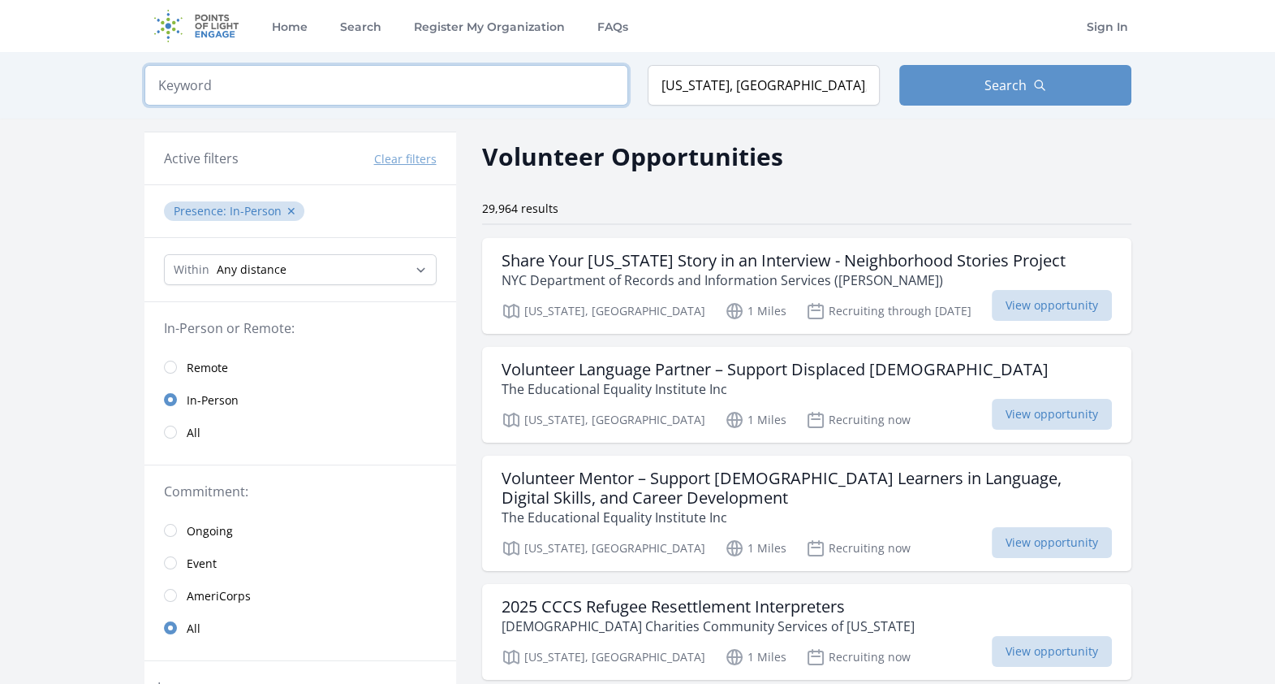
click at [239, 83] on input "search" at bounding box center [386, 85] width 484 height 41
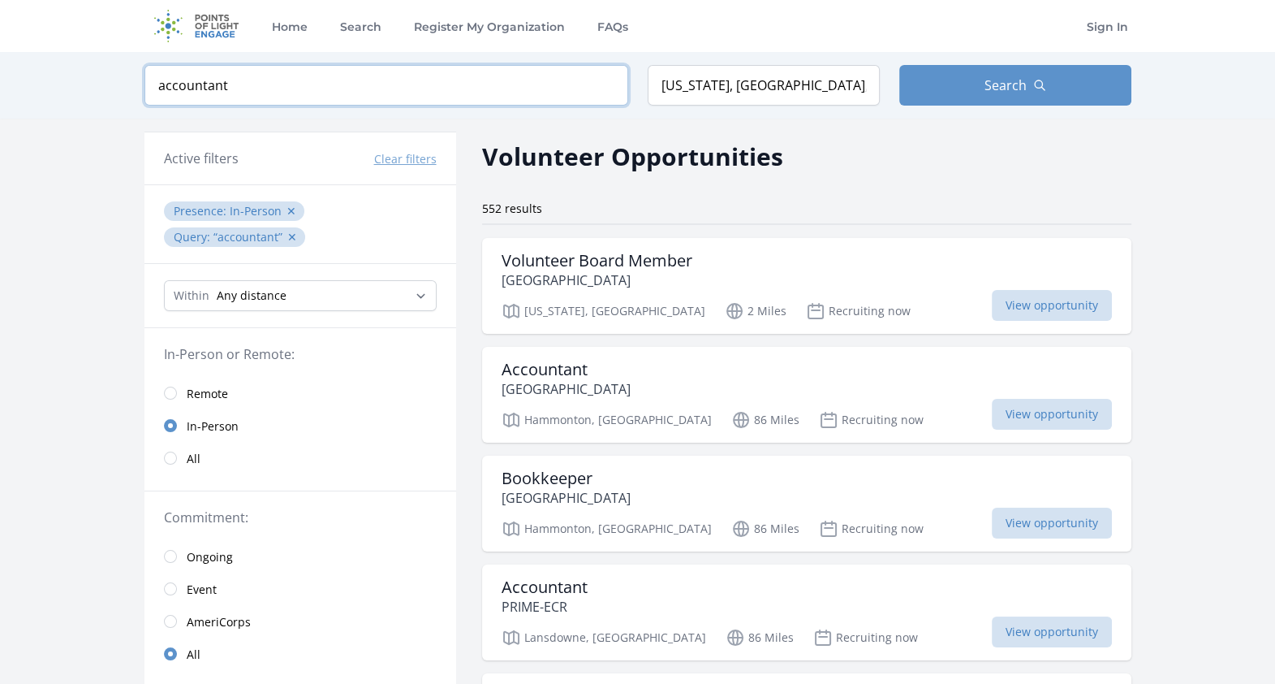
type input "accountant"
click at [190, 392] on span "Remote" at bounding box center [207, 394] width 41 height 16
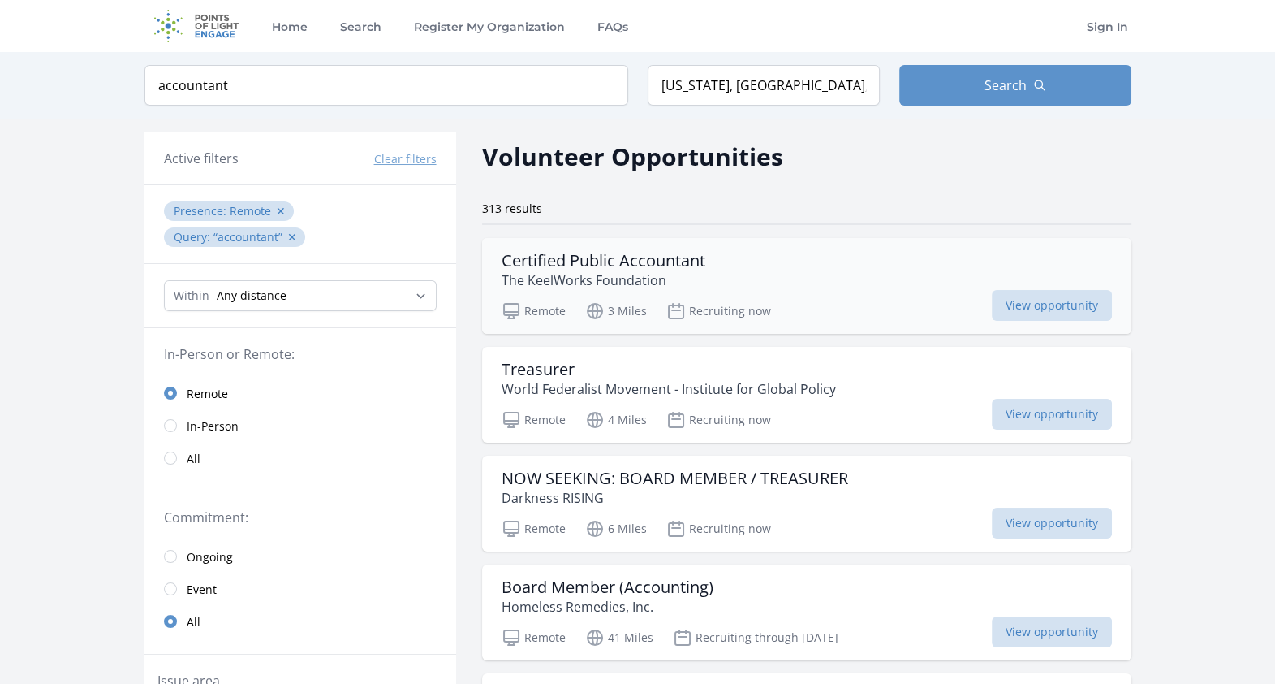
click at [720, 292] on div "Certified Public Accountant The KeelWorks Foundation Remote 3 Miles Recruiting …" at bounding box center [806, 286] width 649 height 96
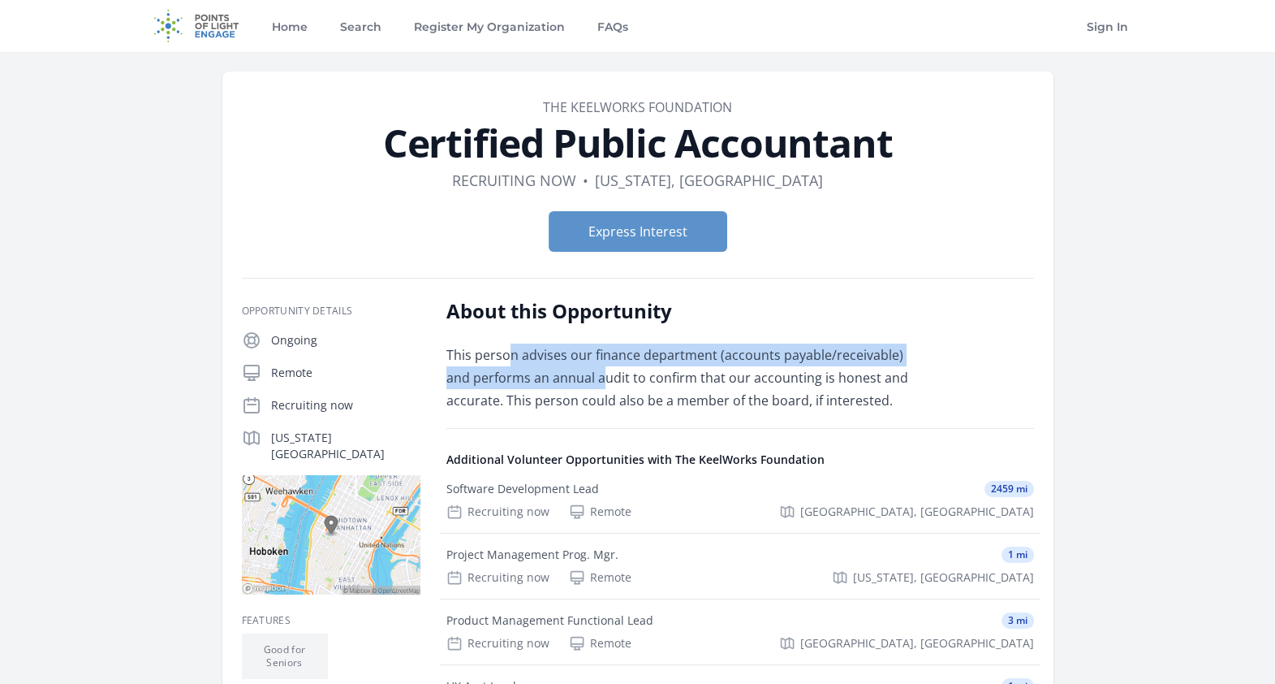
drag, startPoint x: 511, startPoint y: 359, endPoint x: 577, endPoint y: 367, distance: 66.3
click at [577, 367] on p "This person advises our finance department (accounts payable/receivable) and pe…" at bounding box center [683, 377] width 475 height 68
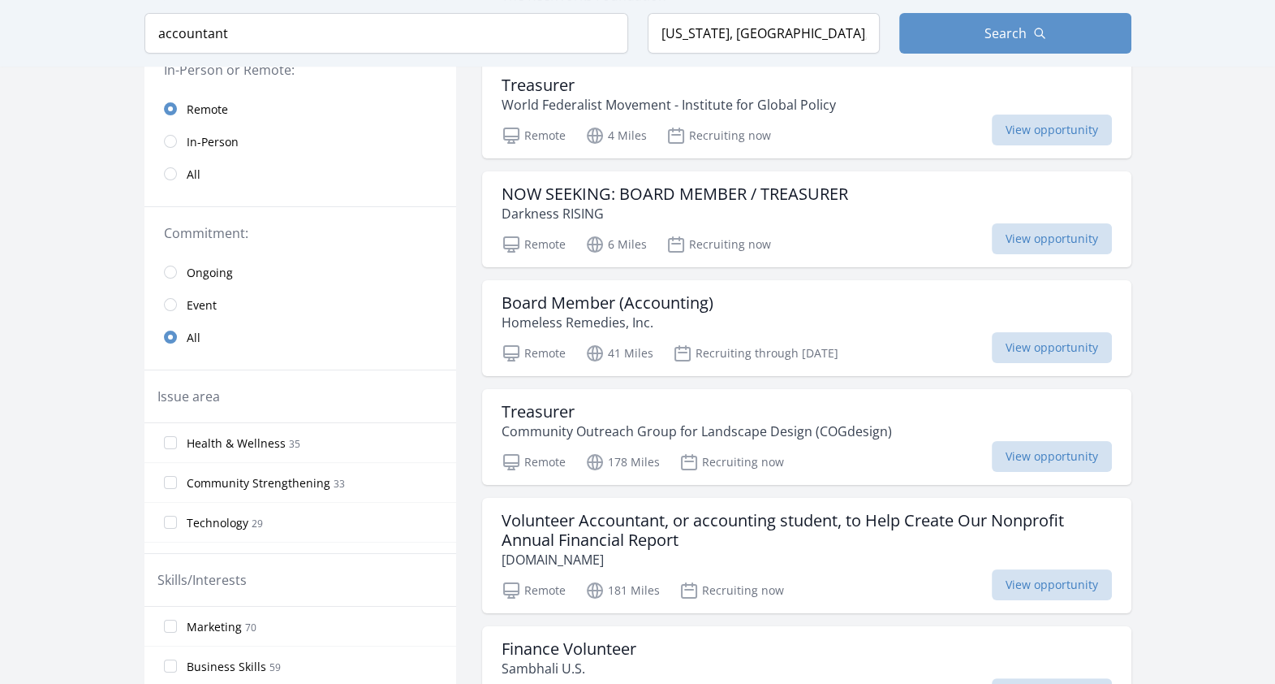
scroll to position [278, 0]
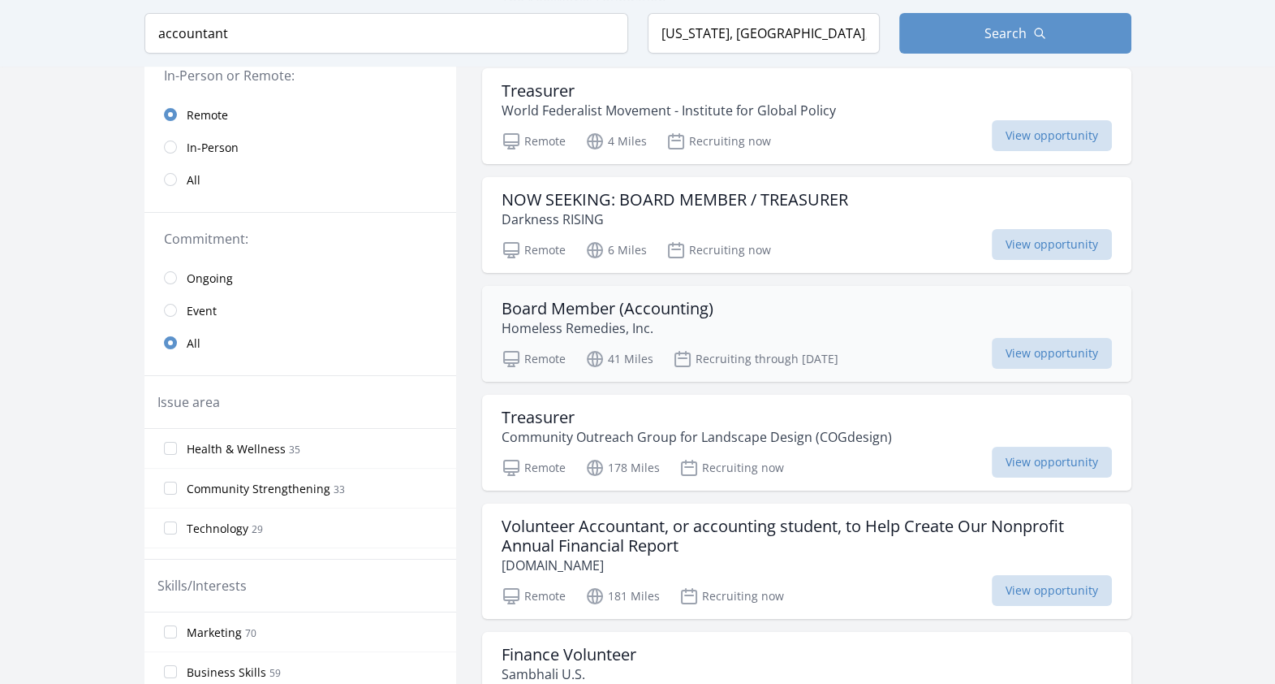
click at [918, 326] on div "Board Member (Accounting) Homeless Remedies, Inc." at bounding box center [807, 318] width 610 height 39
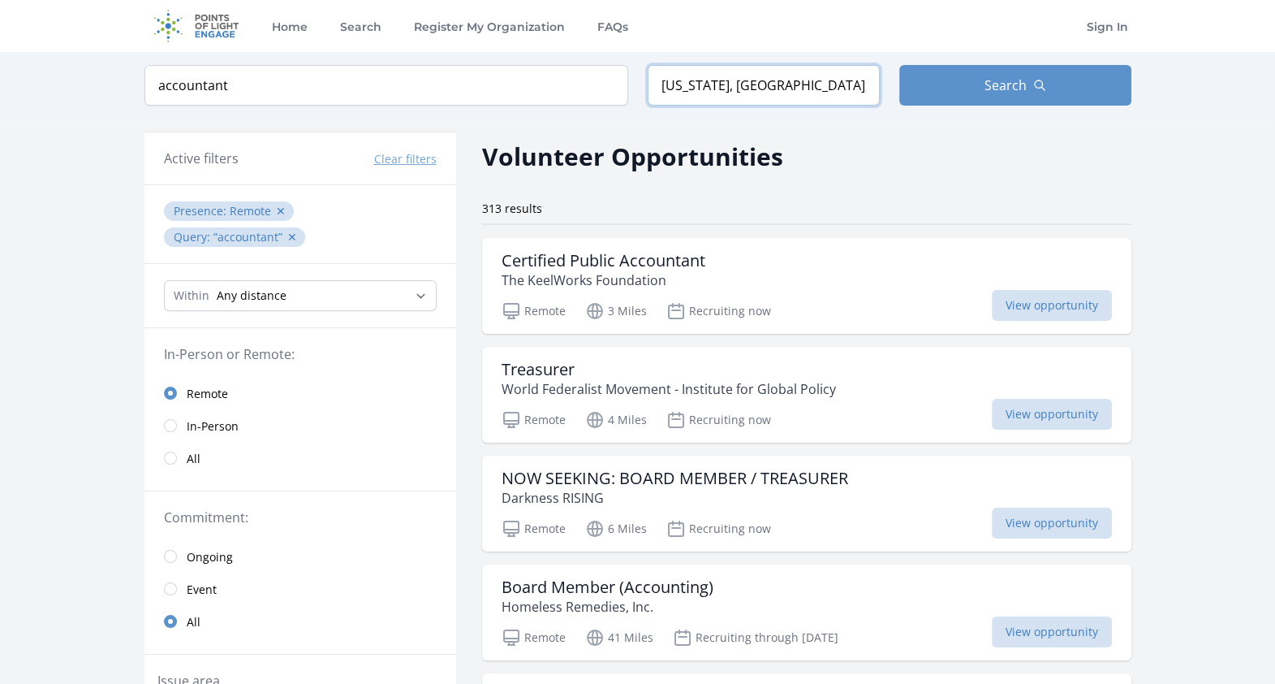
drag, startPoint x: 830, startPoint y: 69, endPoint x: 674, endPoint y: 69, distance: 156.7
click at [674, 69] on input "[US_STATE], [GEOGRAPHIC_DATA], [GEOGRAPHIC_DATA]" at bounding box center [764, 85] width 232 height 41
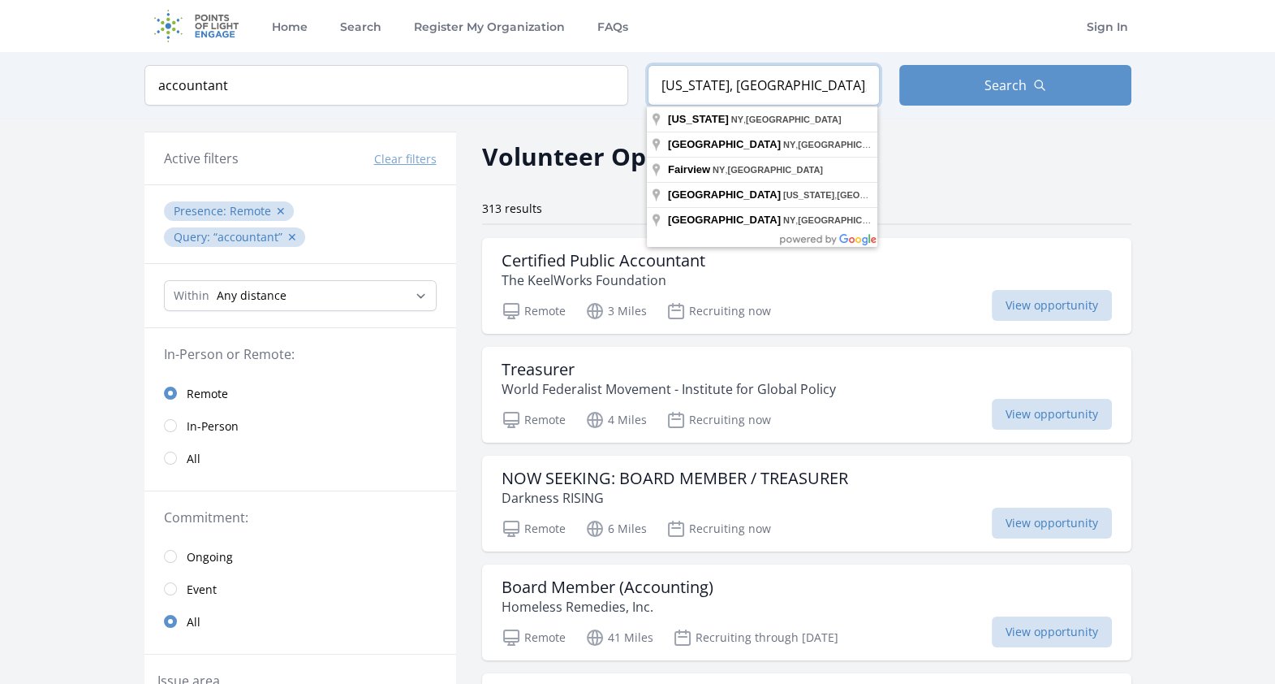
type input "N"
type input "[GEOGRAPHIC_DATA]"
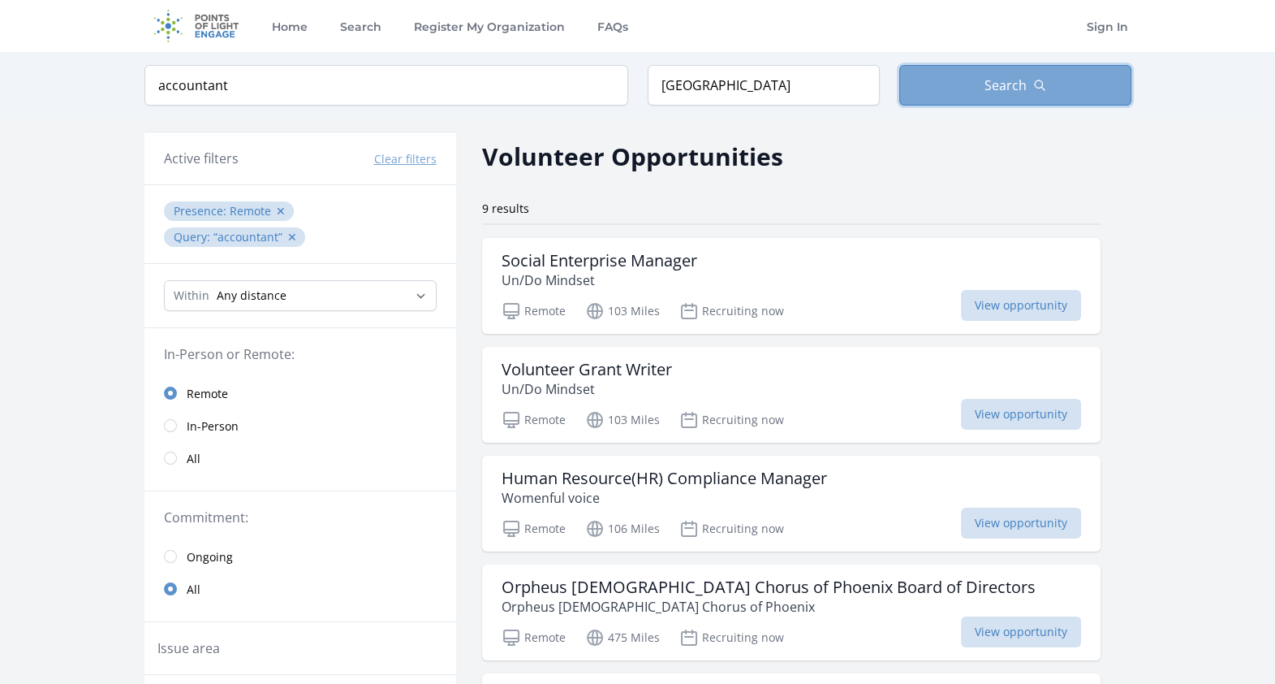
click at [1063, 71] on button "Search" at bounding box center [1015, 85] width 232 height 41
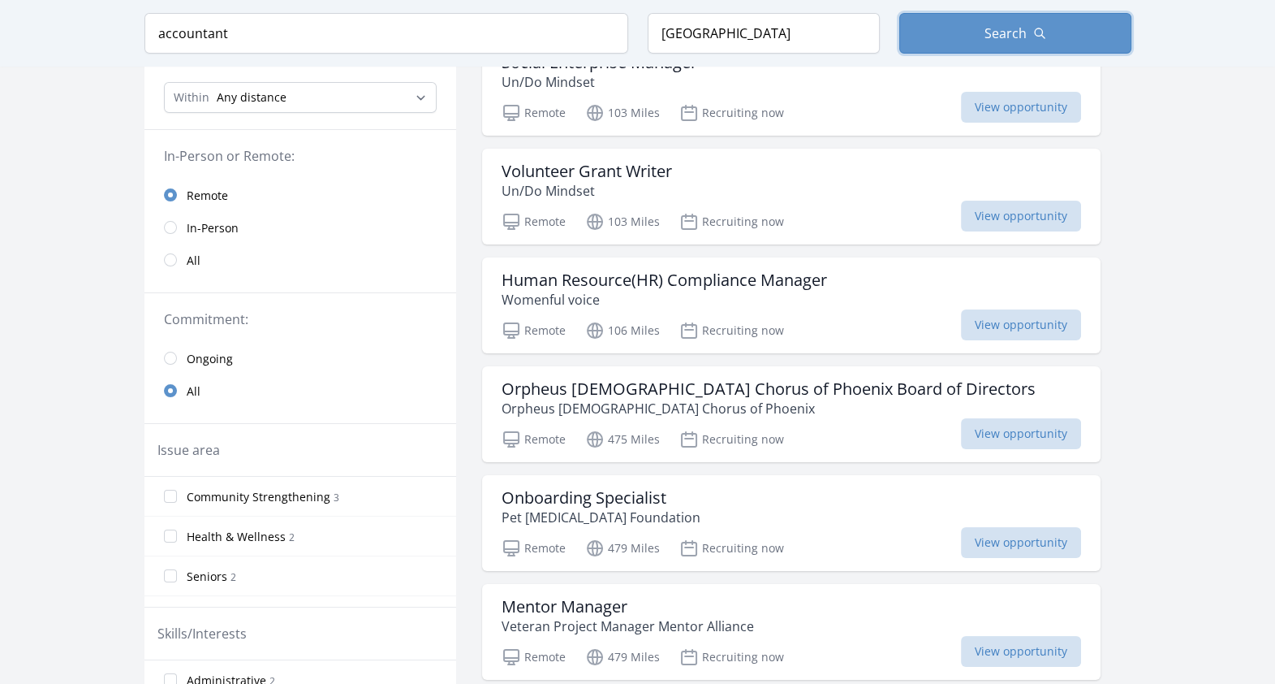
scroll to position [201, 0]
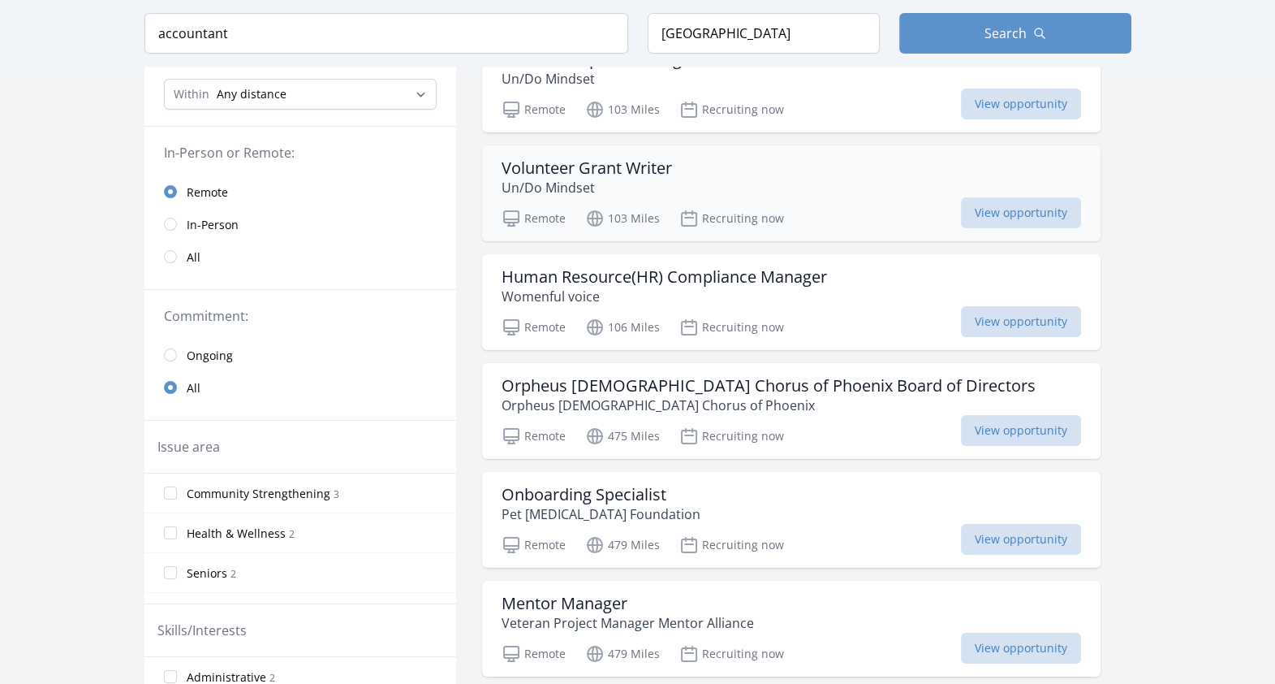
click at [894, 204] on div "Remote 103 Miles Recruiting now View opportunity" at bounding box center [792, 216] width 580 height 24
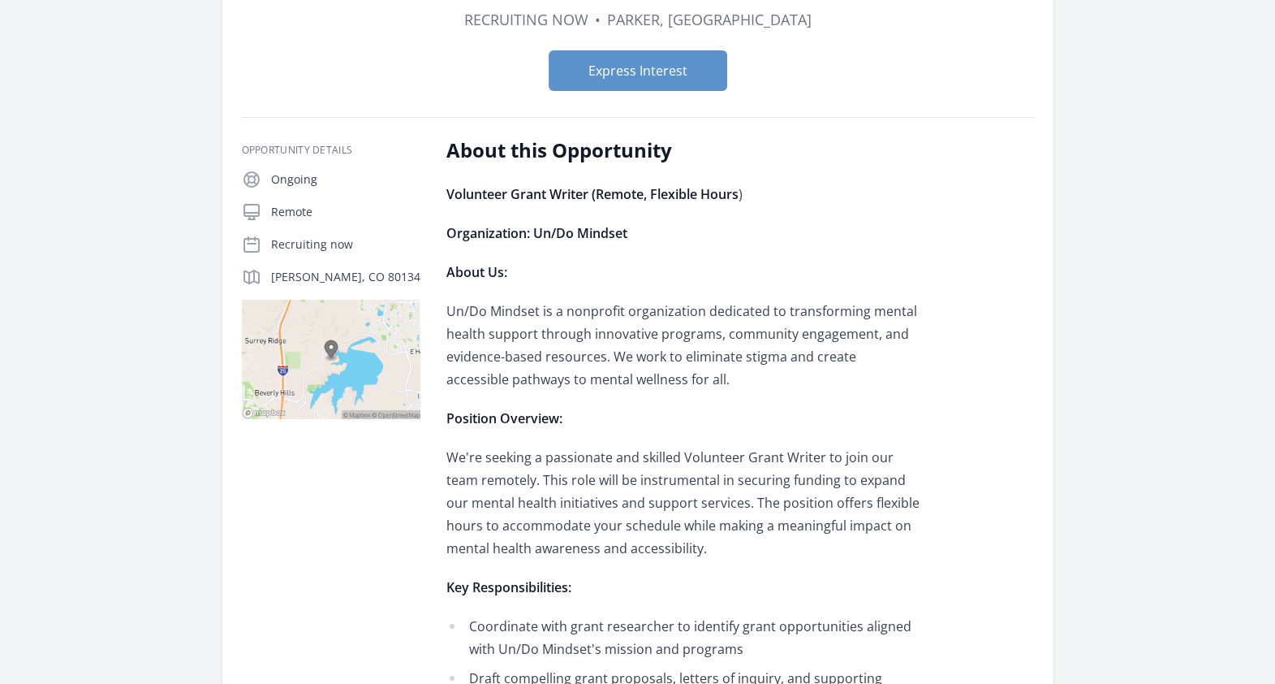
scroll to position [104, 0]
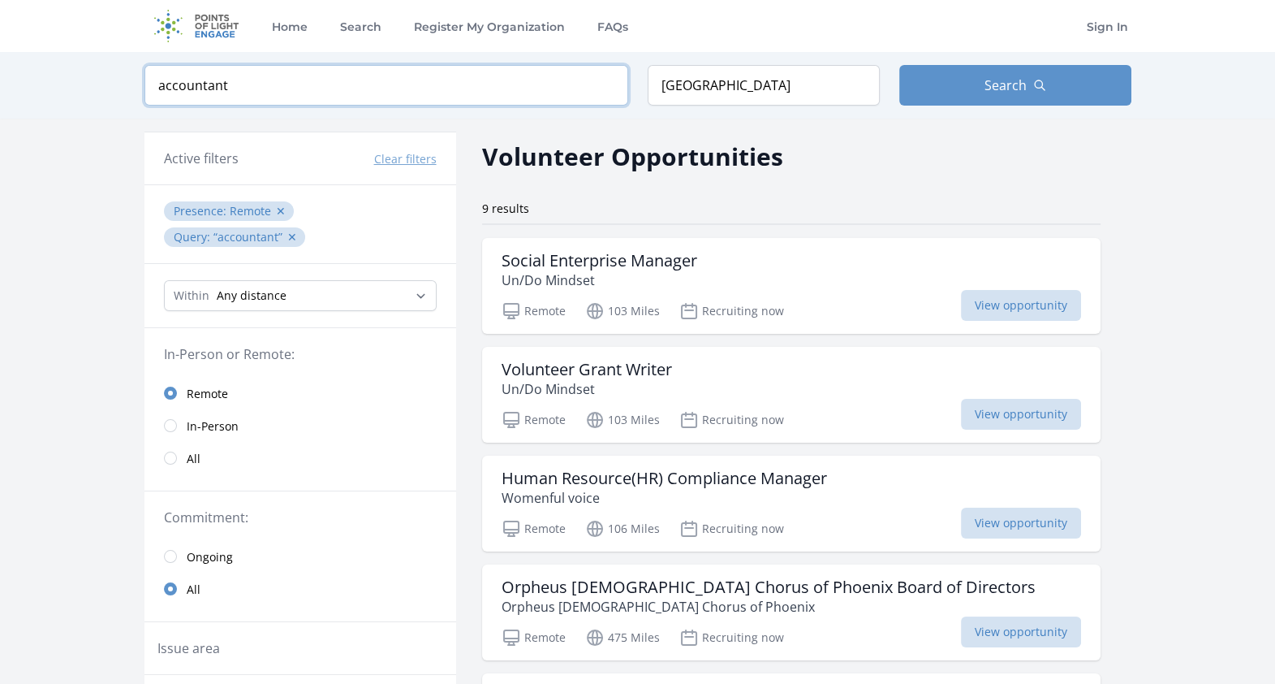
click at [447, 93] on input "accountant" at bounding box center [386, 85] width 484 height 41
type input "accounting"
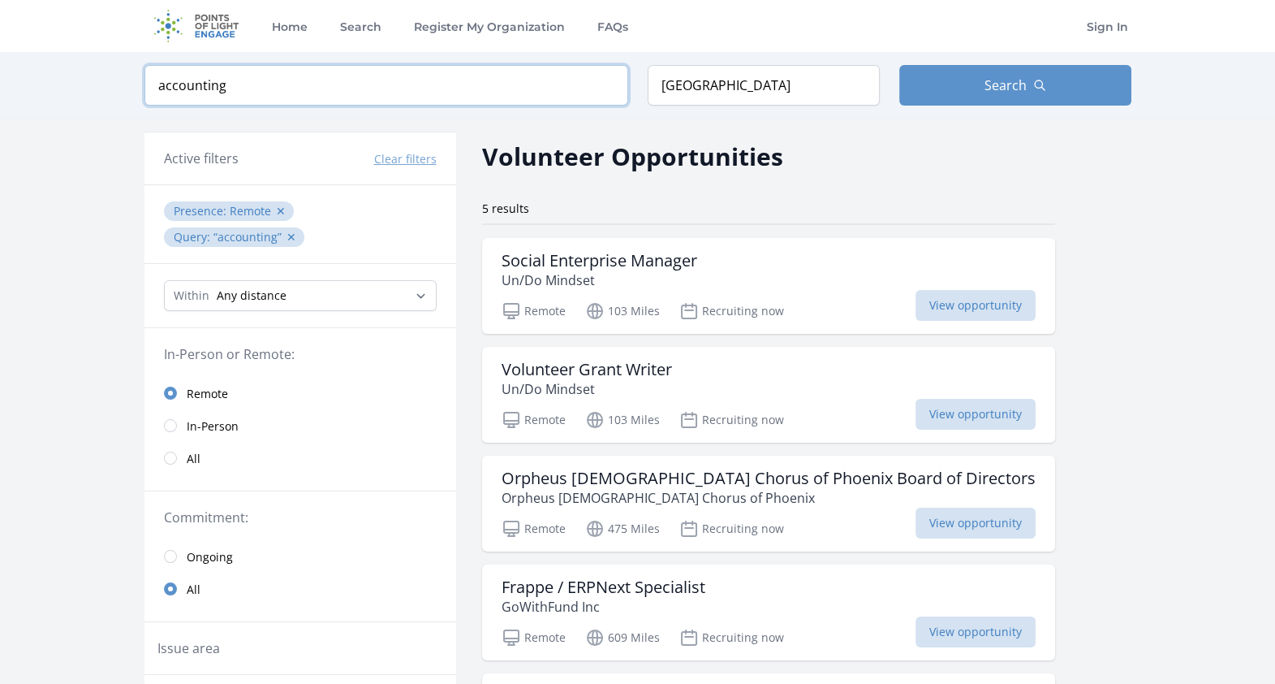
click at [613, 82] on input "accounting" at bounding box center [386, 85] width 484 height 41
click at [607, 85] on input "accounting" at bounding box center [386, 85] width 484 height 41
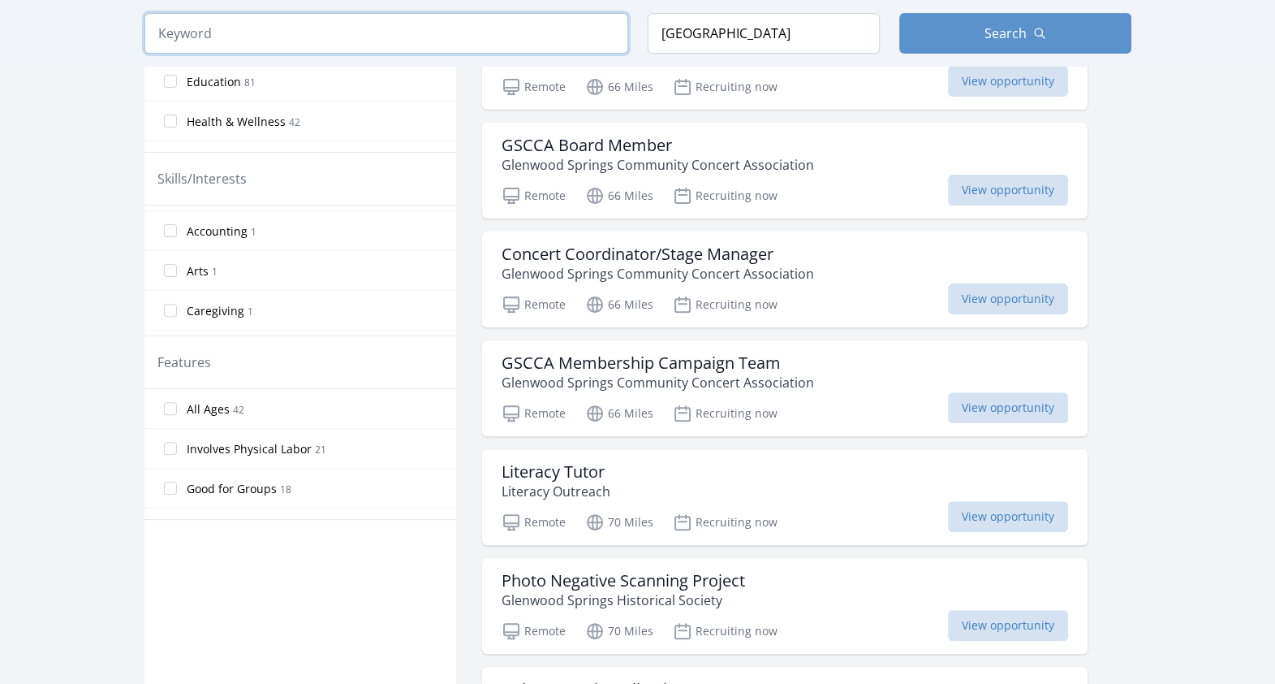
scroll to position [852, 0]
click at [248, 252] on label "Accounting 1" at bounding box center [300, 247] width 312 height 32
click at [177, 252] on input "Accounting 1" at bounding box center [170, 247] width 13 height 13
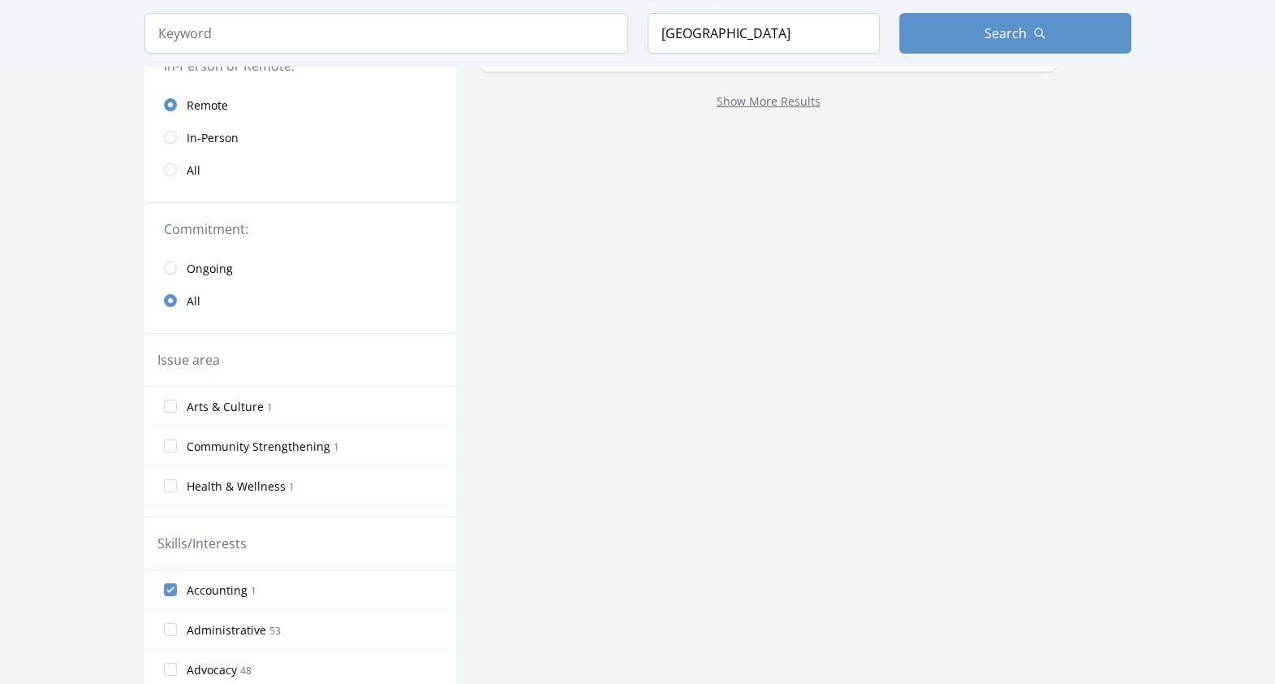
scroll to position [335, 0]
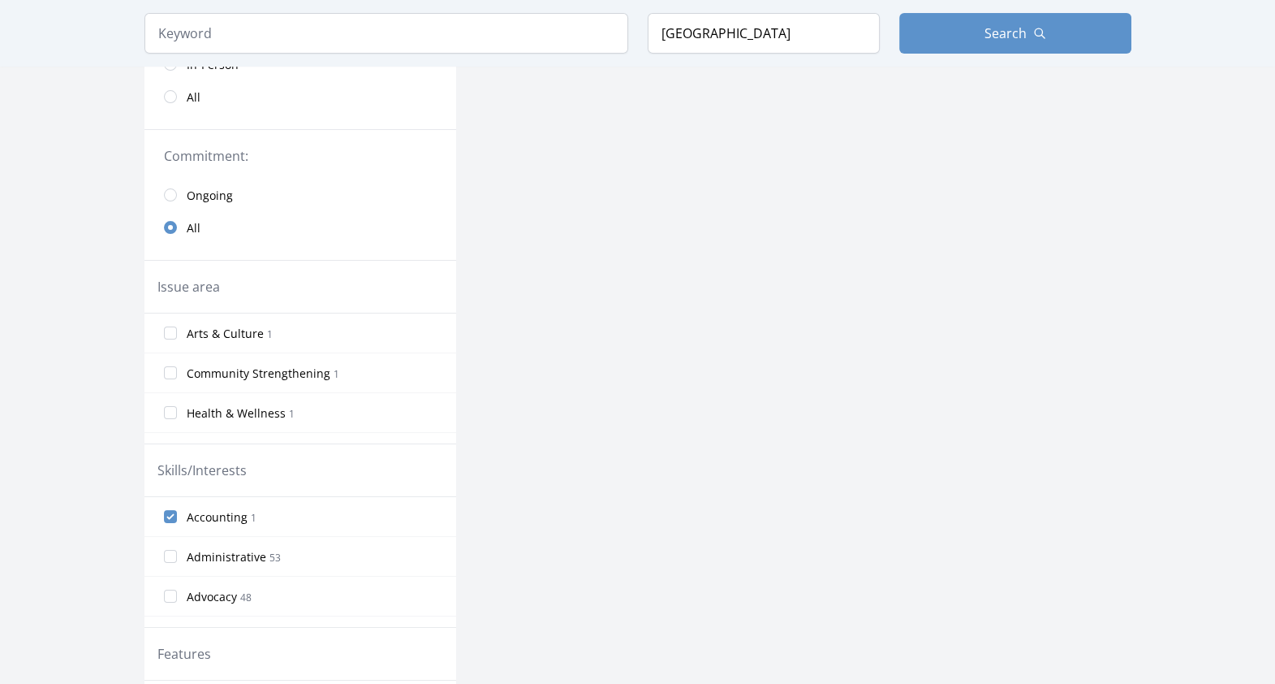
click at [259, 505] on label "Accounting 1" at bounding box center [300, 516] width 312 height 32
click at [177, 510] on input "Accounting 1" at bounding box center [170, 516] width 13 height 13
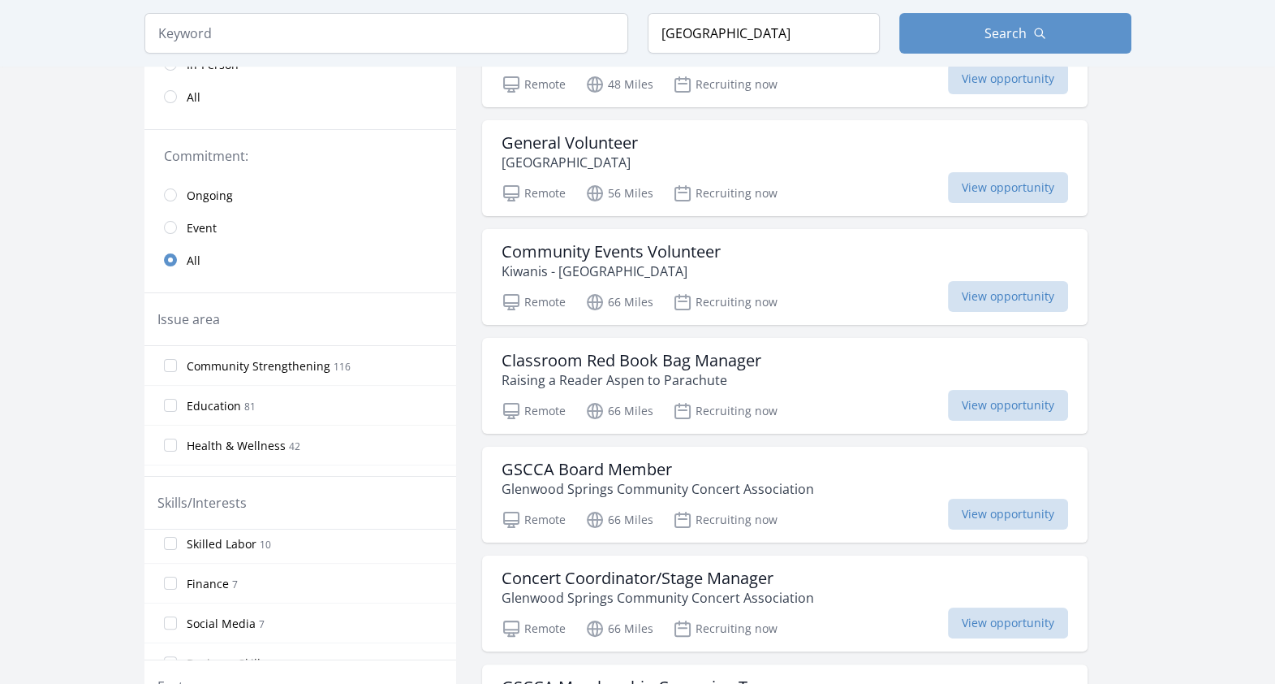
scroll to position [324, 0]
click at [222, 584] on span "Finance" at bounding box center [208, 584] width 42 height 16
click at [177, 584] on input "Finance 7" at bounding box center [170, 582] width 13 height 13
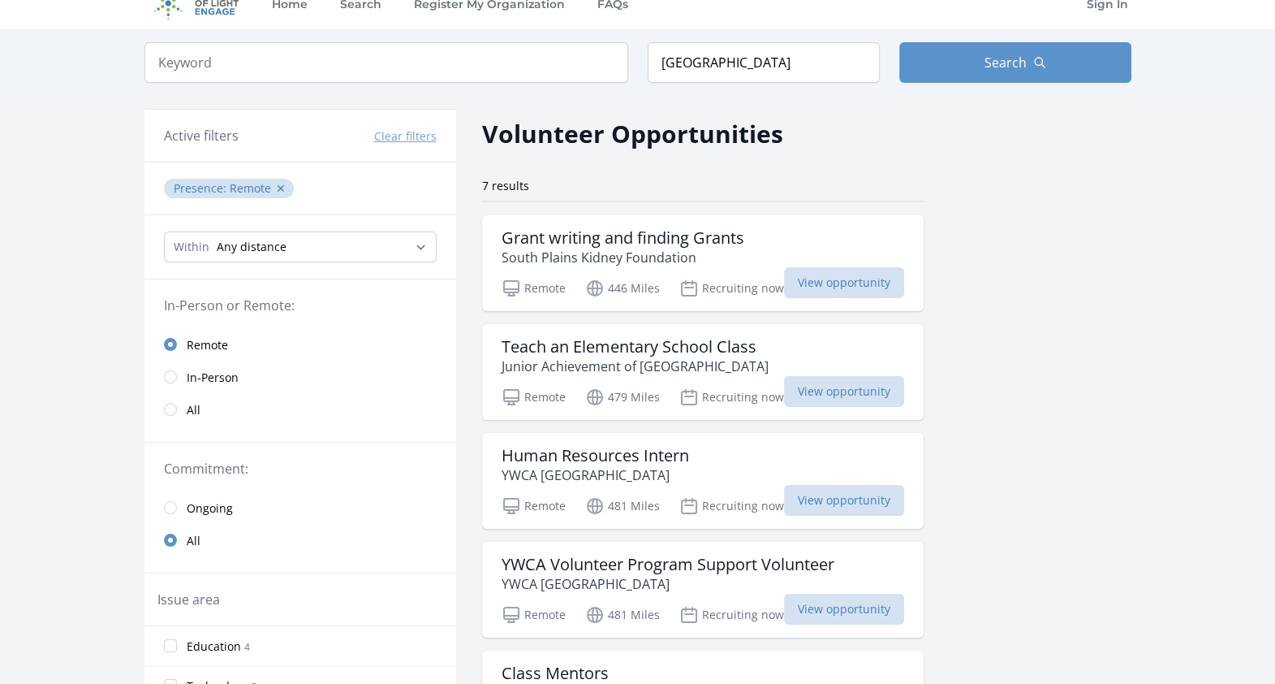
scroll to position [201, 0]
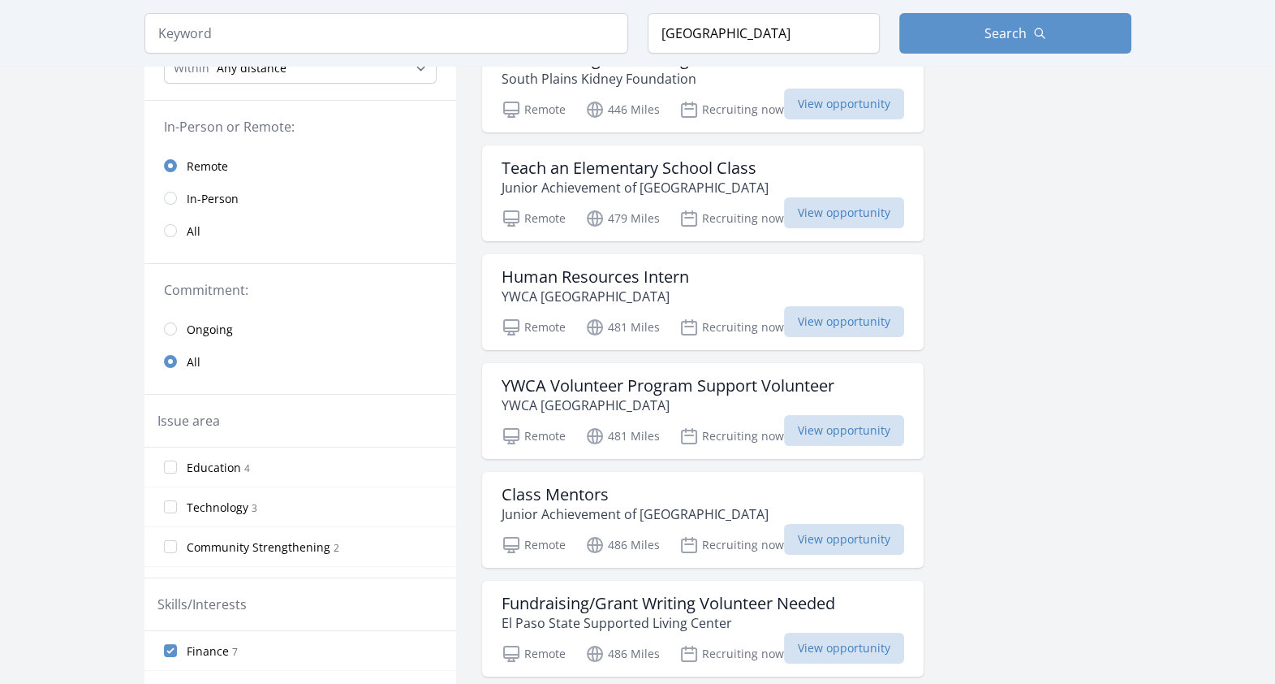
click at [192, 645] on span "Finance" at bounding box center [208, 651] width 42 height 16
click at [177, 645] on input "Finance 7" at bounding box center [170, 650] width 13 height 13
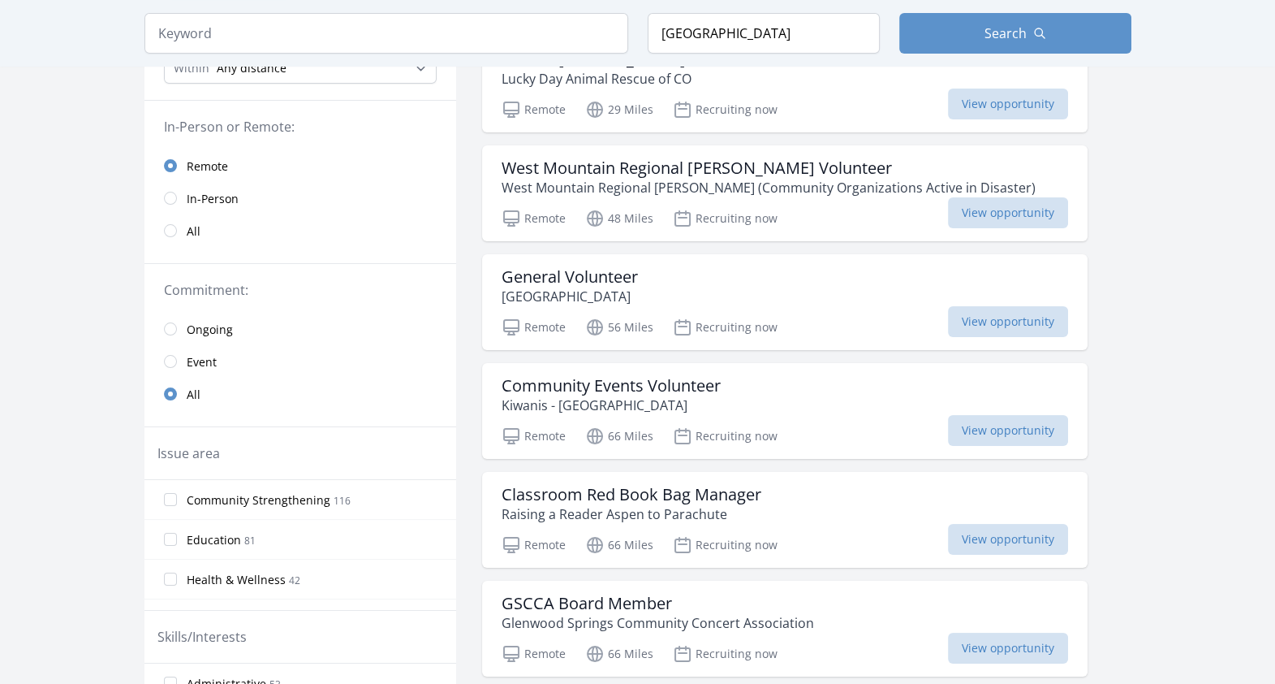
scroll to position [0, 0]
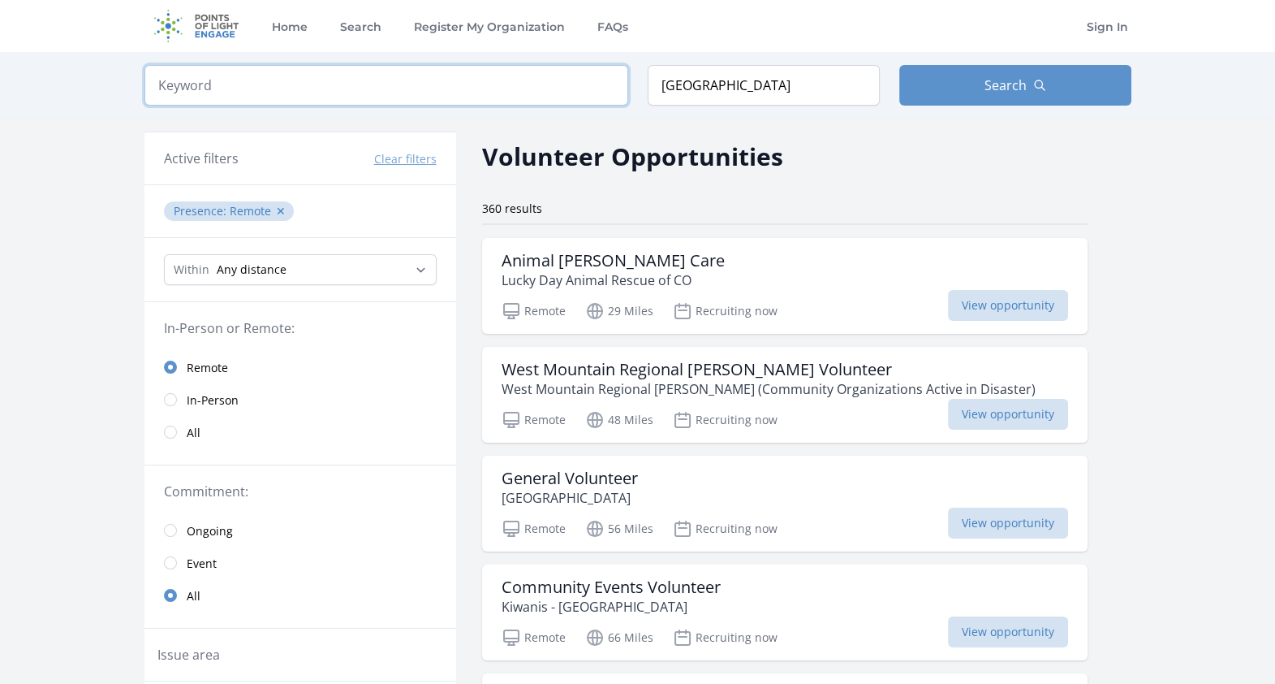
click at [522, 77] on input "search" at bounding box center [386, 85] width 484 height 41
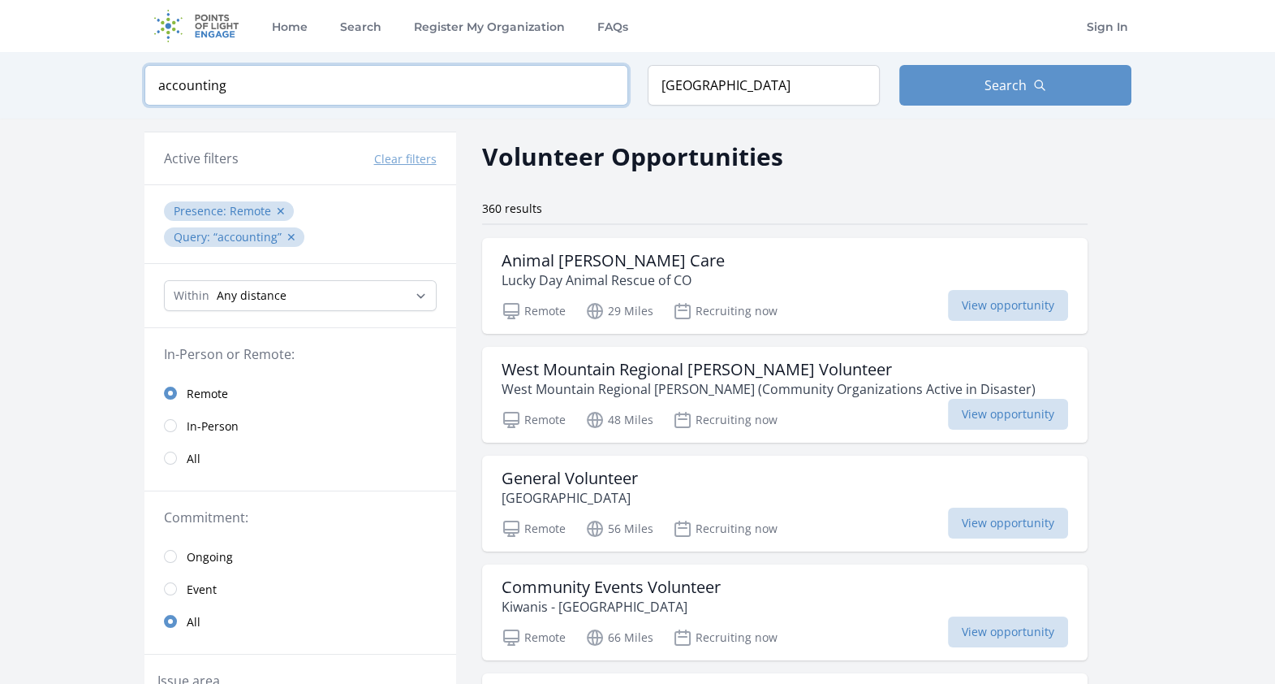
click button "submit" at bounding box center [0, 0] width 0 height 0
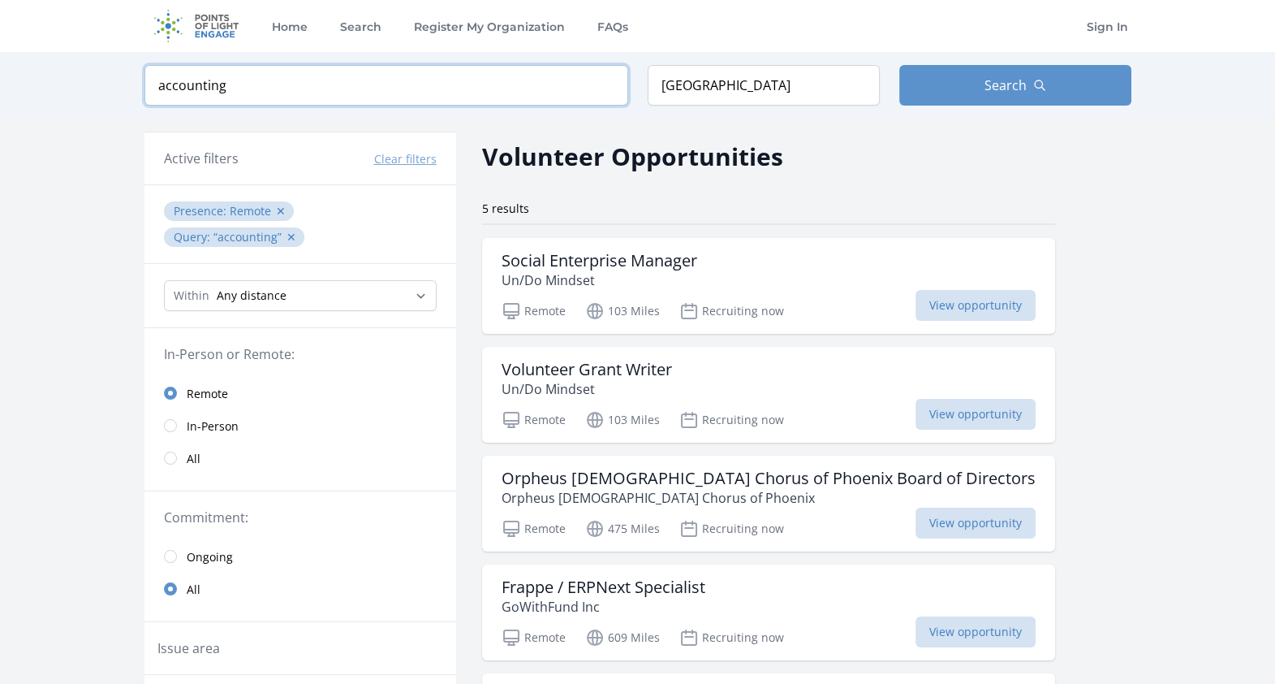
click at [280, 71] on input "accounting" at bounding box center [386, 85] width 484 height 41
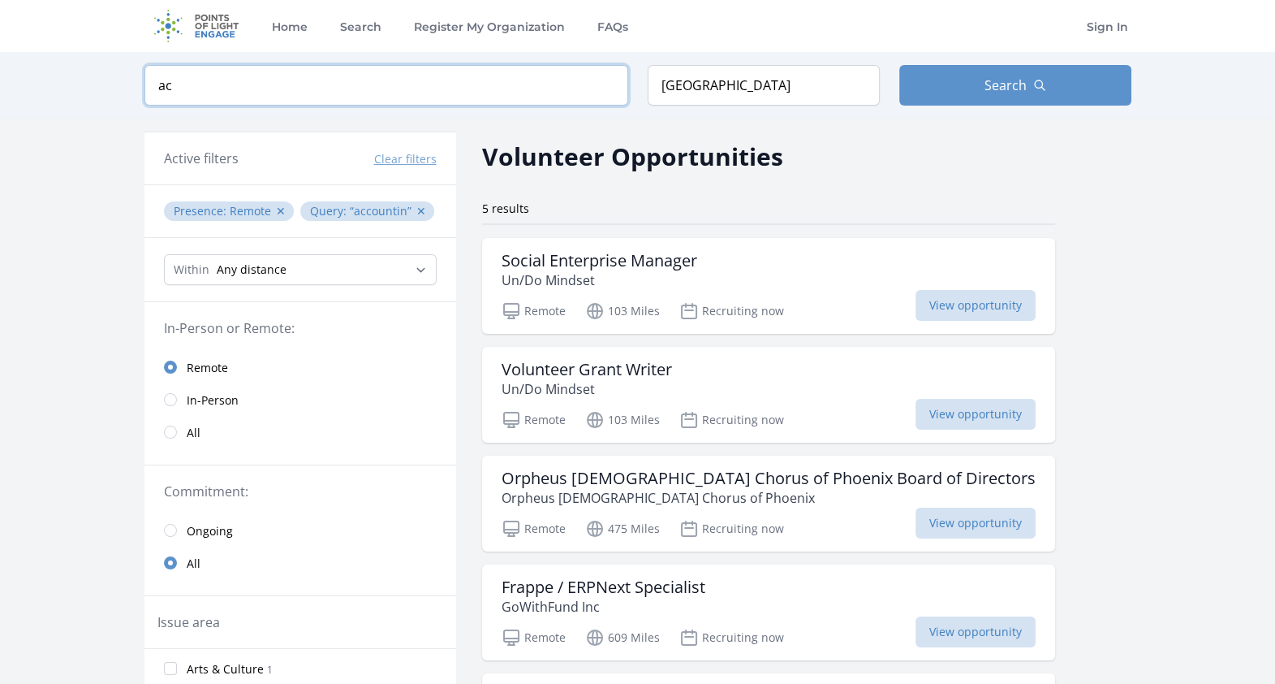
type input "a"
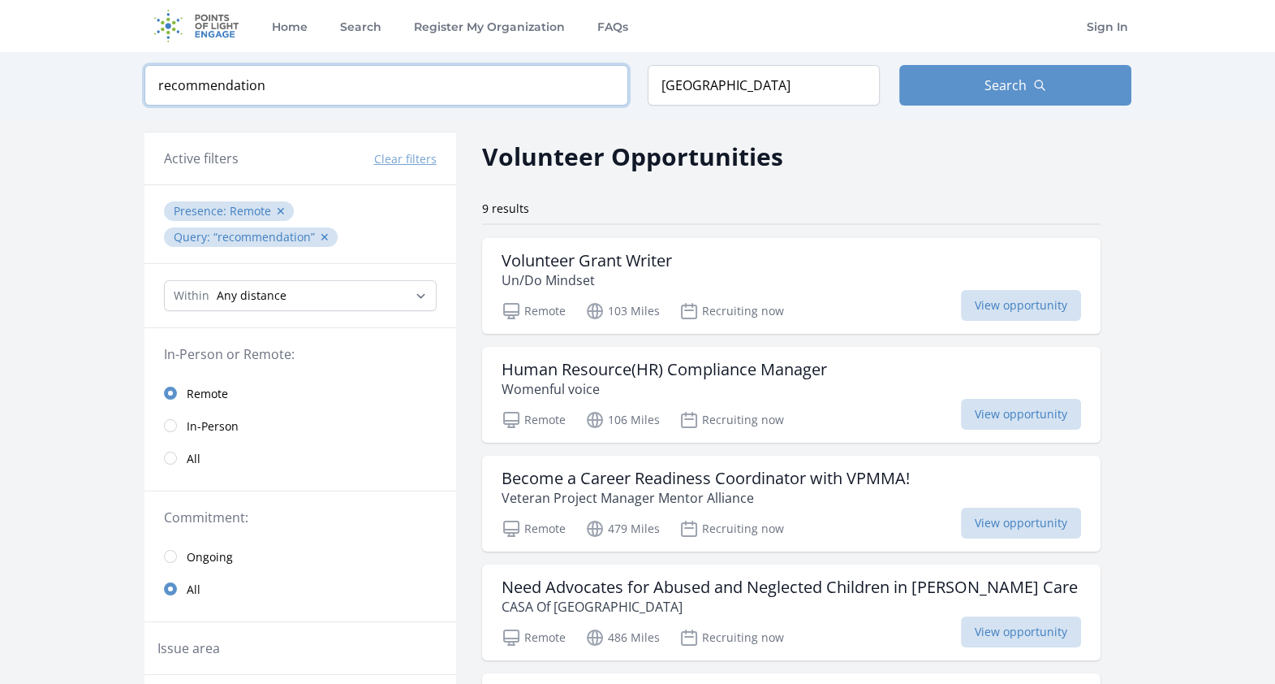
click at [339, 96] on input "recommendation" at bounding box center [386, 85] width 484 height 41
type input "r"
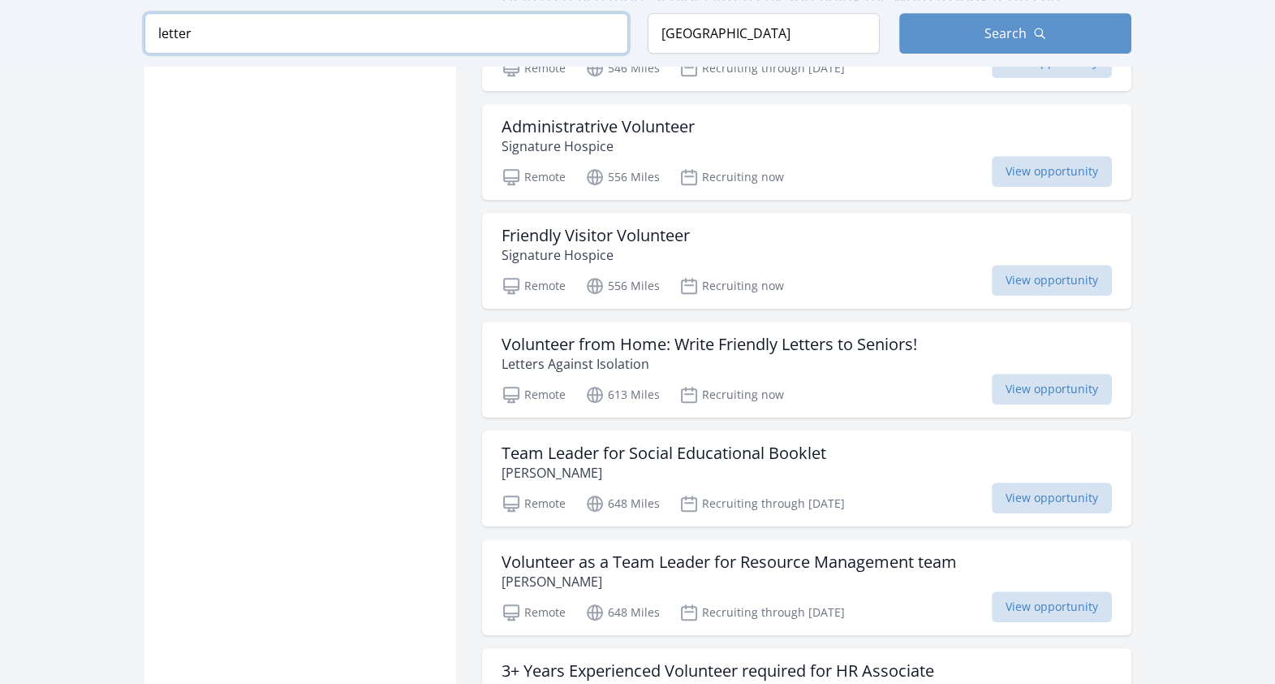
scroll to position [1462, 0]
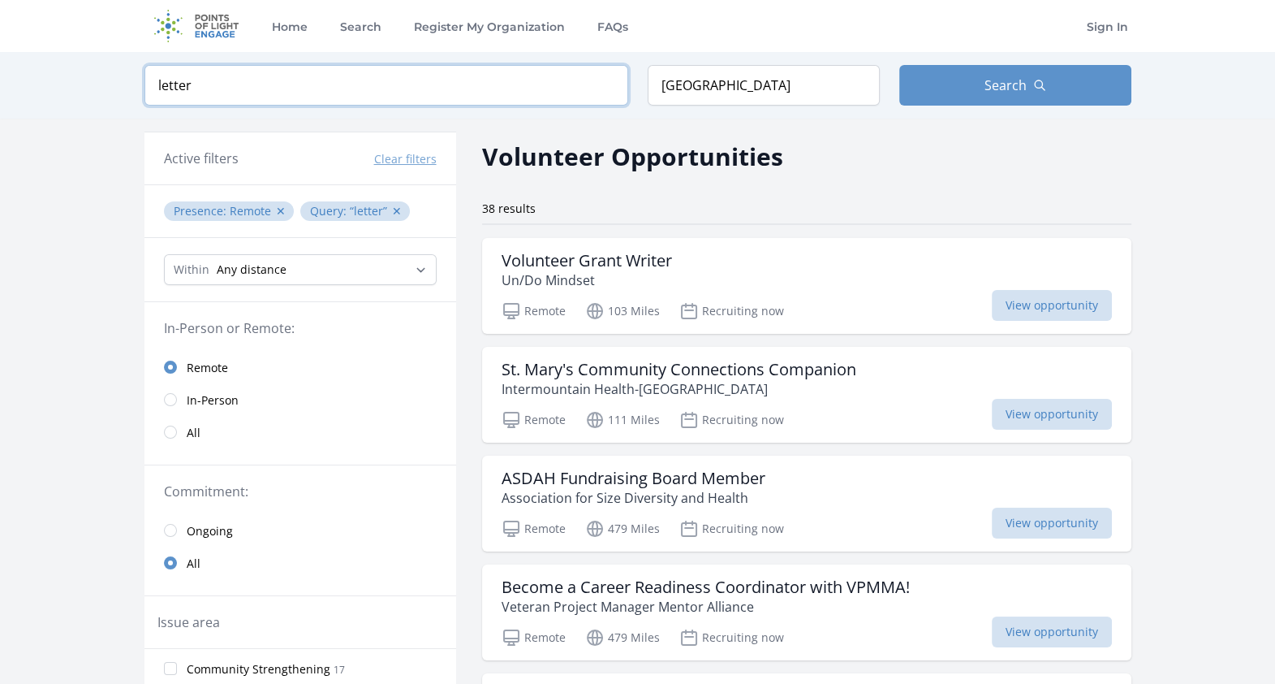
type input "letter"
click at [790, 85] on input "United States" at bounding box center [764, 85] width 232 height 41
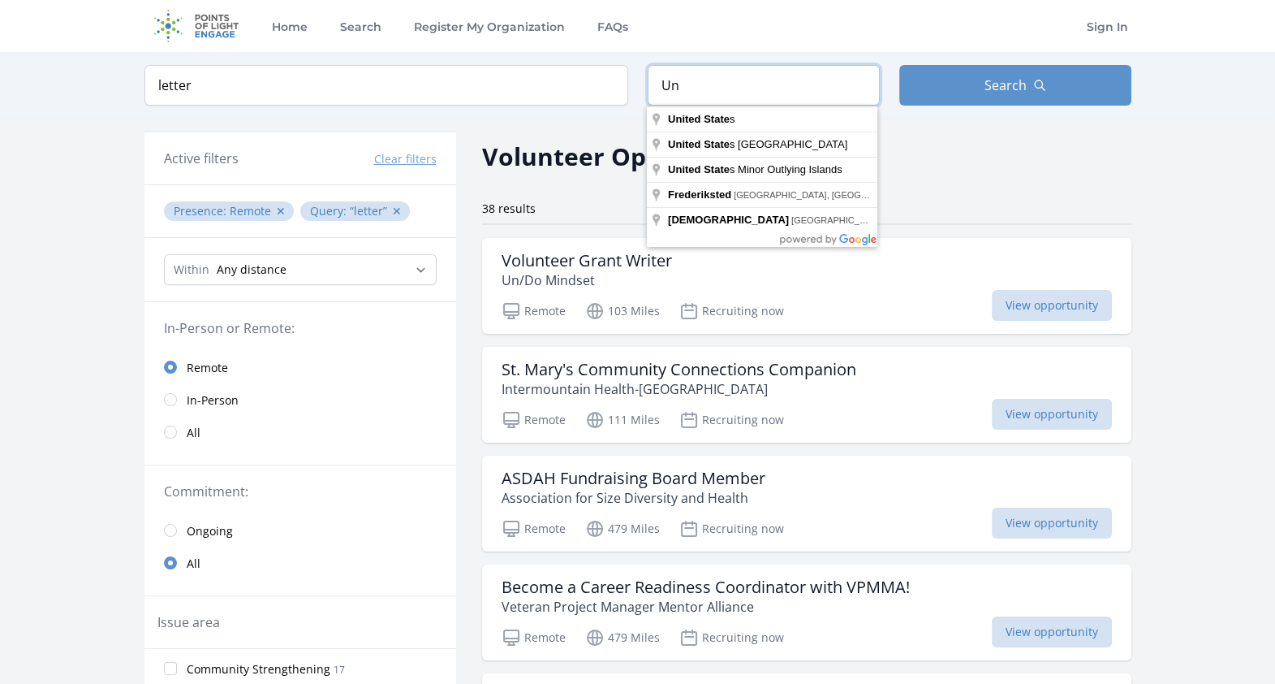
type input "U"
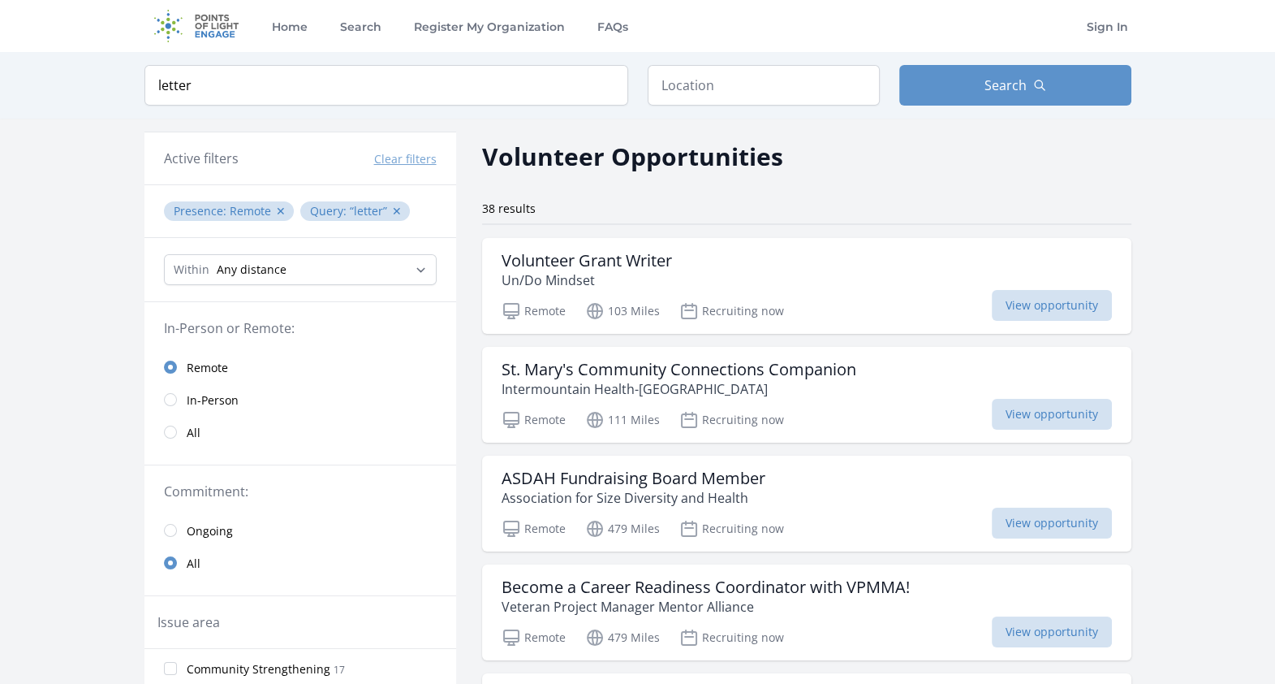
click at [983, 150] on div "Volunteer Opportunities" at bounding box center [806, 156] width 649 height 37
click at [981, 89] on button "Search" at bounding box center [1015, 85] width 232 height 41
click at [1023, 88] on span "Search" at bounding box center [1006, 84] width 42 height 19
click at [756, 89] on input "text" at bounding box center [764, 85] width 232 height 41
click at [619, 155] on h2 "Volunteer Opportunities" at bounding box center [632, 156] width 301 height 37
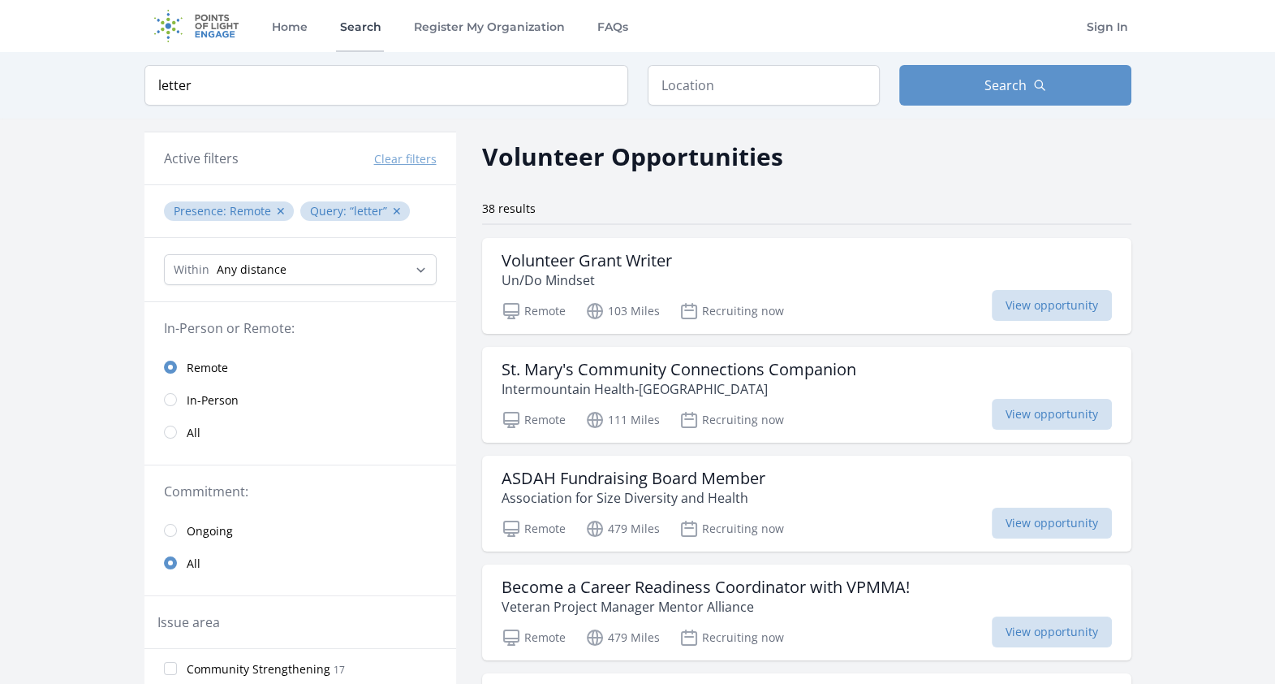
click at [365, 32] on link "Search" at bounding box center [360, 26] width 48 height 52
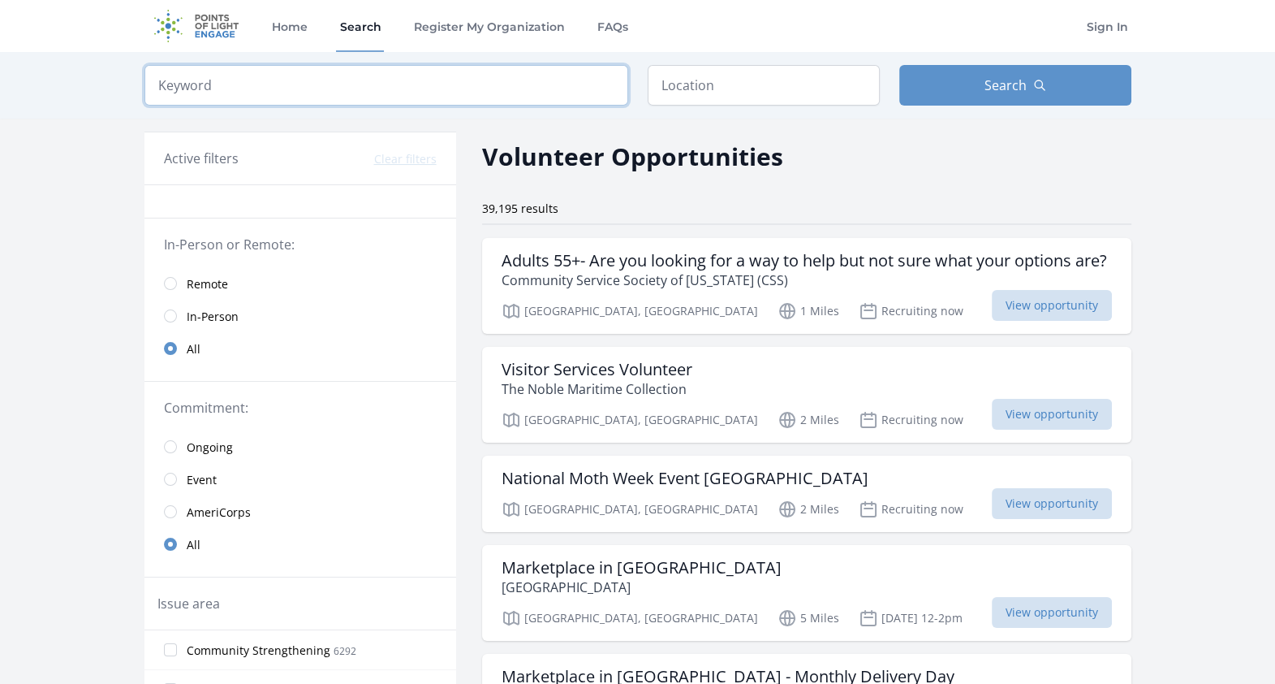
click at [413, 86] on input "search" at bounding box center [386, 85] width 484 height 41
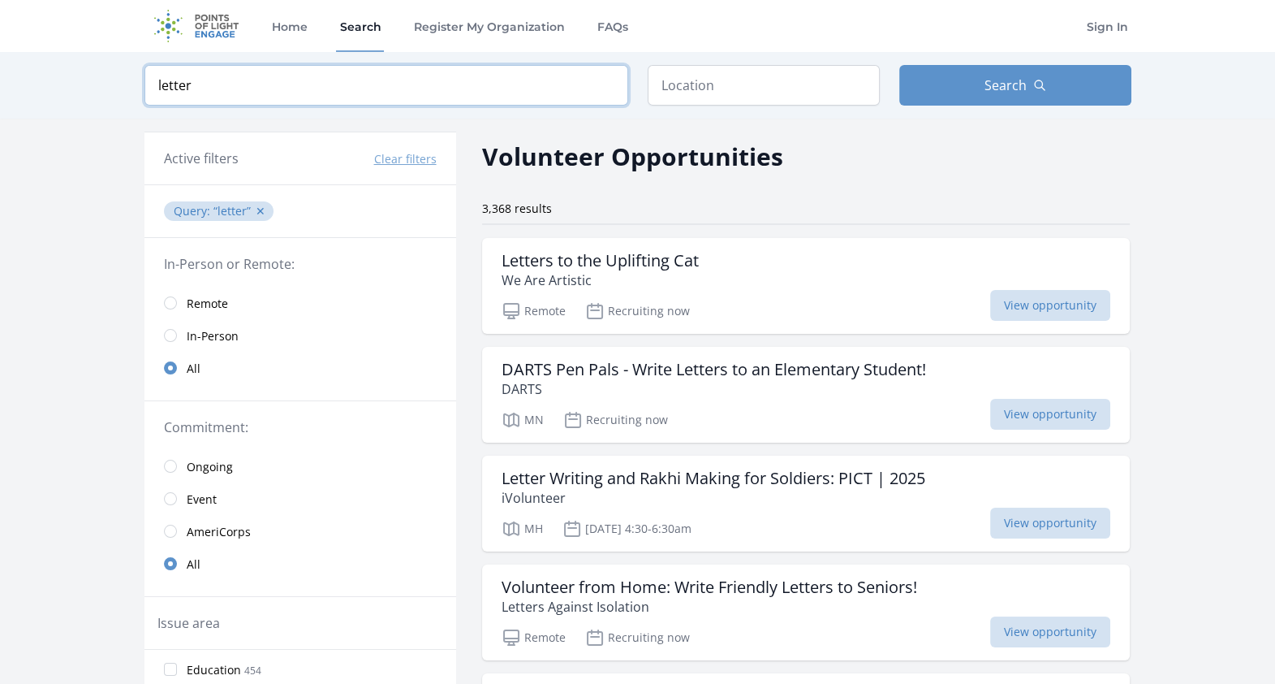
type input "letter"
click at [216, 295] on span "Remote" at bounding box center [207, 303] width 41 height 16
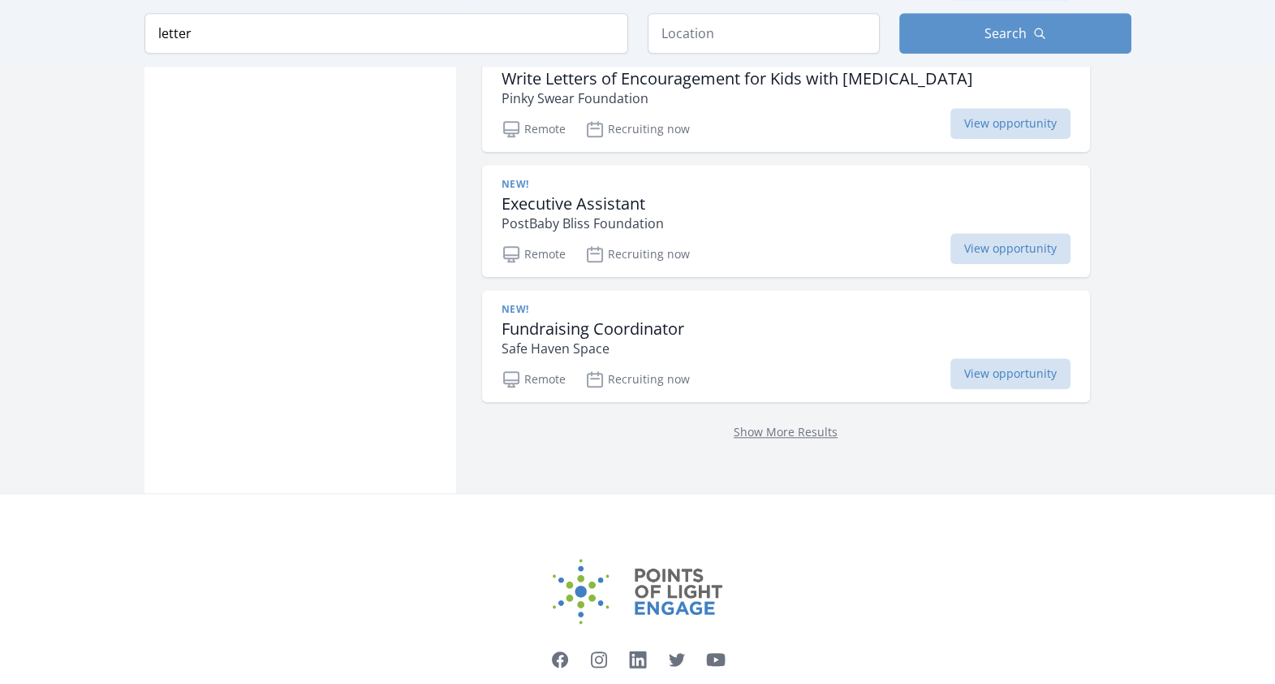
scroll to position [2038, 0]
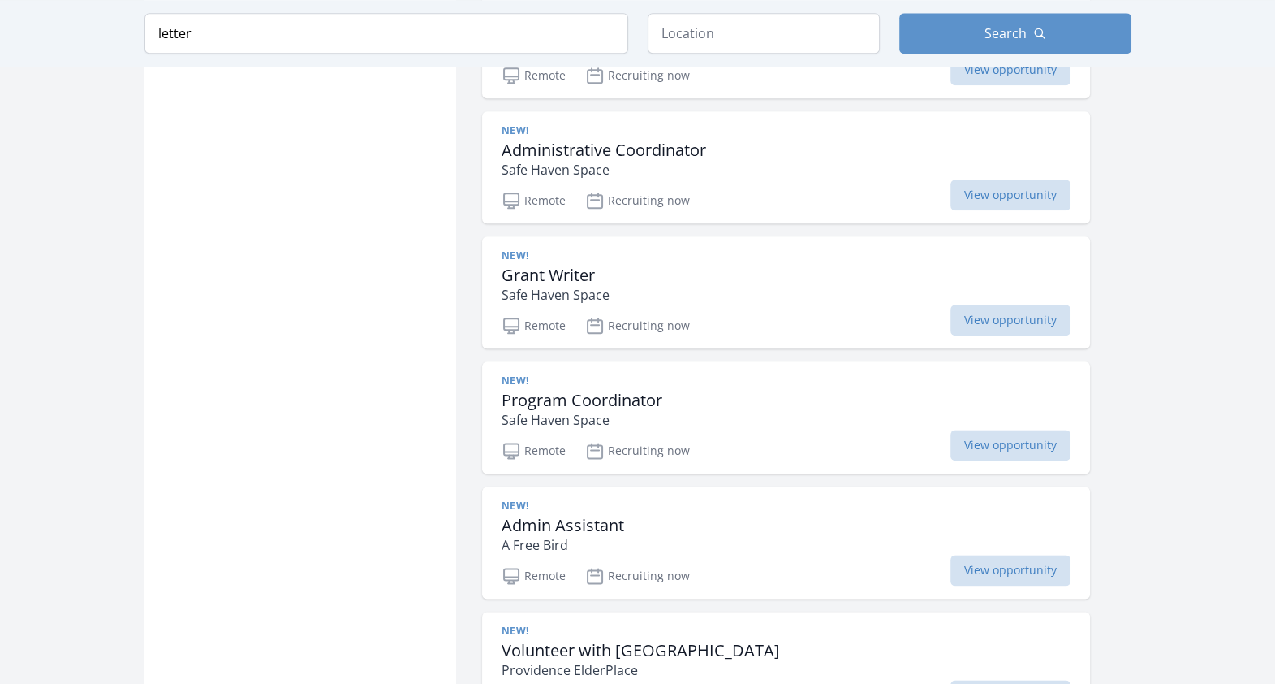
scroll to position [2492, 0]
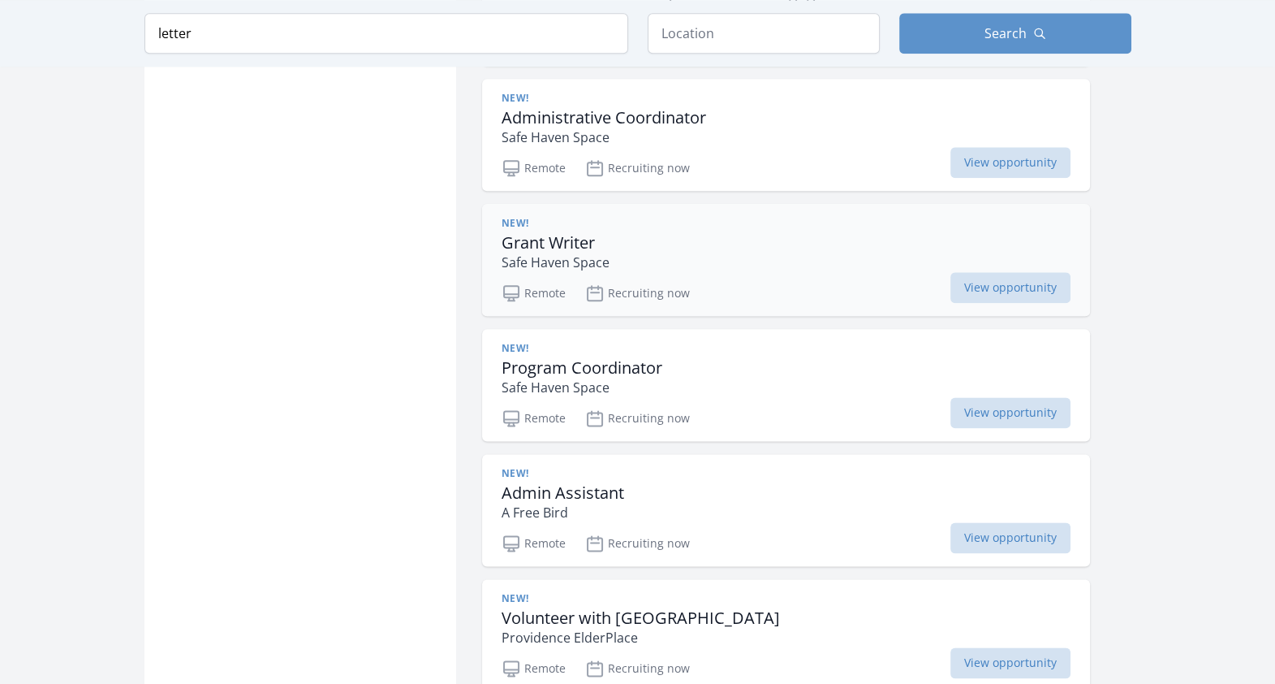
click at [838, 278] on div "Remote Recruiting now View opportunity" at bounding box center [786, 290] width 569 height 24
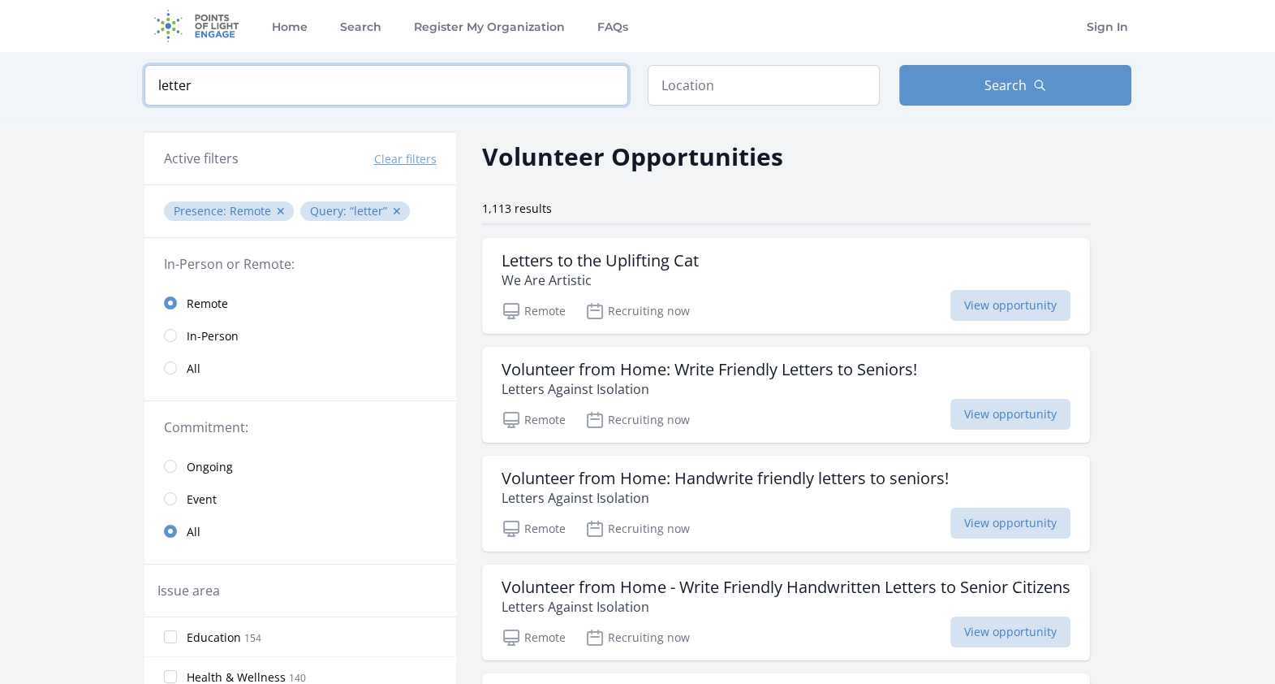
click at [459, 99] on input "letter" at bounding box center [386, 85] width 484 height 41
type input "l"
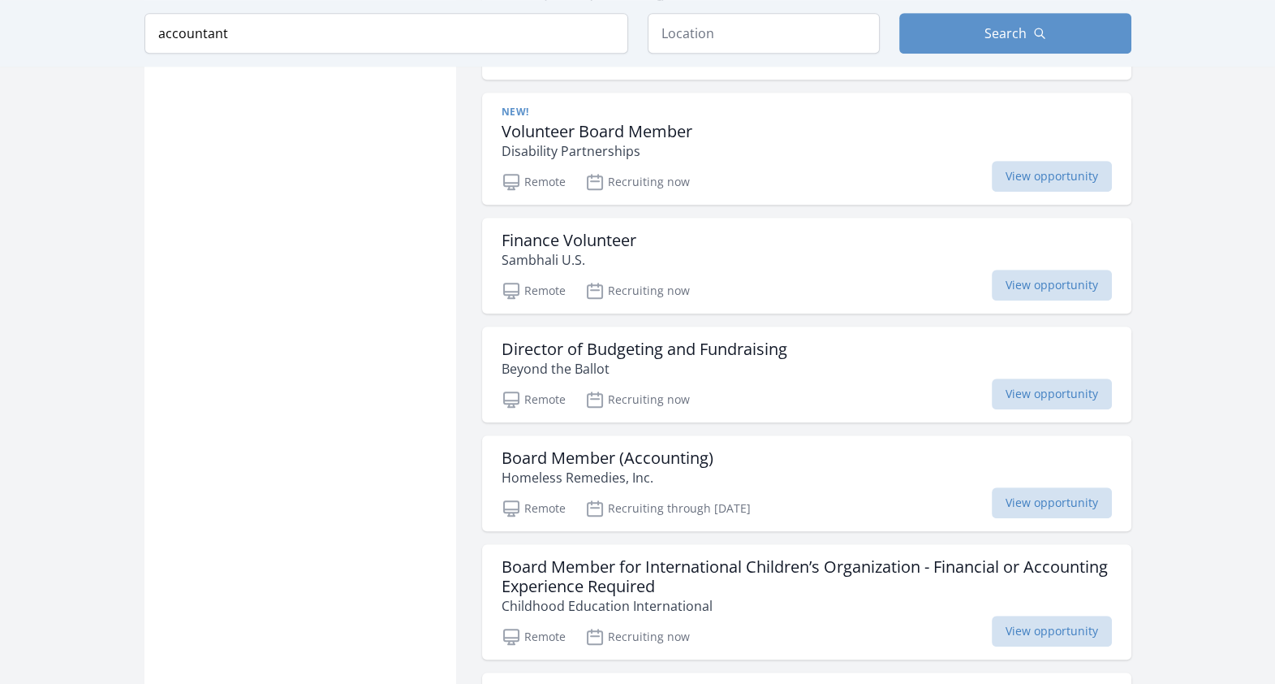
scroll to position [1159, 0]
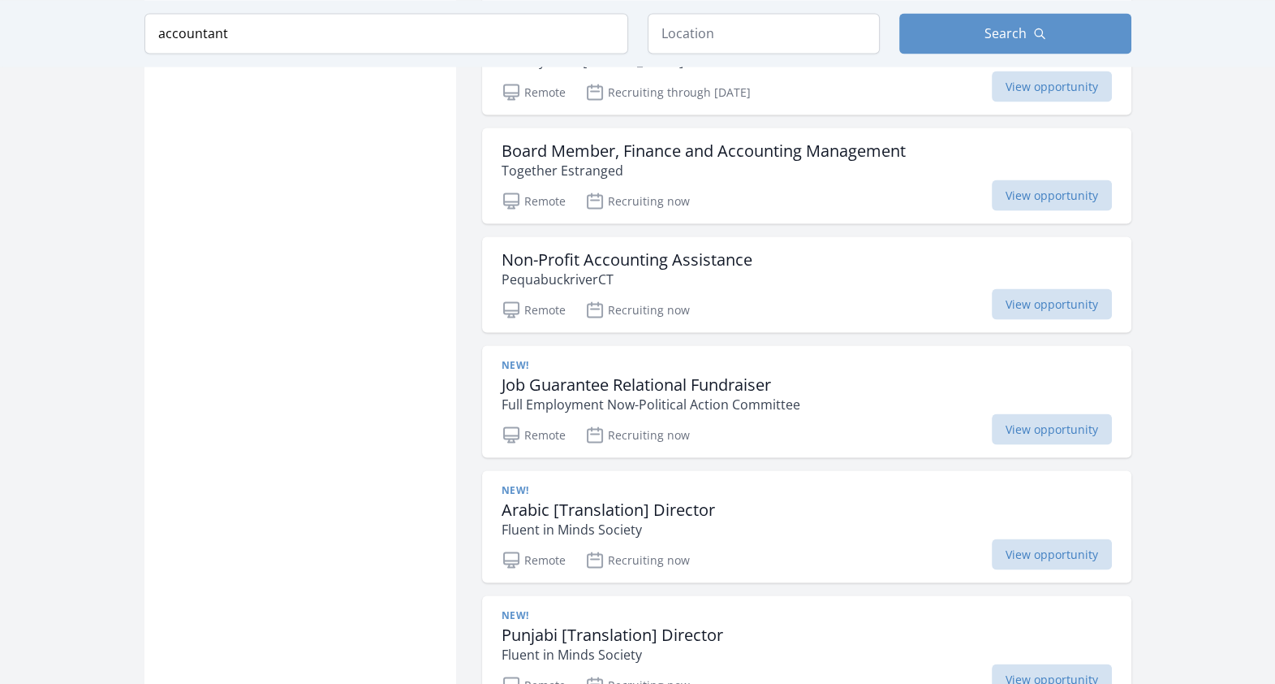
scroll to position [3750, 0]
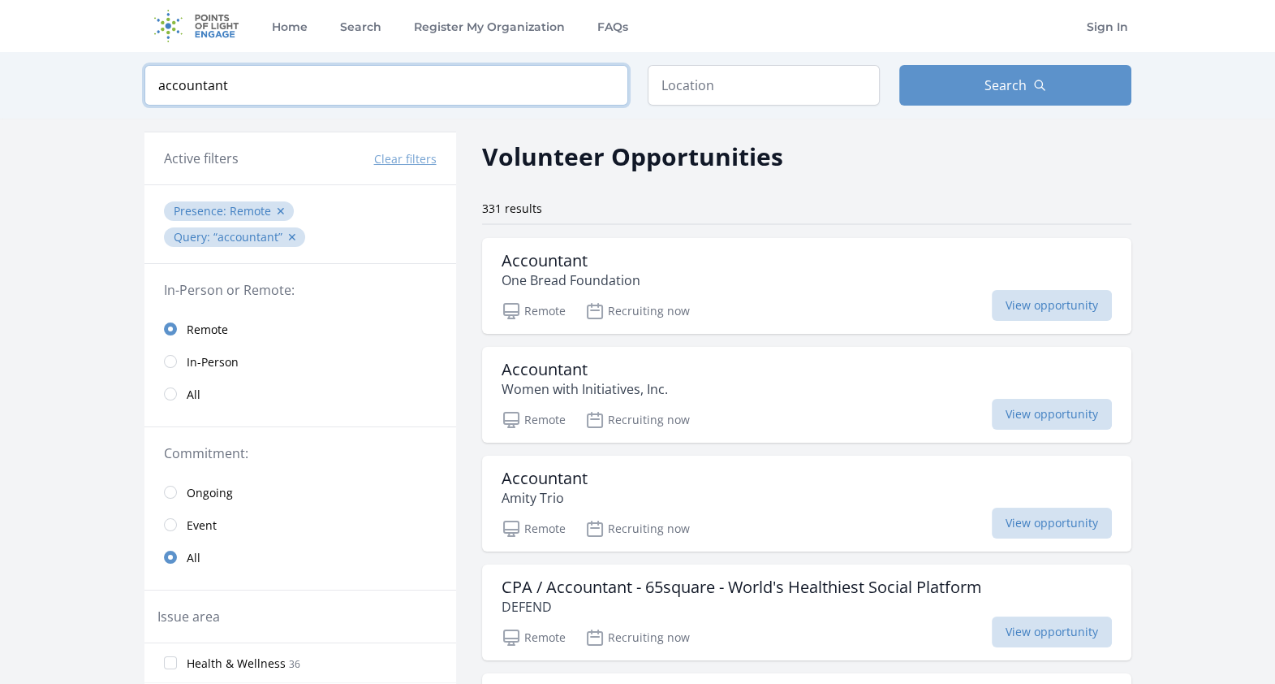
click at [272, 104] on input "accountant" at bounding box center [386, 85] width 484 height 41
type input "a"
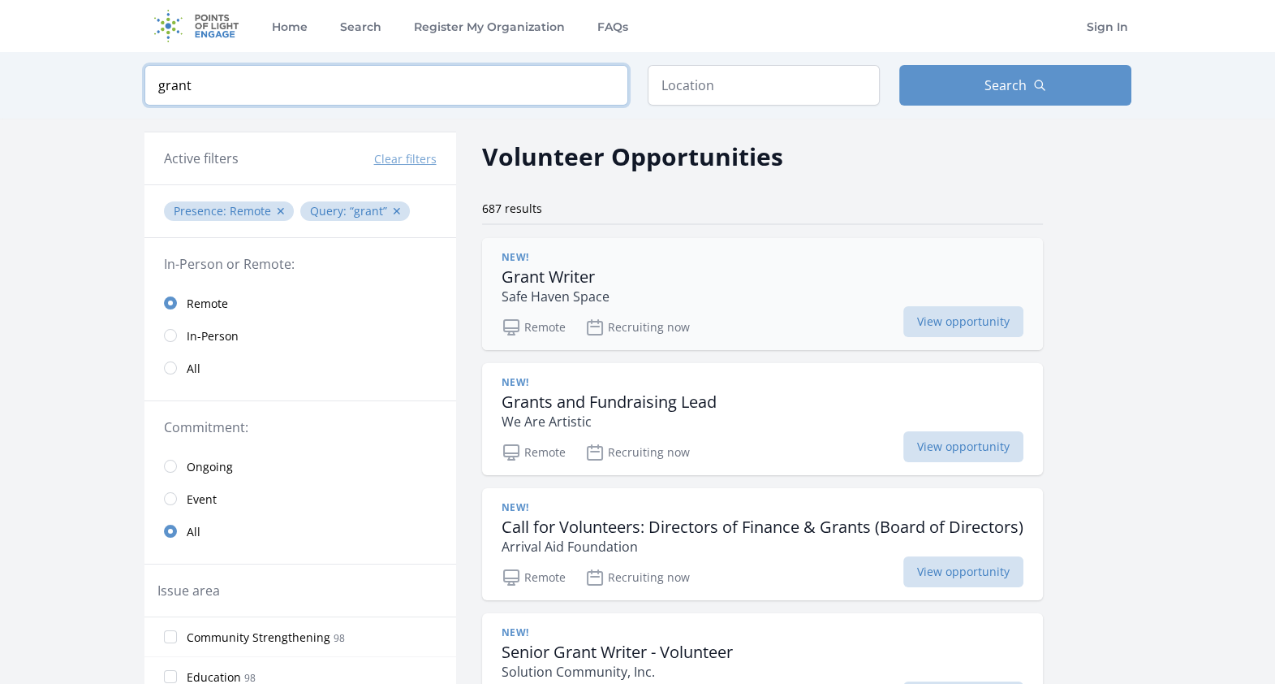
type input "grant"
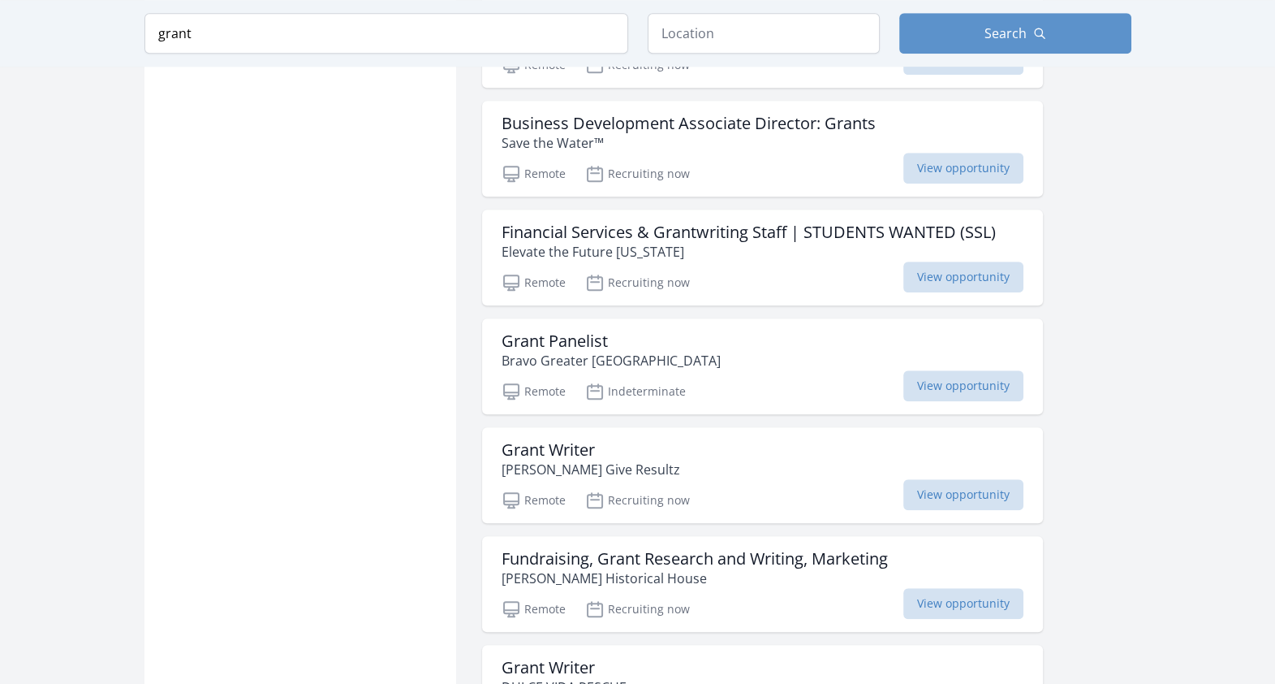
scroll to position [1615, 0]
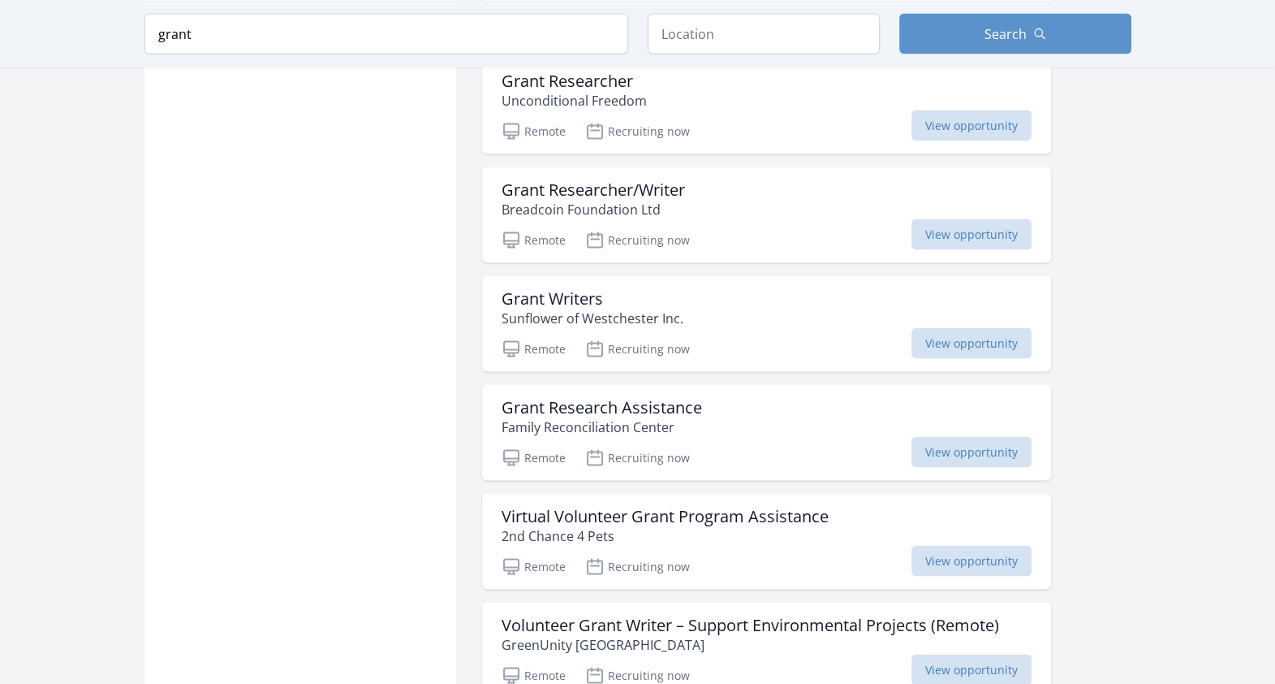
scroll to position [3689, 0]
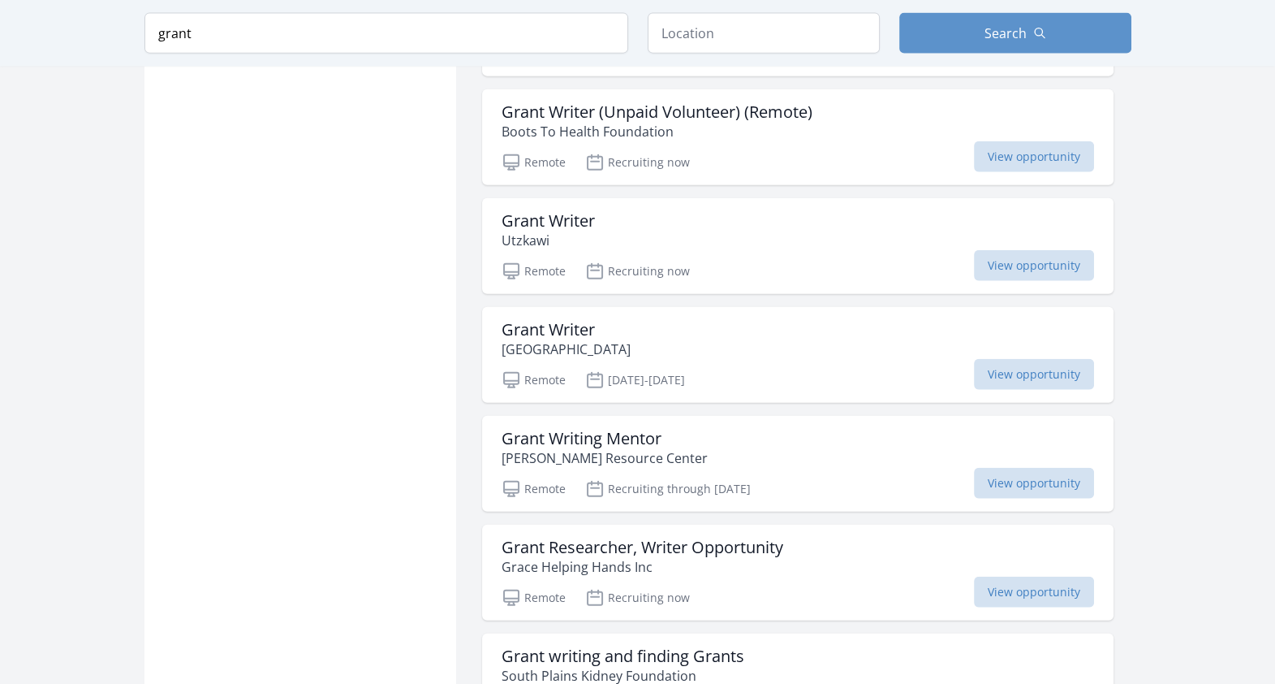
scroll to position [5490, 0]
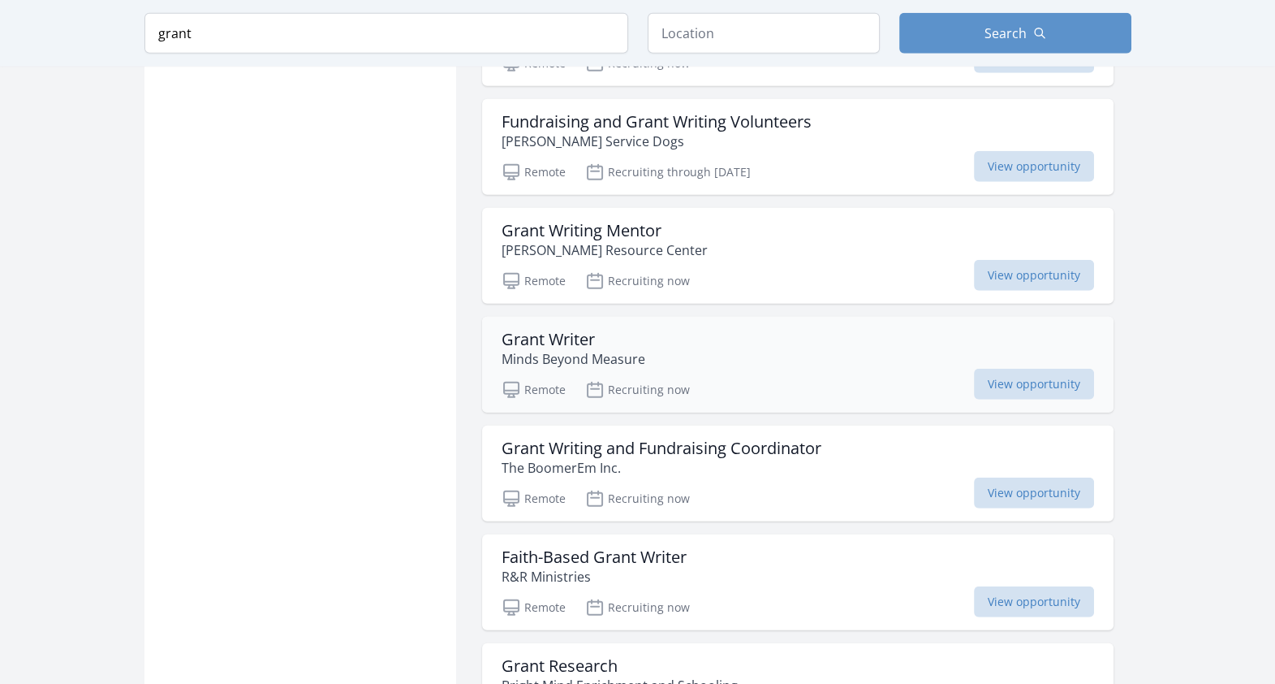
click at [499, 337] on div "Grant Writer Minds Beyond Measure Remote Recruiting now View opportunity" at bounding box center [798, 365] width 632 height 96
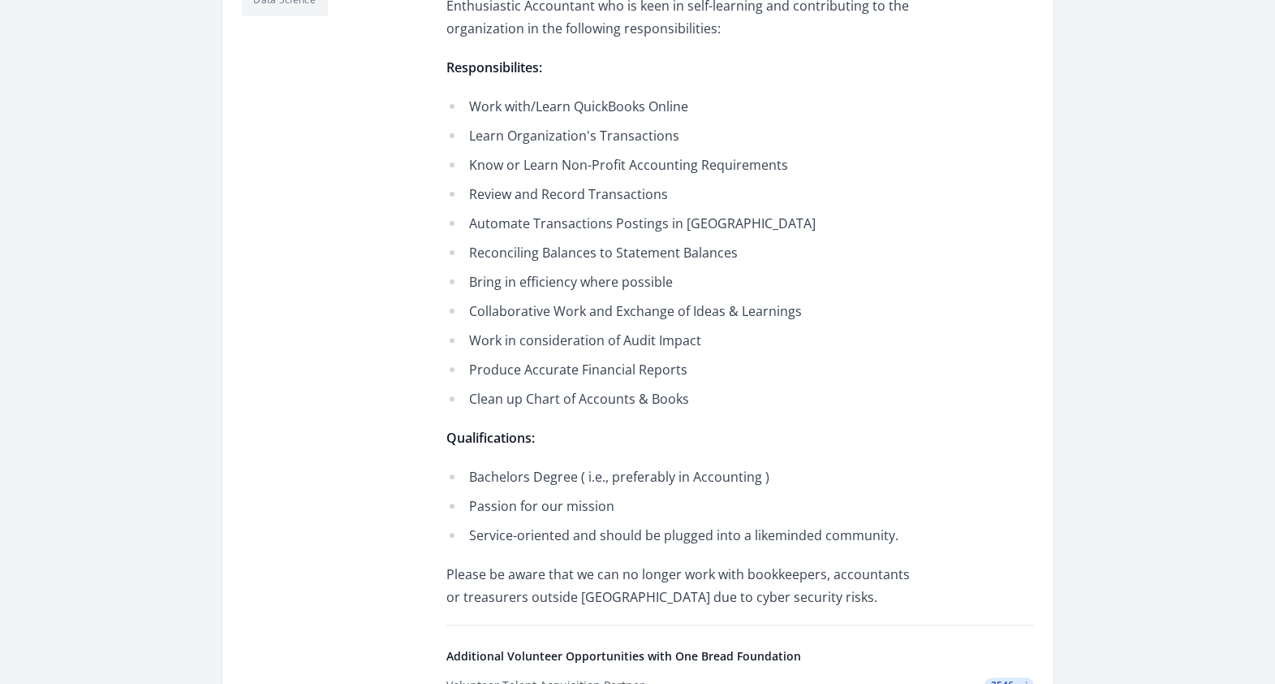
scroll to position [640, 0]
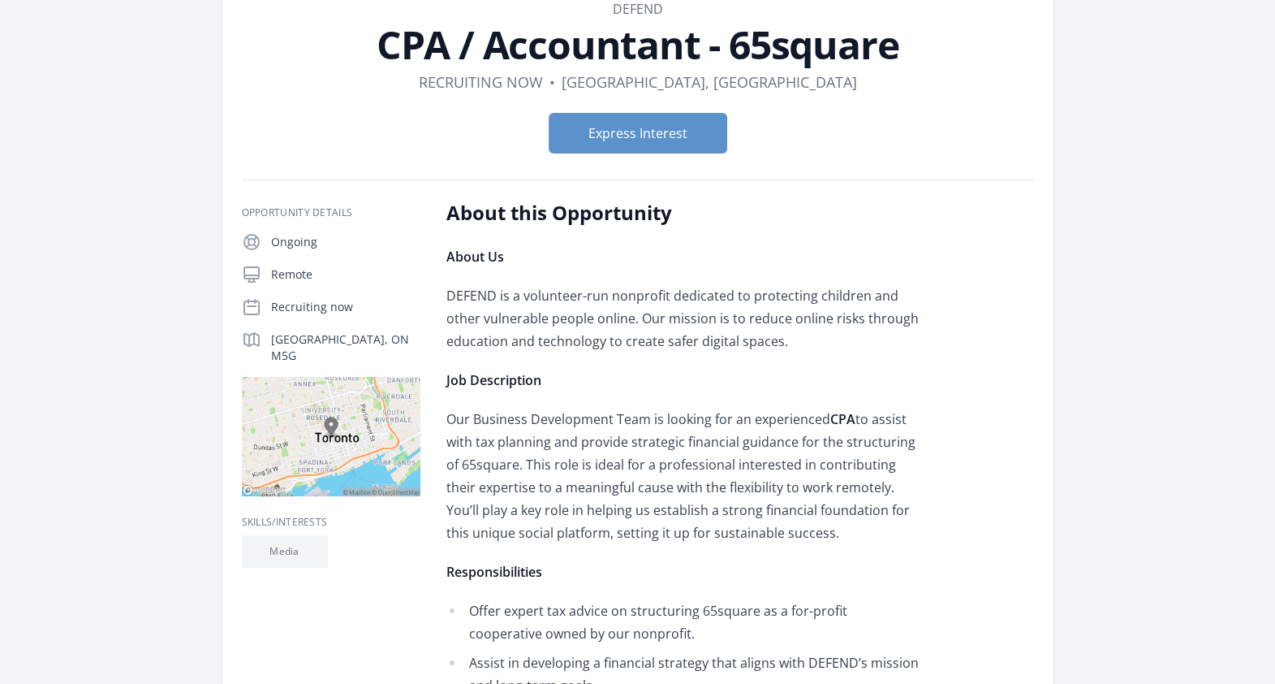
scroll to position [89, 0]
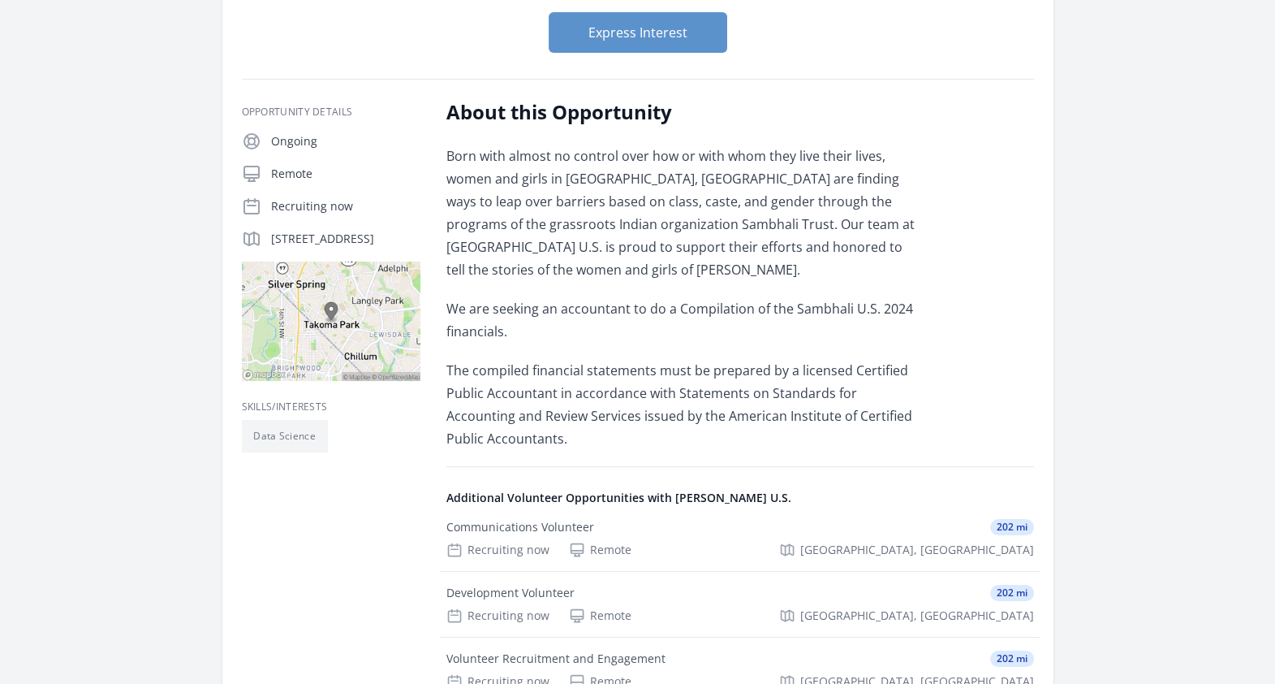
scroll to position [20, 0]
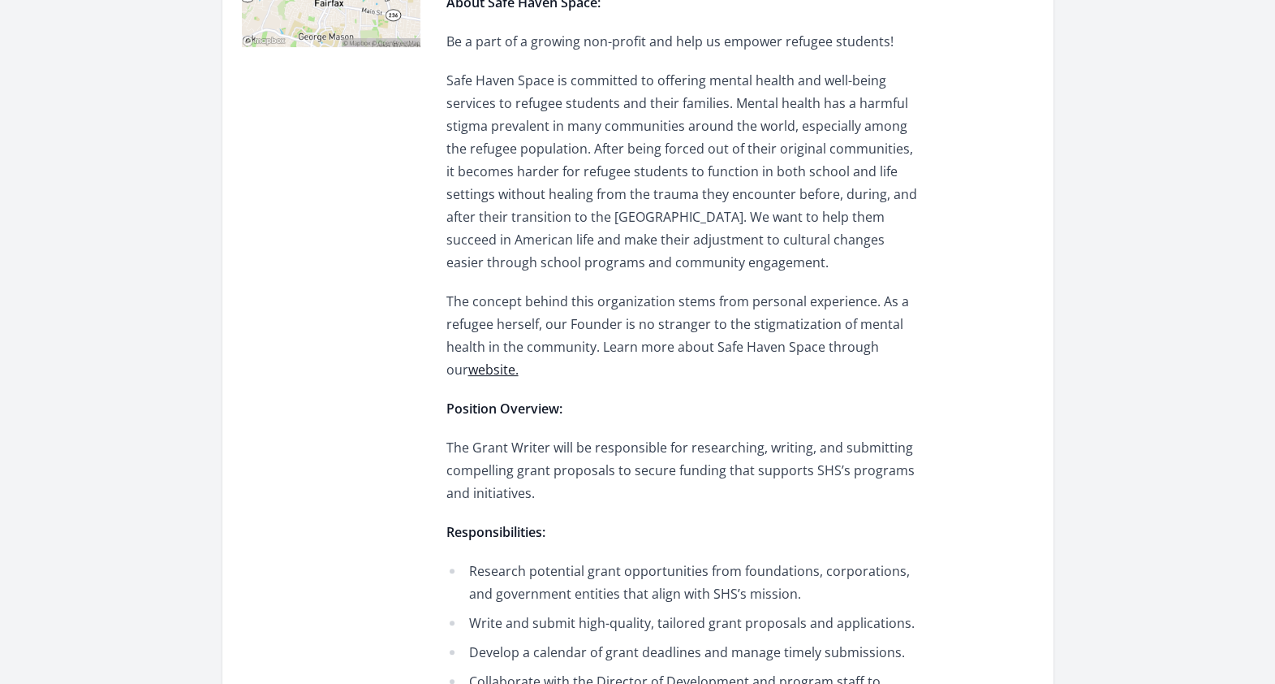
scroll to position [446, 0]
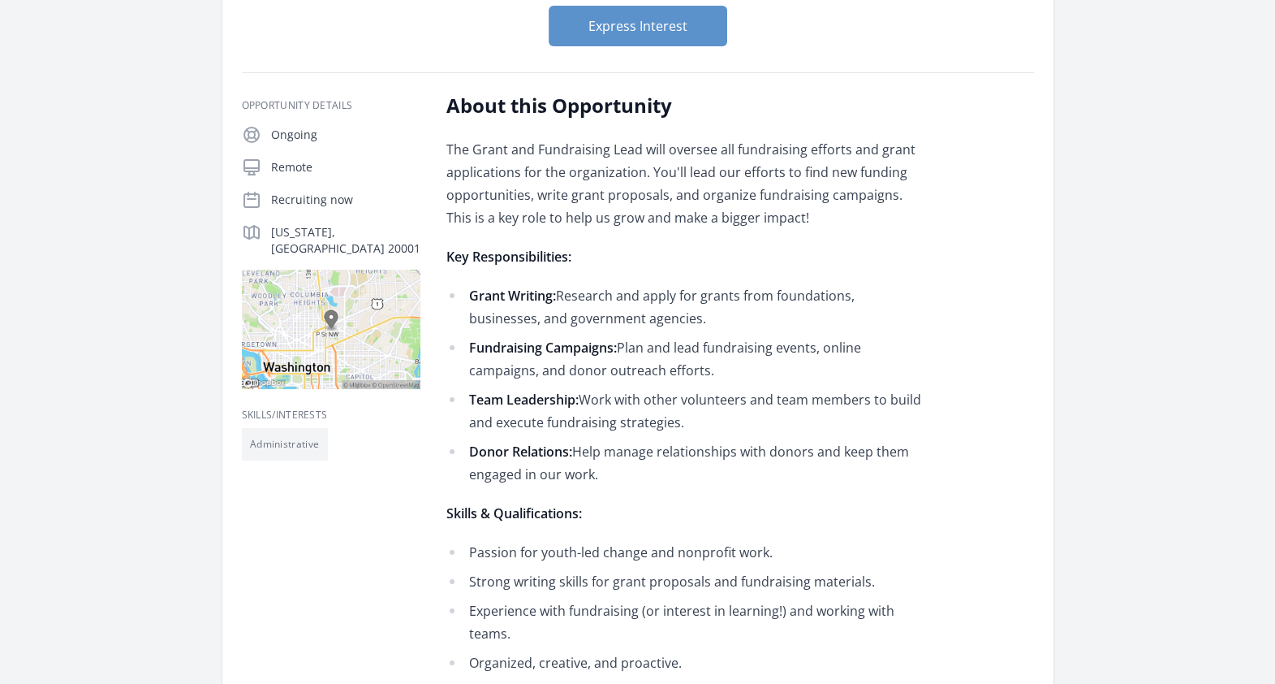
scroll to position [201, 0]
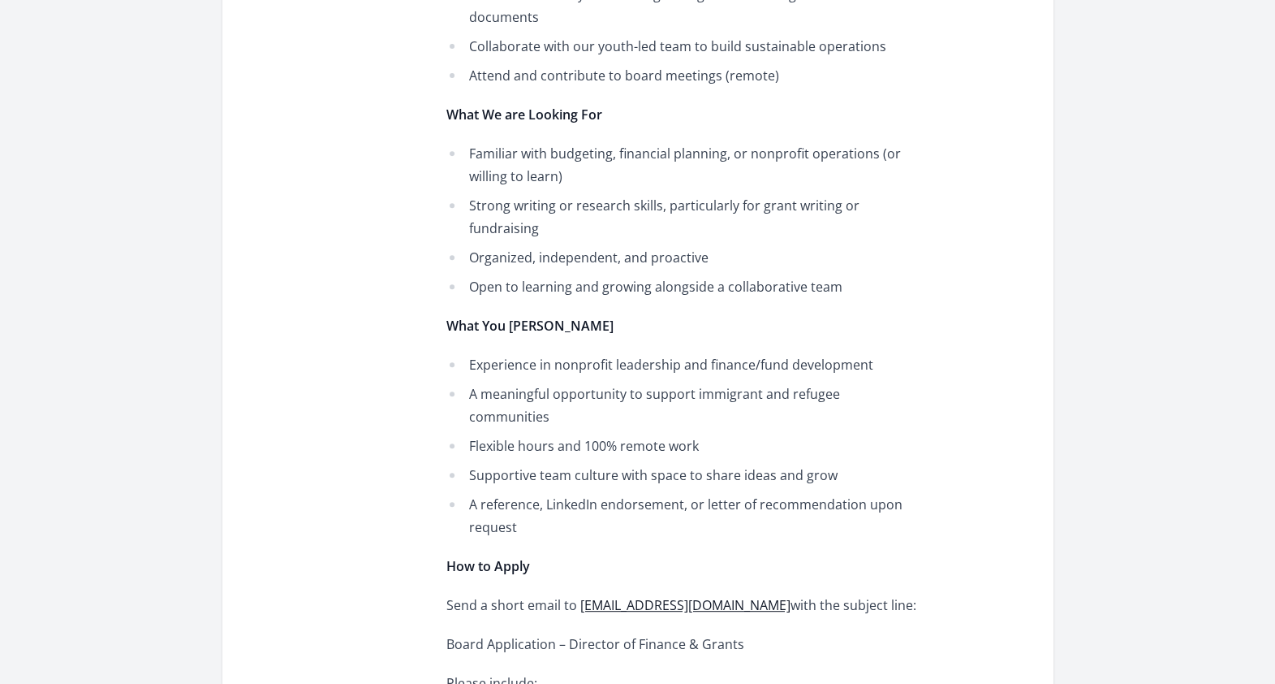
scroll to position [899, 0]
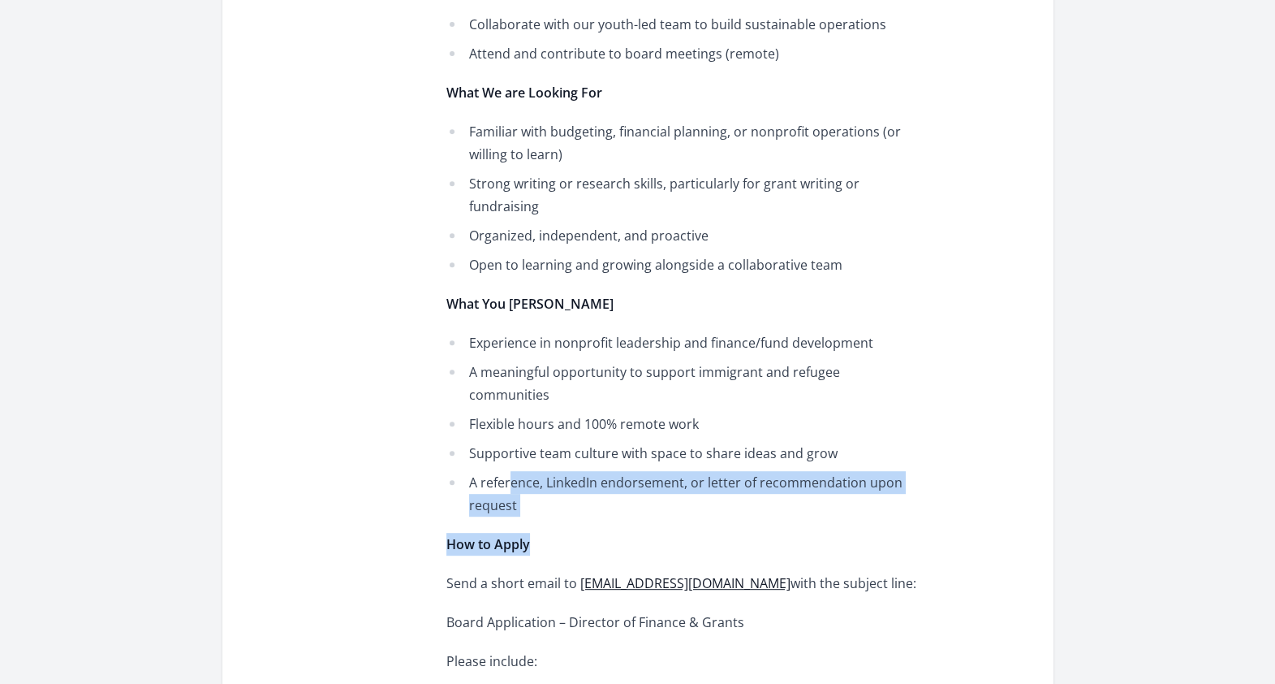
drag, startPoint x: 509, startPoint y: 408, endPoint x: 612, endPoint y: 453, distance: 112.7
click at [612, 453] on div "Arrival Aid is a youth-led nonprofit committed to creating positive change with…" at bounding box center [683, 161] width 475 height 1354
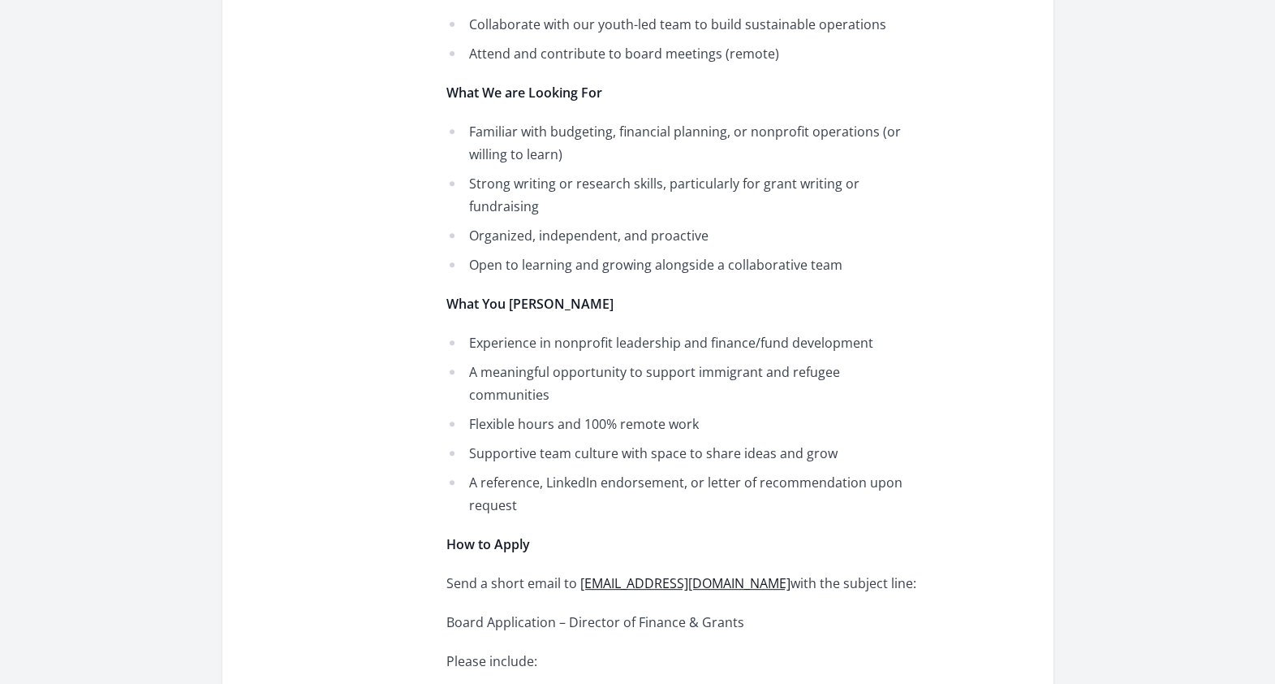
click at [414, 459] on div "Skills/Interests Leadership" at bounding box center [331, 386] width 179 height 1303
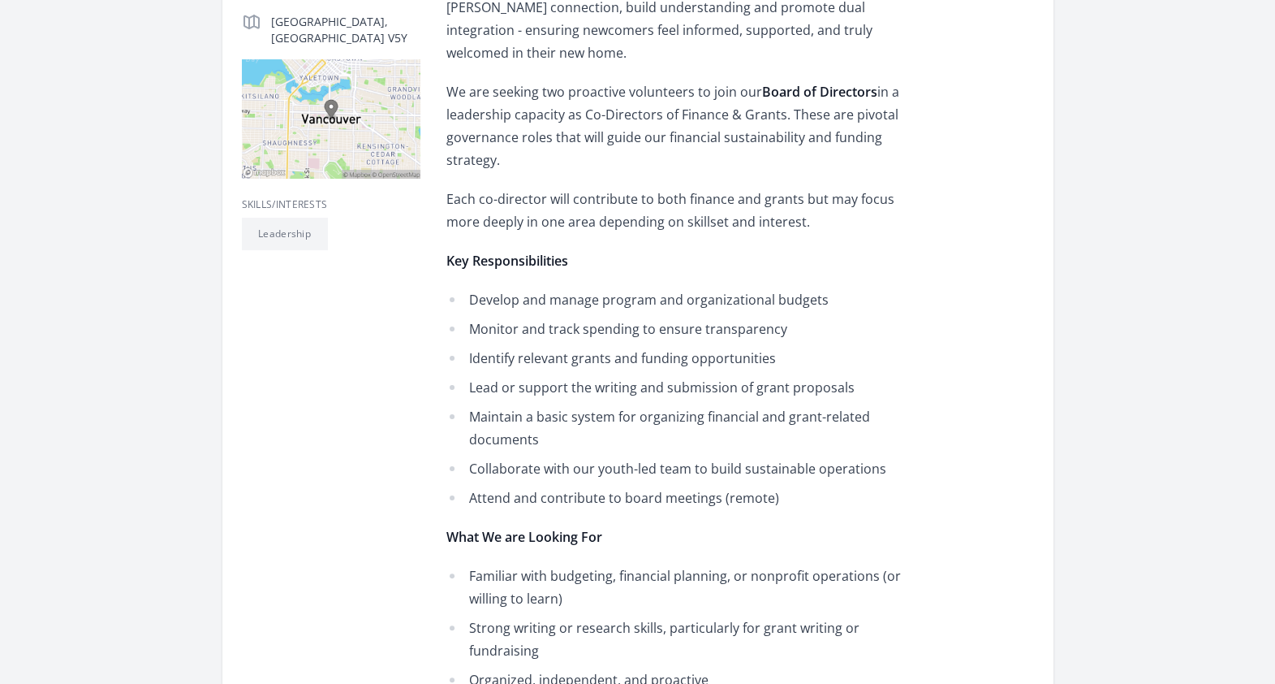
scroll to position [459, 0]
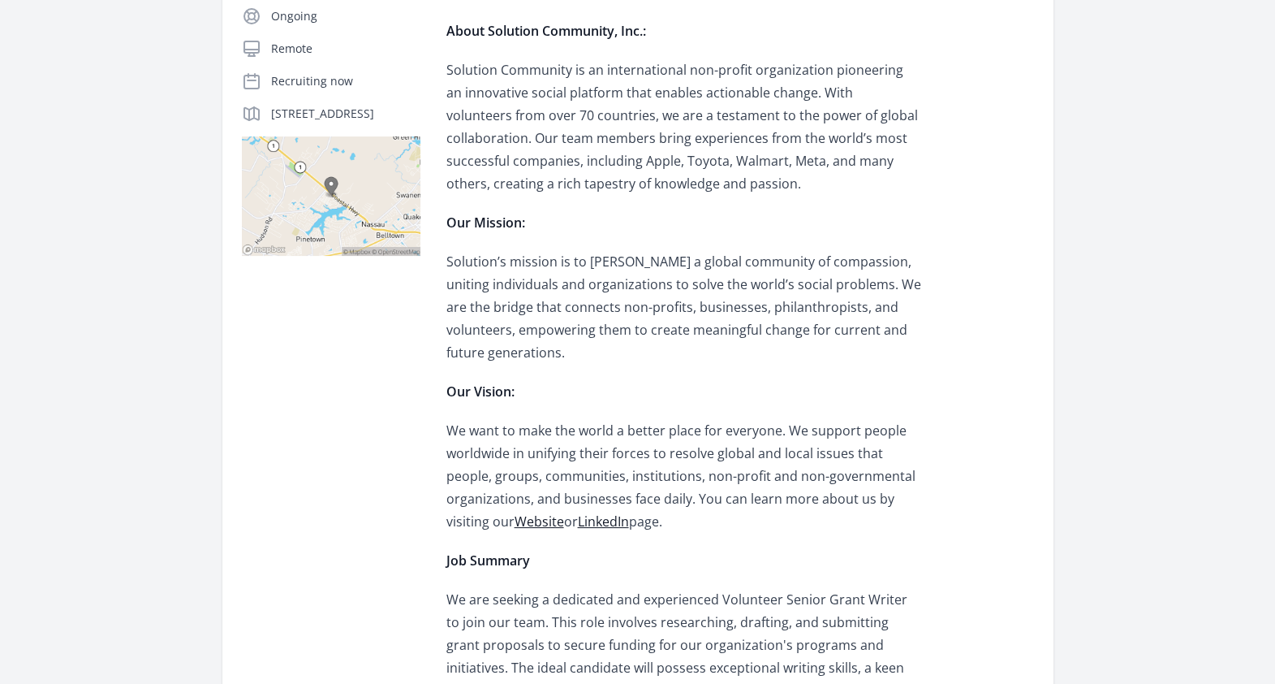
scroll to position [291, 0]
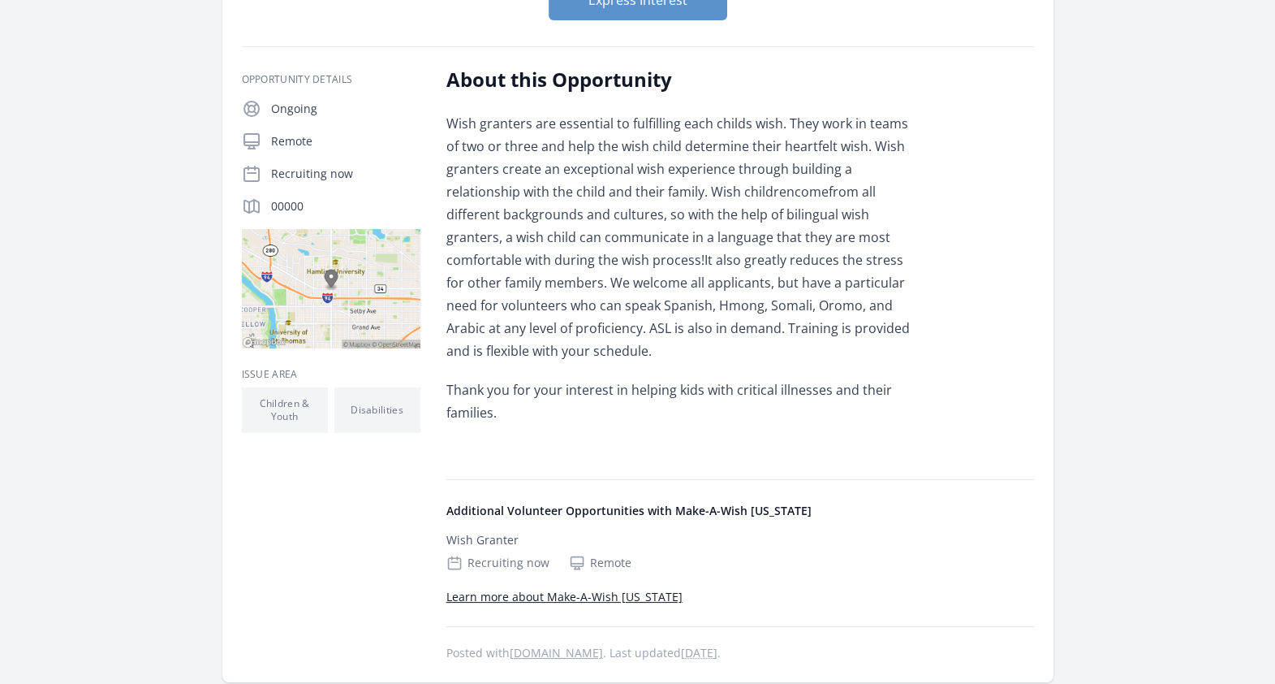
scroll to position [196, 0]
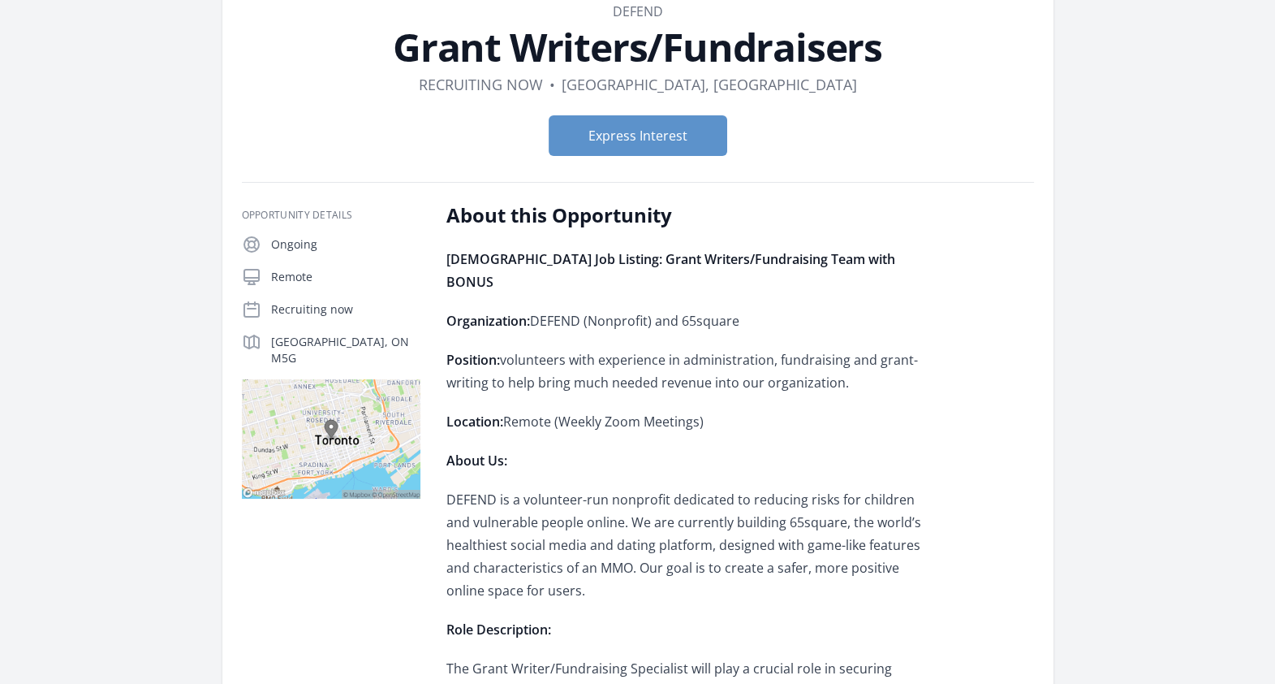
scroll to position [71, 0]
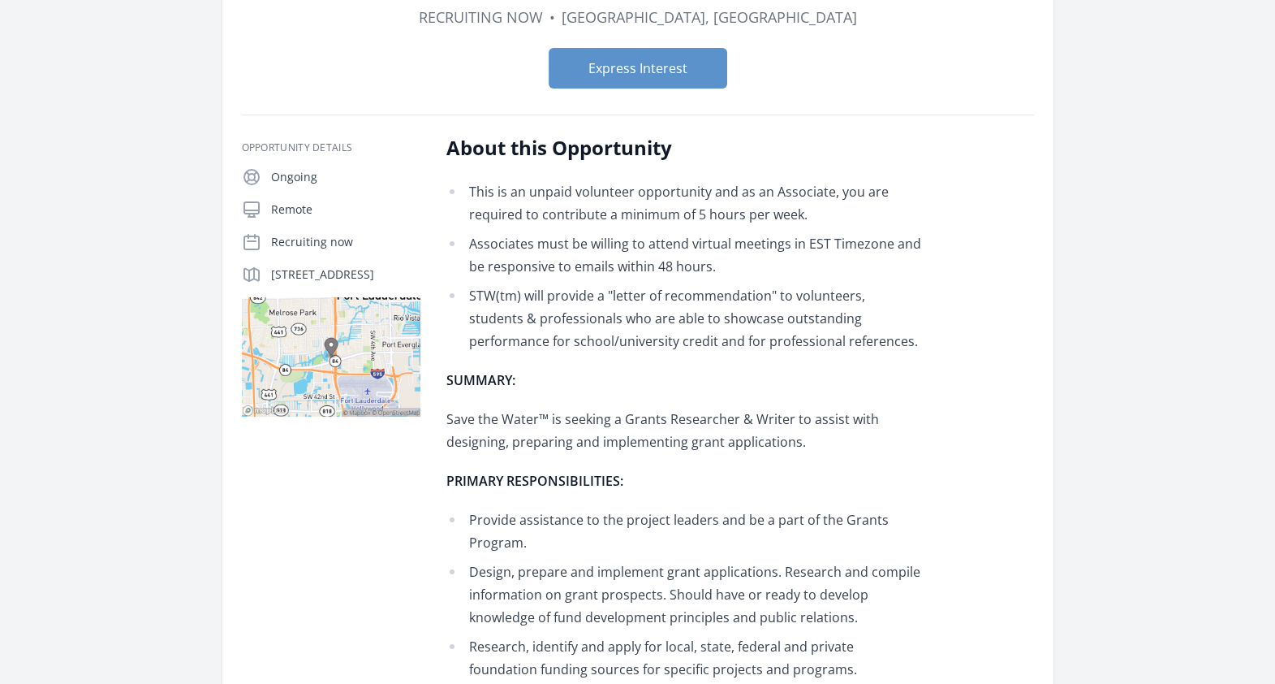
scroll to position [215, 0]
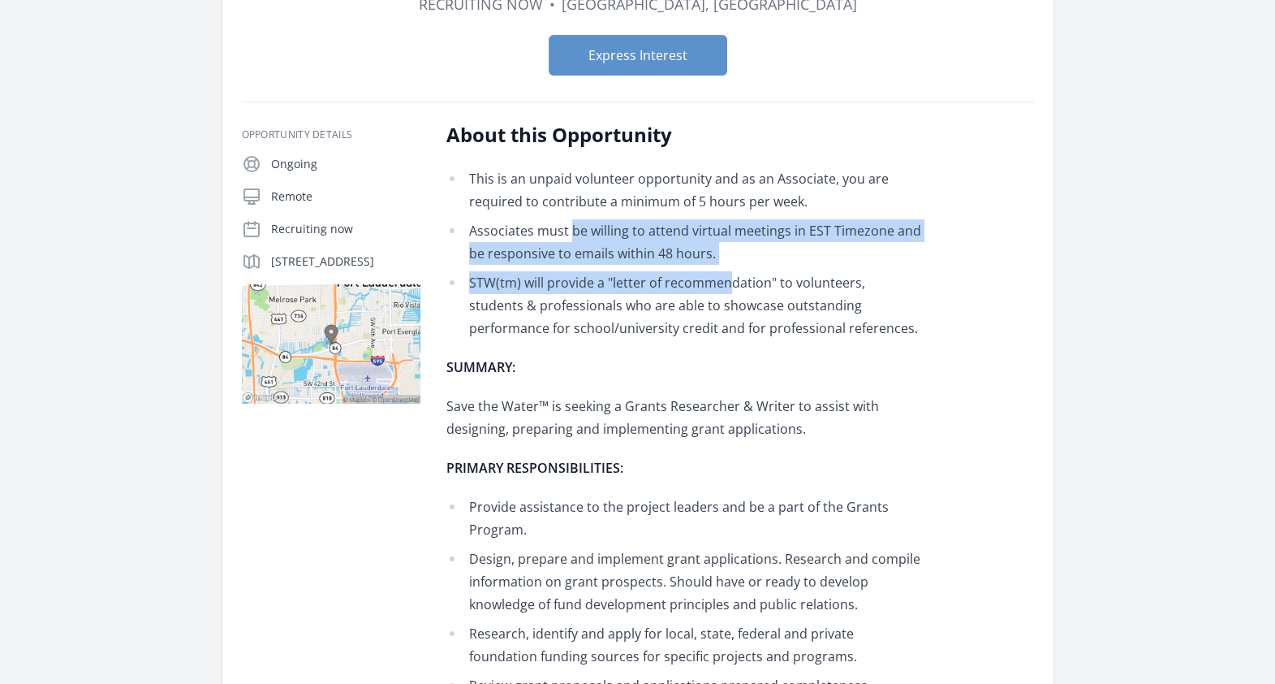
drag, startPoint x: 572, startPoint y: 231, endPoint x: 728, endPoint y: 264, distance: 159.2
click at [728, 264] on ul "This is an unpaid volunteer opportunity and as an Associate, you are required t…" at bounding box center [683, 253] width 475 height 172
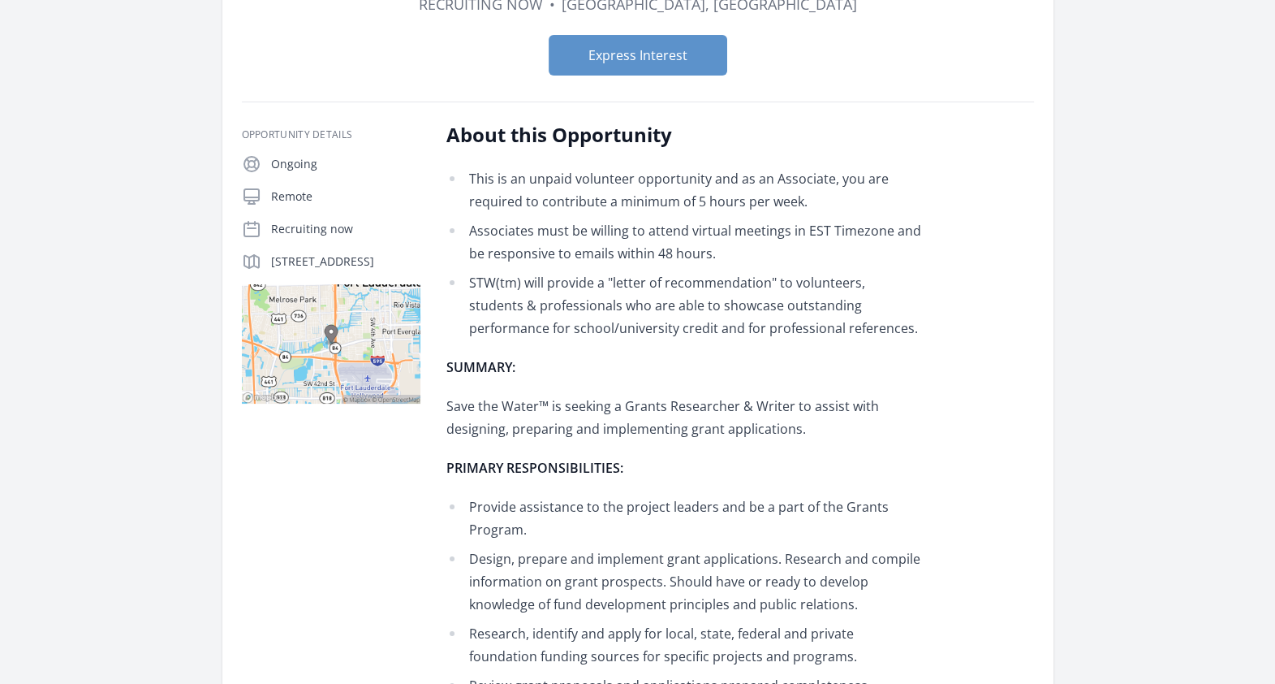
drag, startPoint x: 728, startPoint y: 264, endPoint x: 692, endPoint y: 356, distance: 98.7
click at [692, 356] on p "SUMMARY:" at bounding box center [683, 367] width 475 height 23
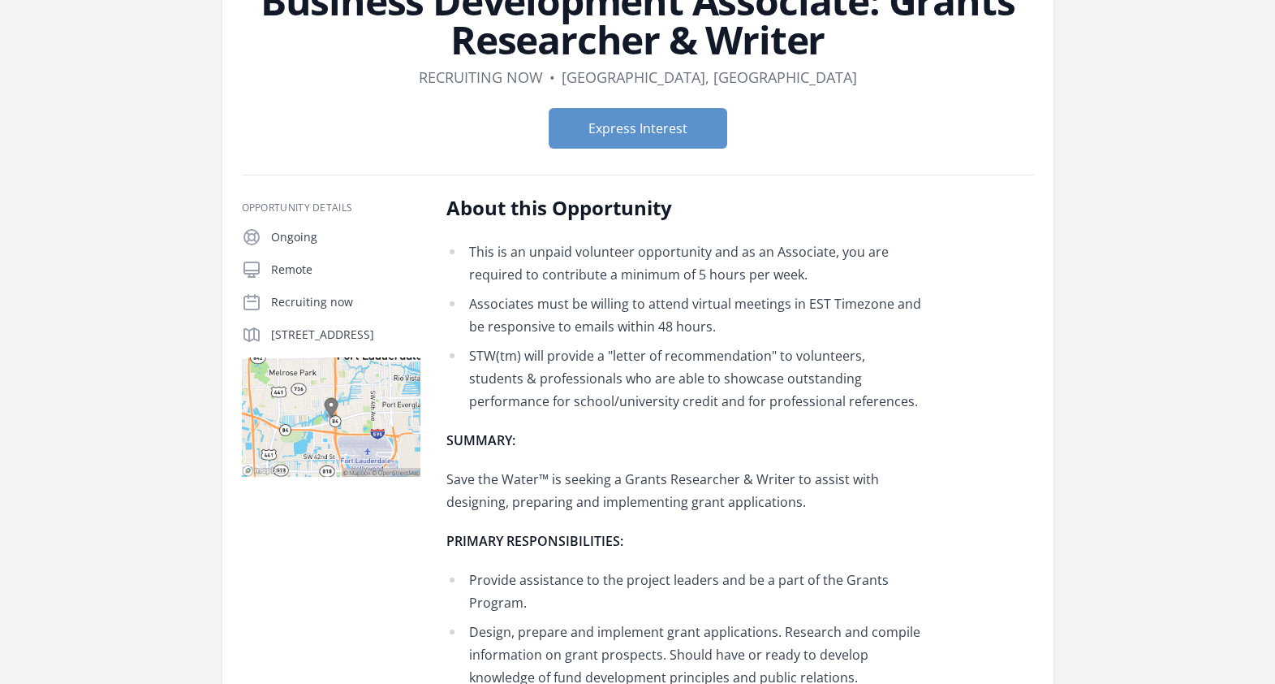
scroll to position [82, 0]
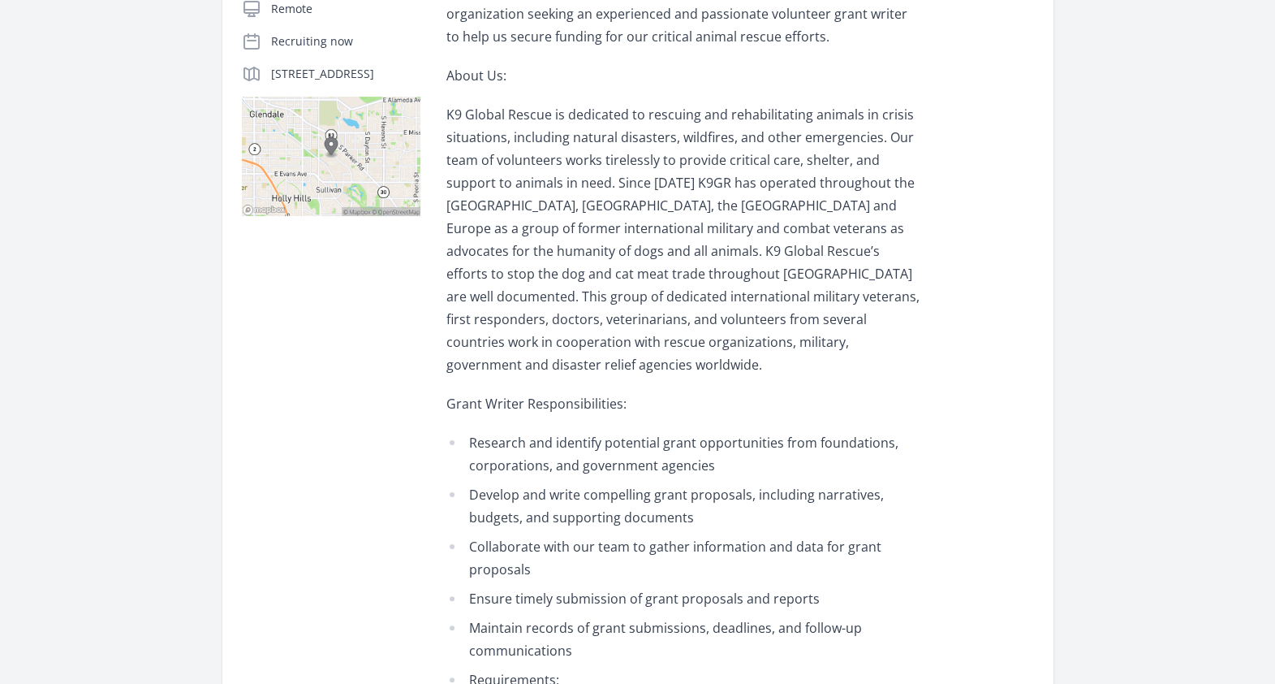
scroll to position [321, 0]
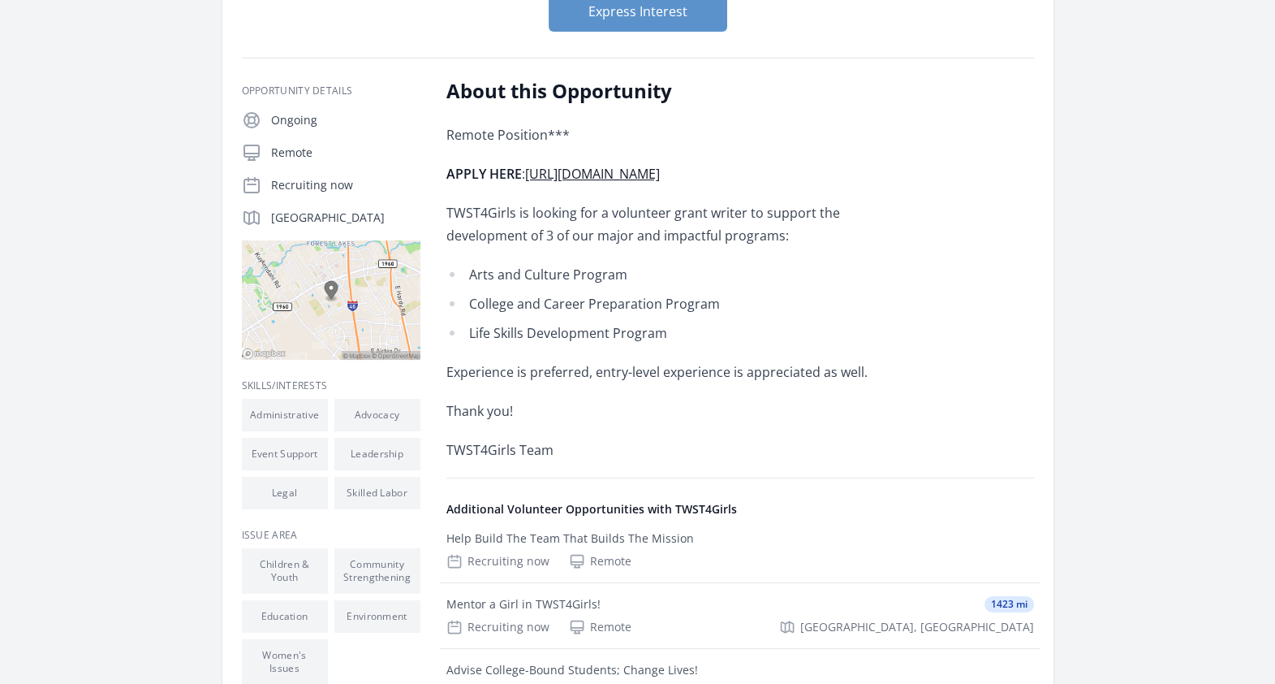
scroll to position [262, 0]
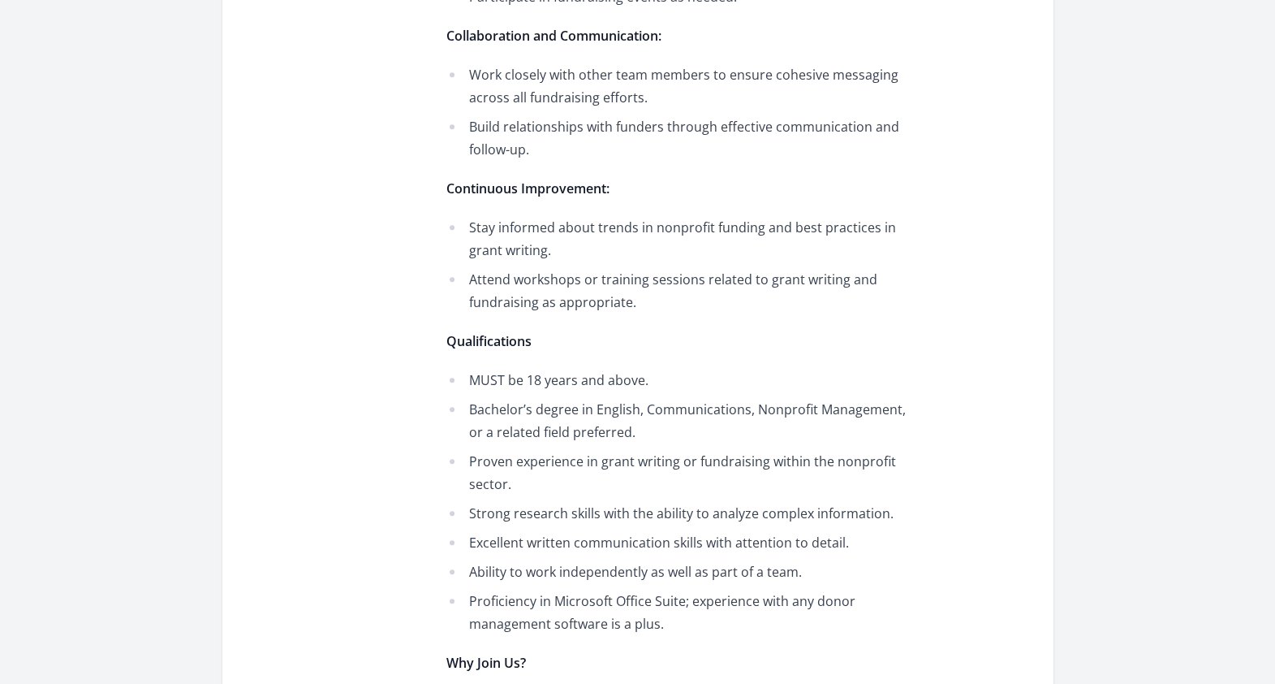
scroll to position [1627, 0]
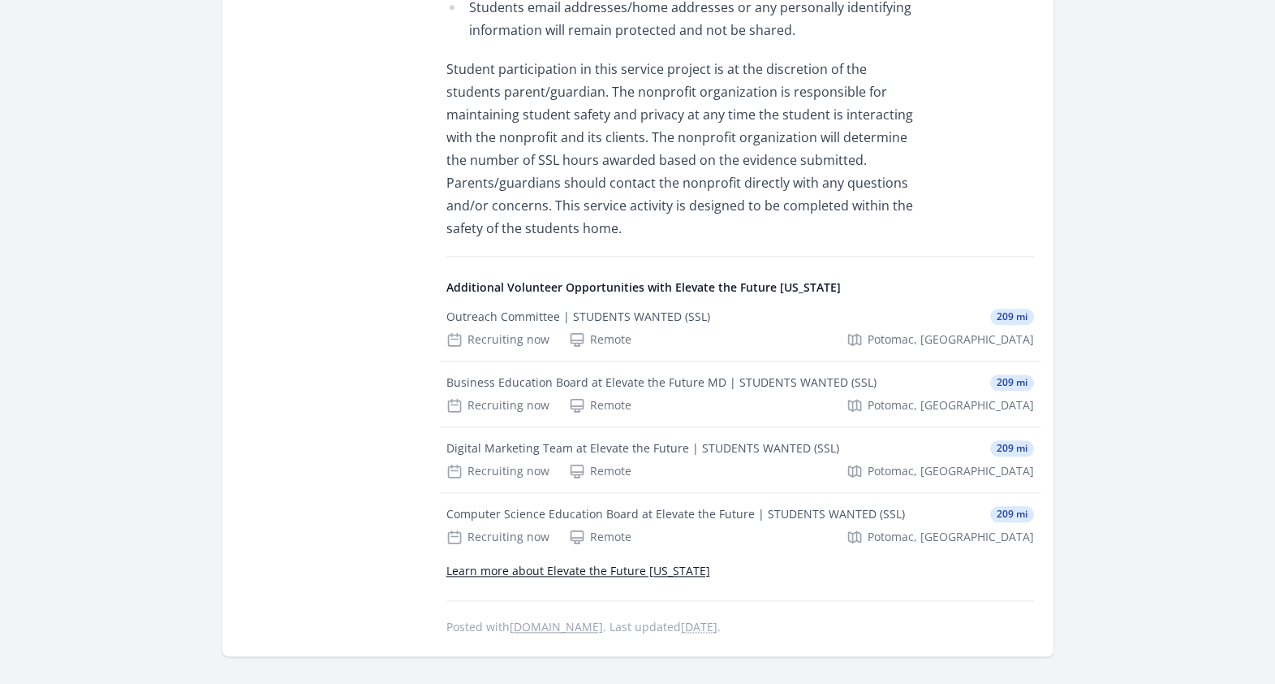
scroll to position [2124, 0]
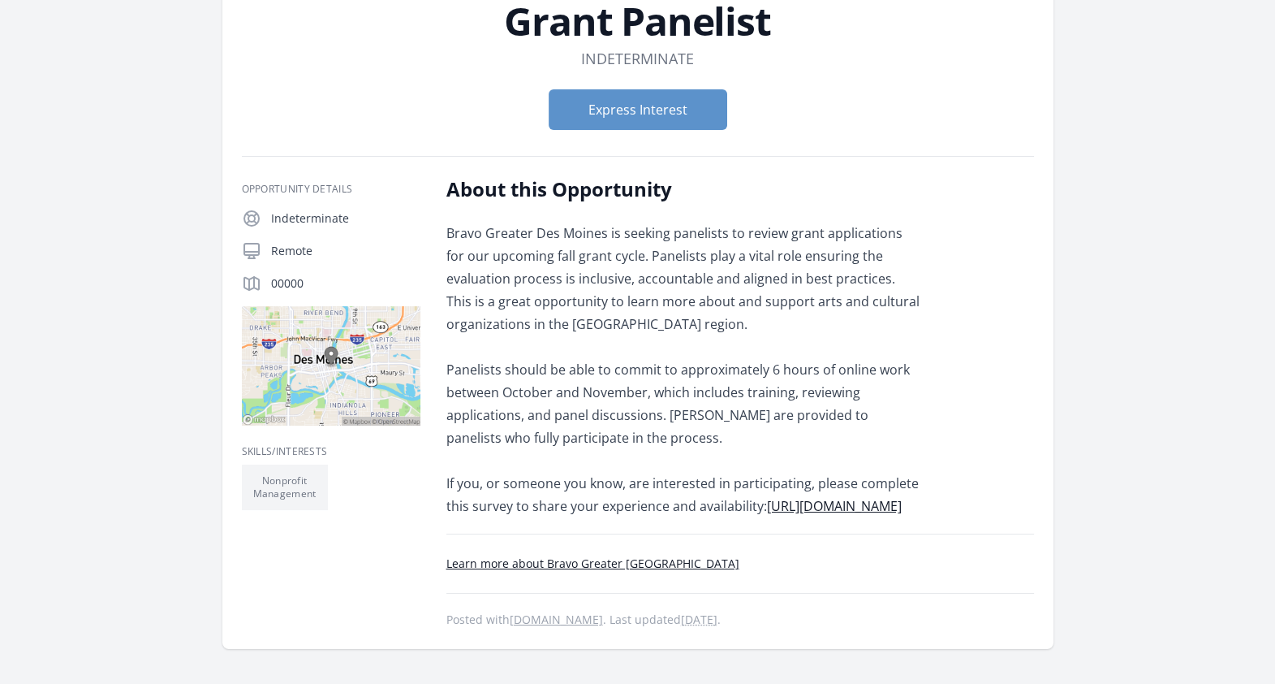
scroll to position [130, 0]
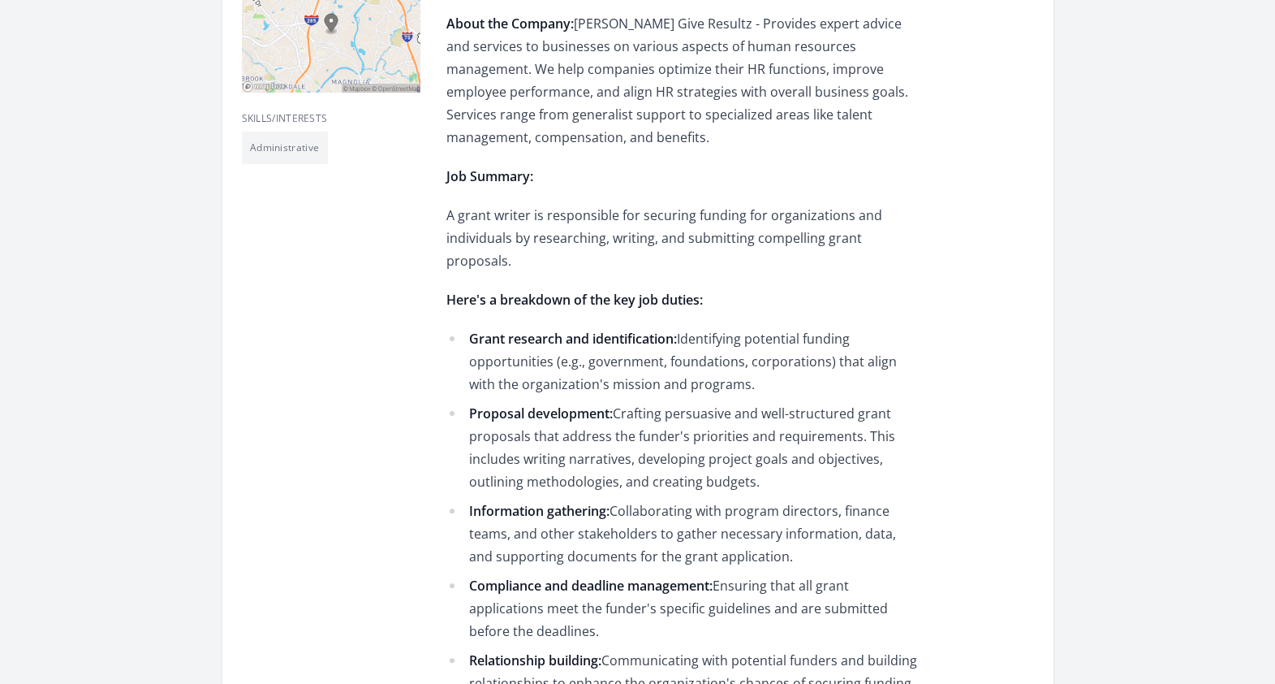
scroll to position [491, 0]
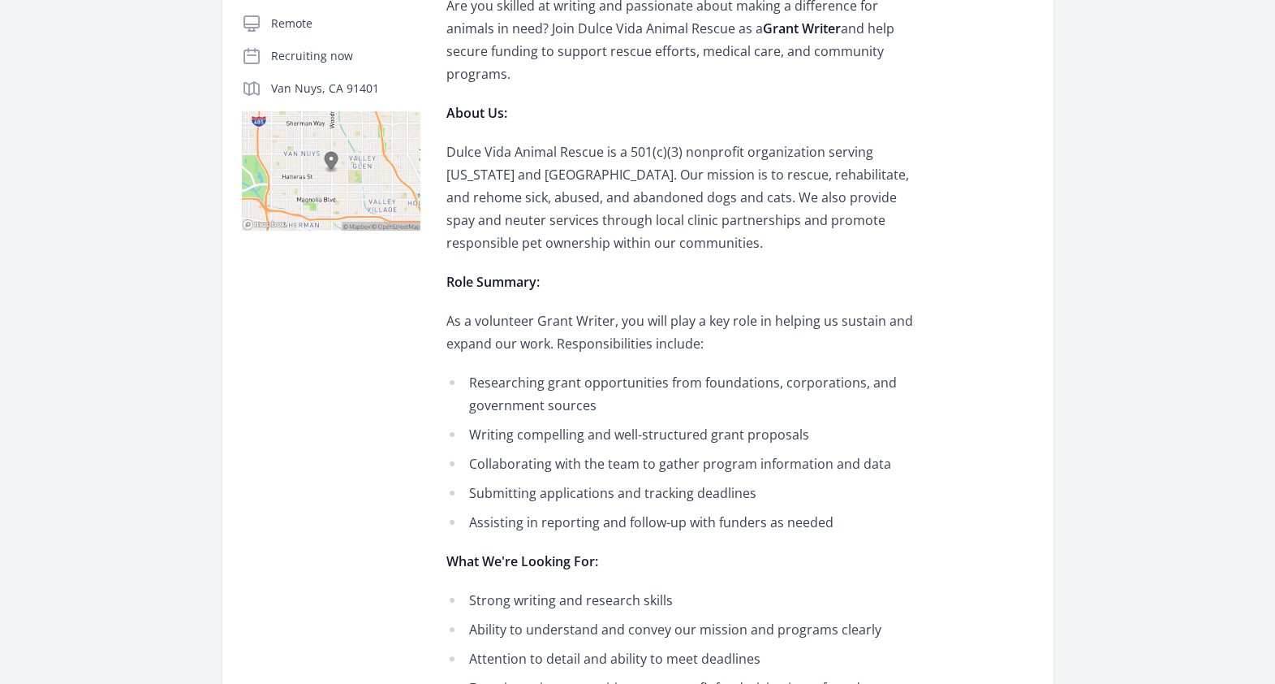
scroll to position [338, 0]
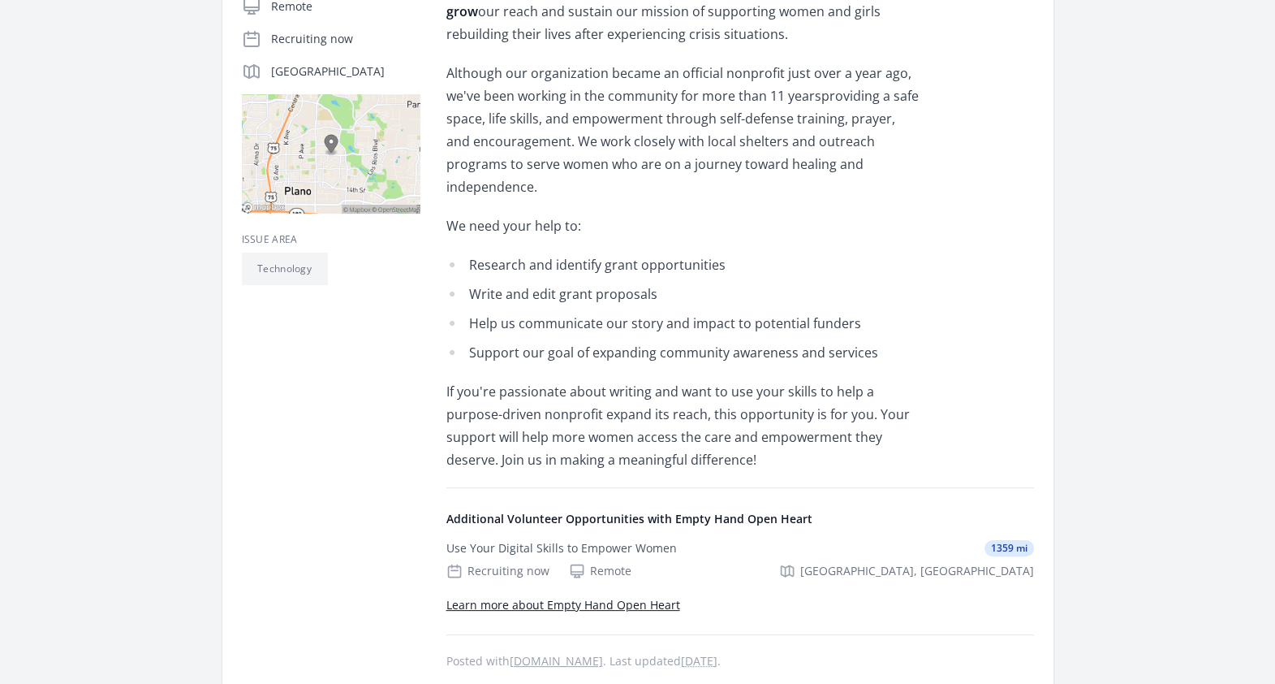
scroll to position [406, 0]
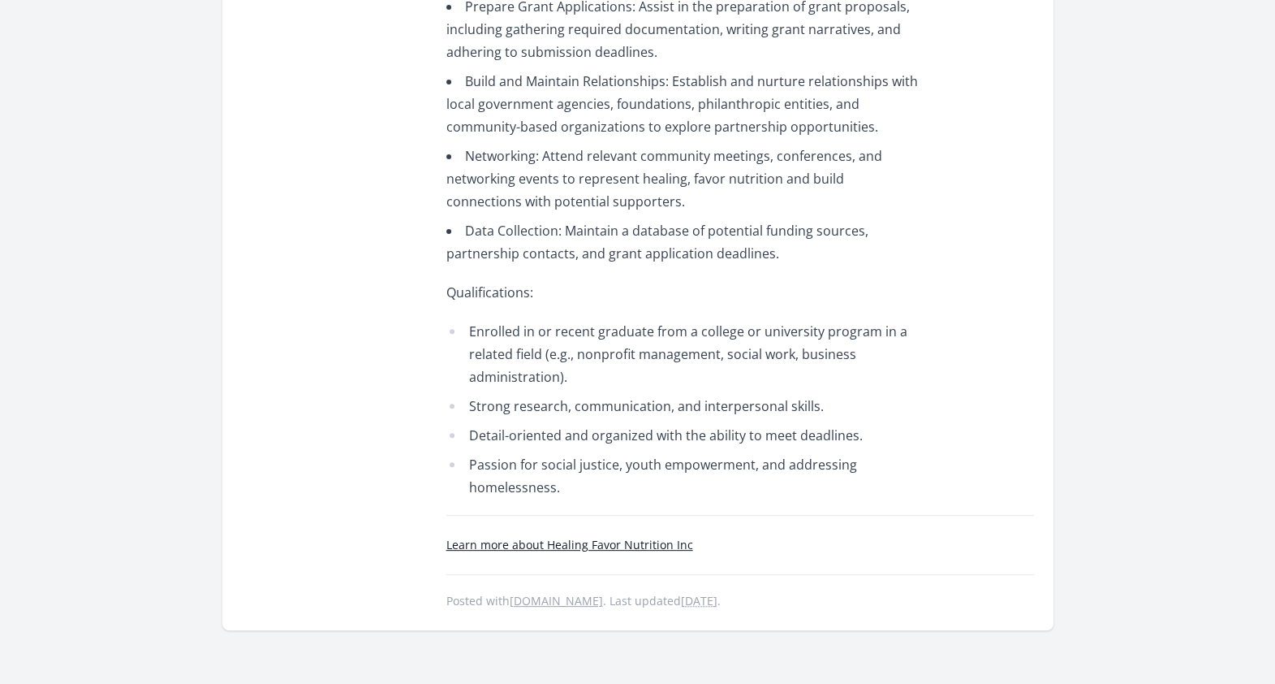
scroll to position [716, 0]
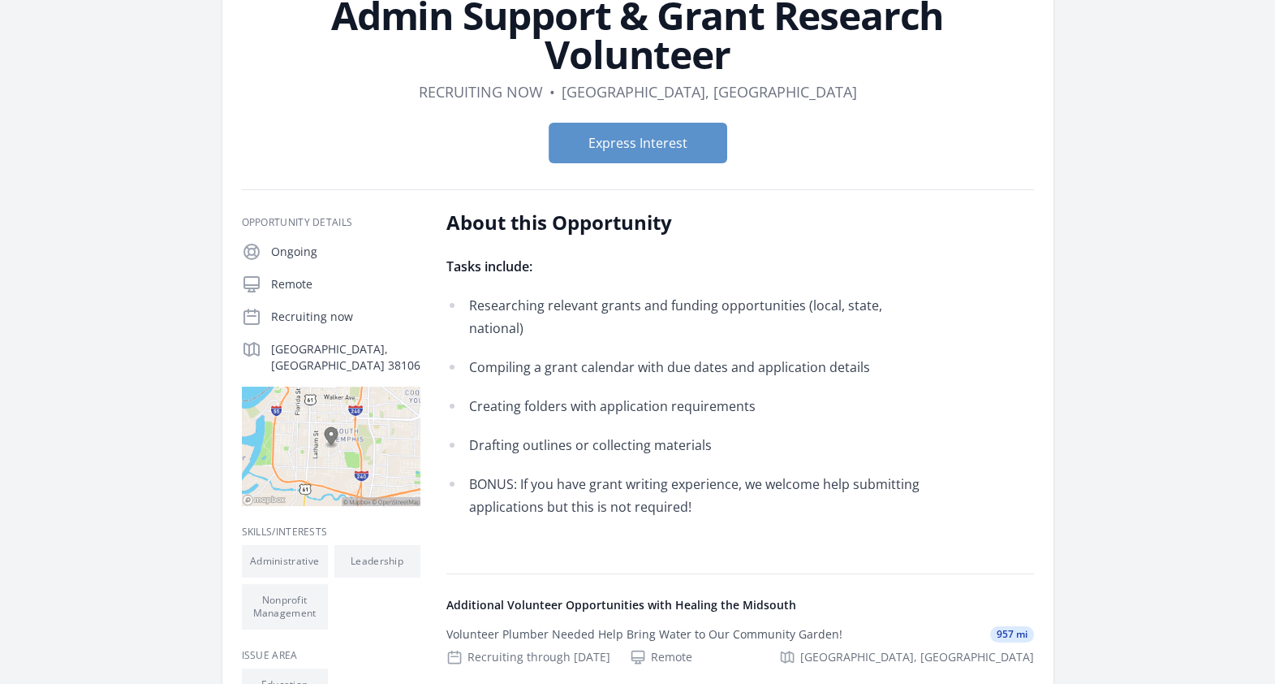
scroll to position [132, 0]
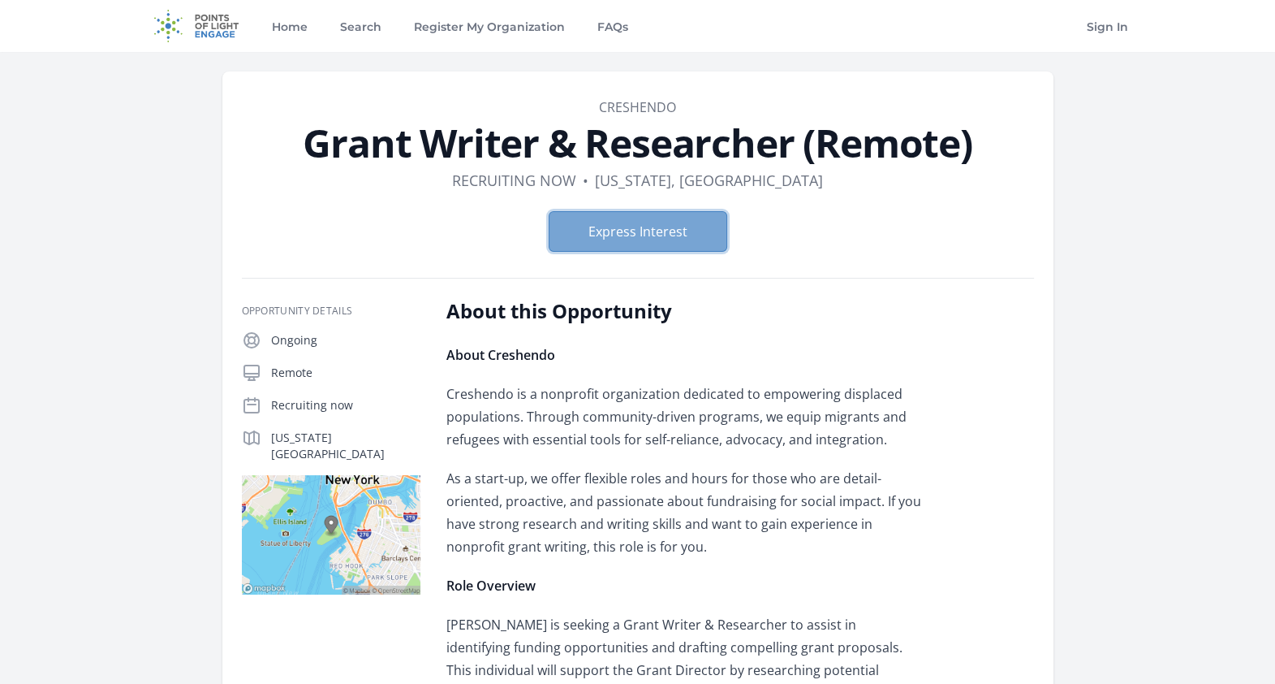
click at [566, 224] on button "Express Interest" at bounding box center [638, 231] width 179 height 41
drag, startPoint x: 583, startPoint y: 103, endPoint x: 974, endPoint y: 121, distance: 391.7
click at [974, 121] on header "Organization Creshendo Grant Writer & Researcher (Remote) Duration Recruiting n…" at bounding box center [638, 180] width 792 height 167
copy header "Creshendo Grant Writer & Researcher (Remote)"
click at [804, 439] on p "Creshendo is a nonprofit organization dedicated to empowering displaced populat…" at bounding box center [683, 416] width 475 height 68
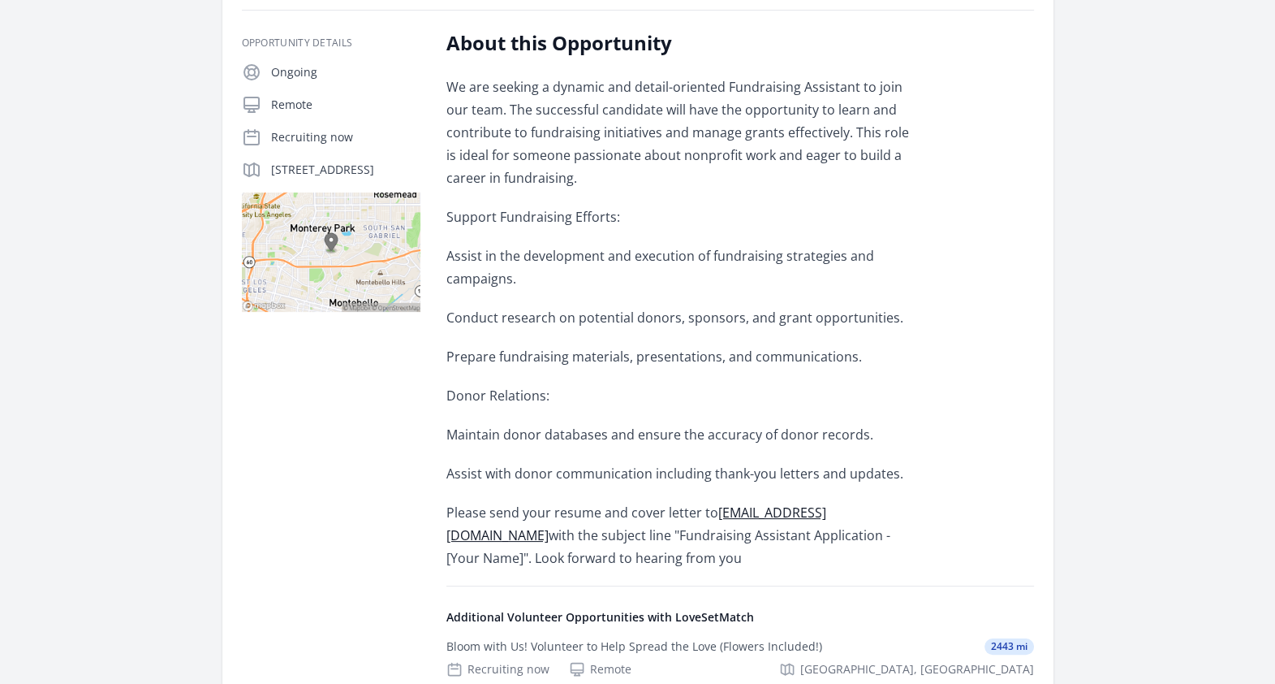
scroll to position [303, 0]
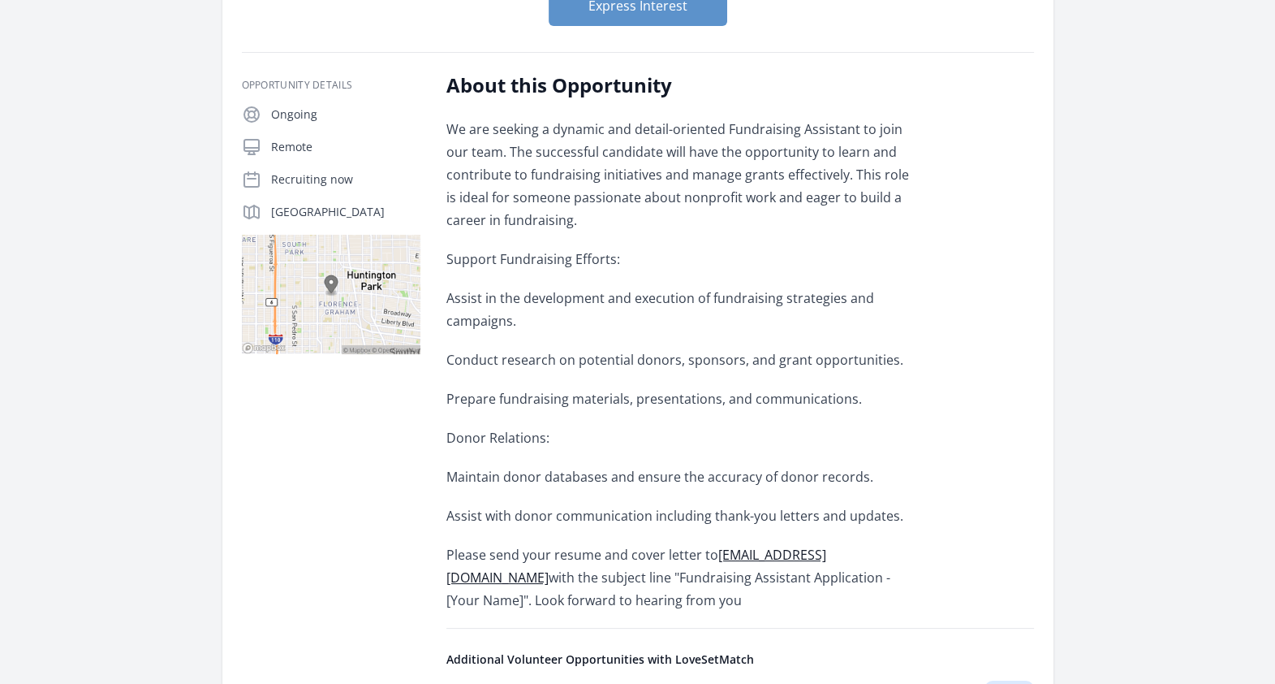
scroll to position [235, 0]
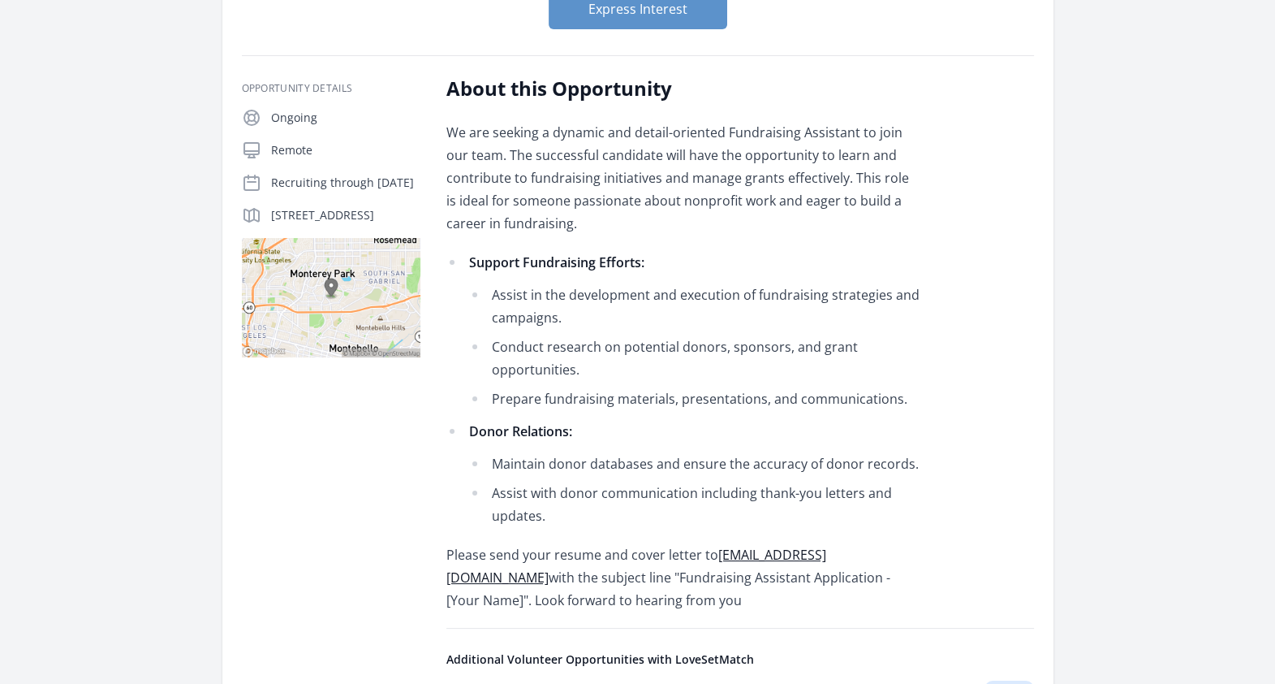
scroll to position [334, 0]
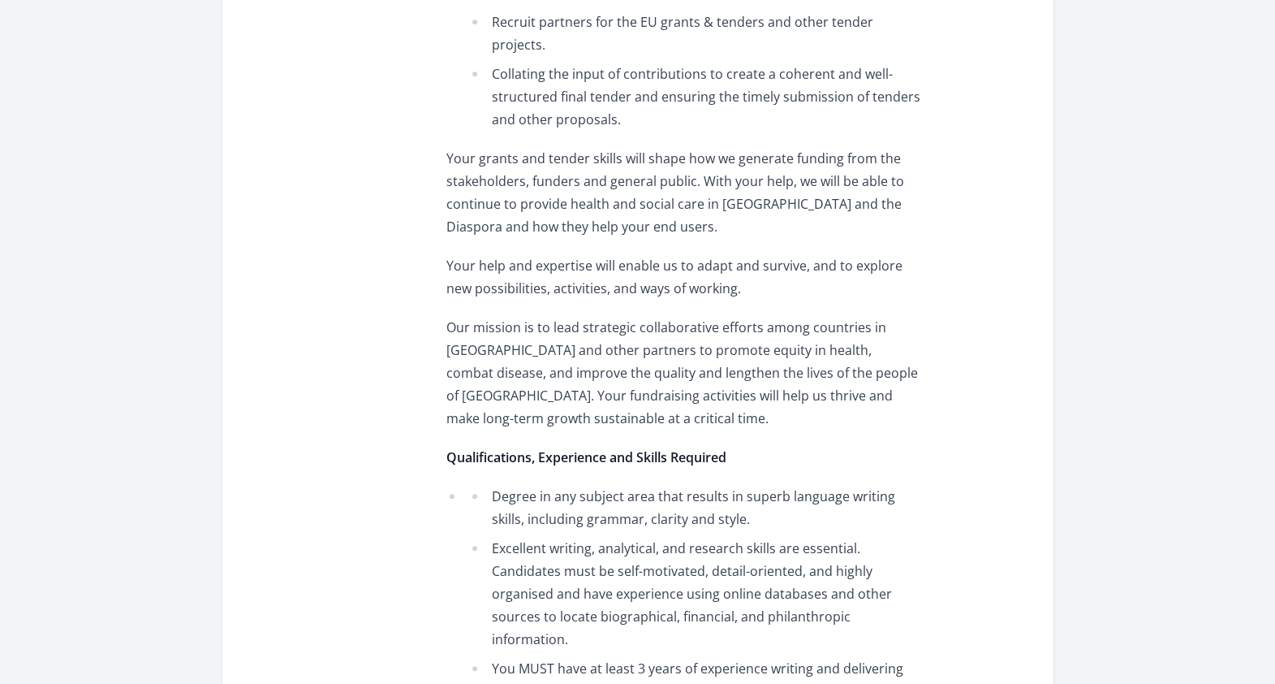
scroll to position [602, 0]
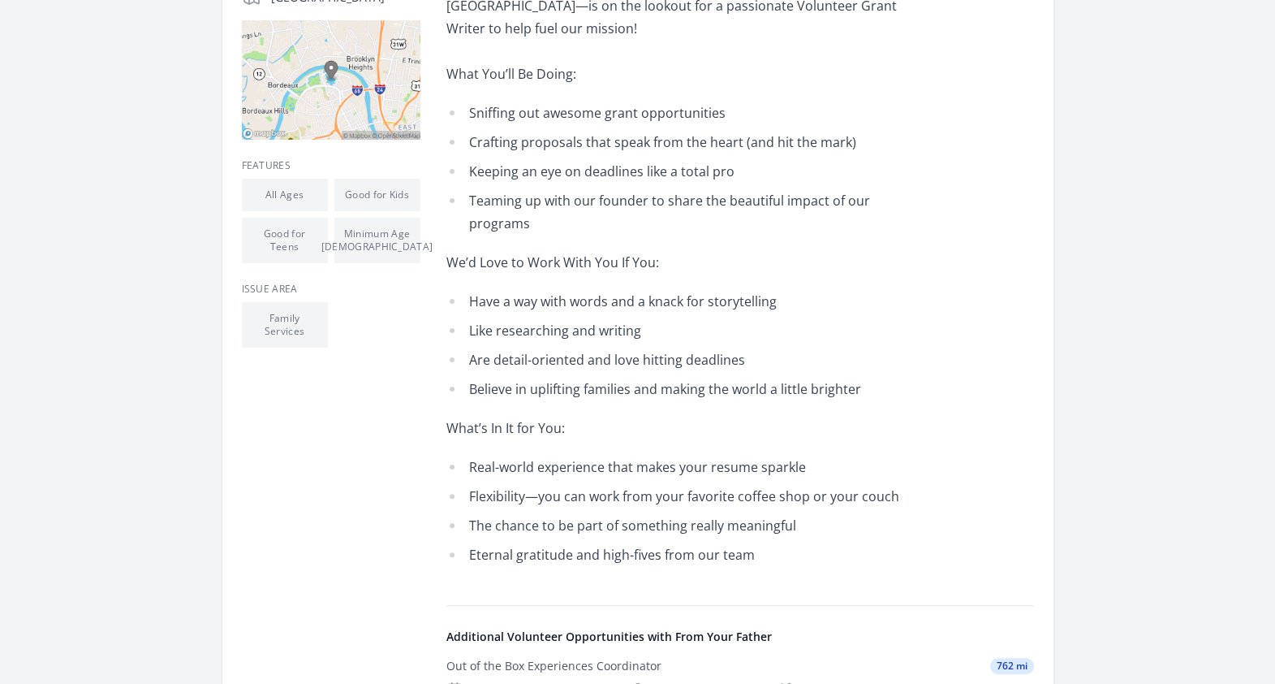
scroll to position [487, 0]
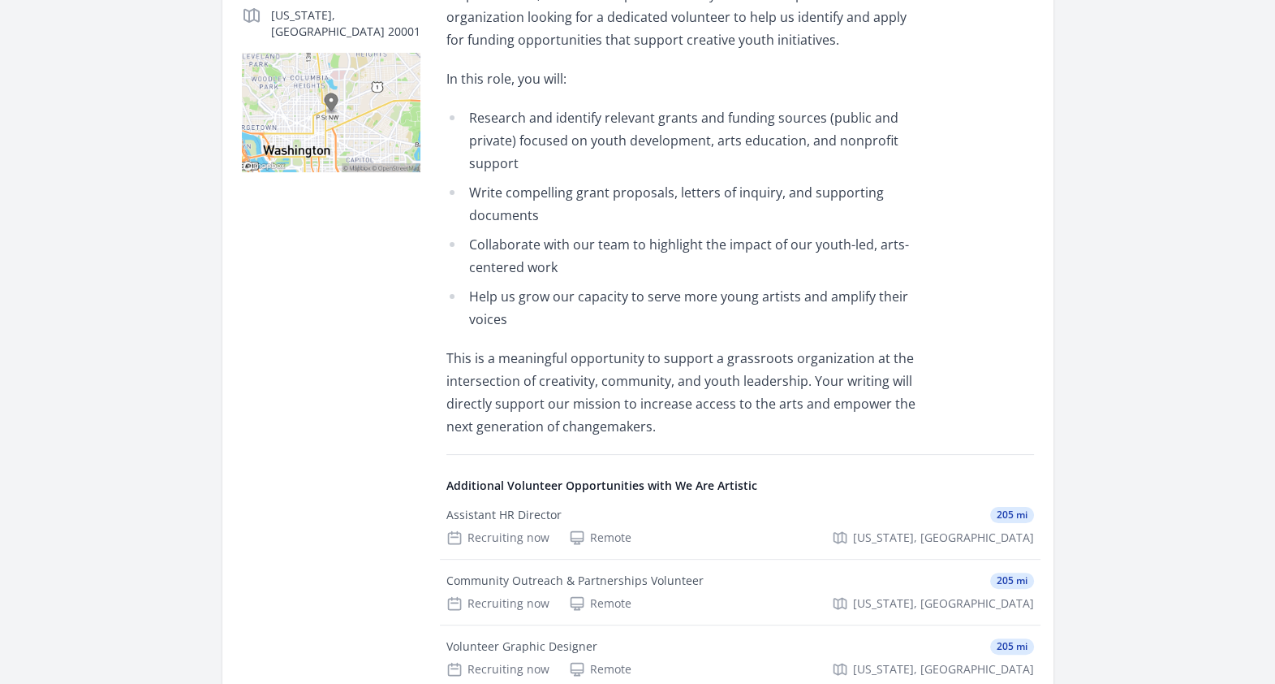
scroll to position [438, 0]
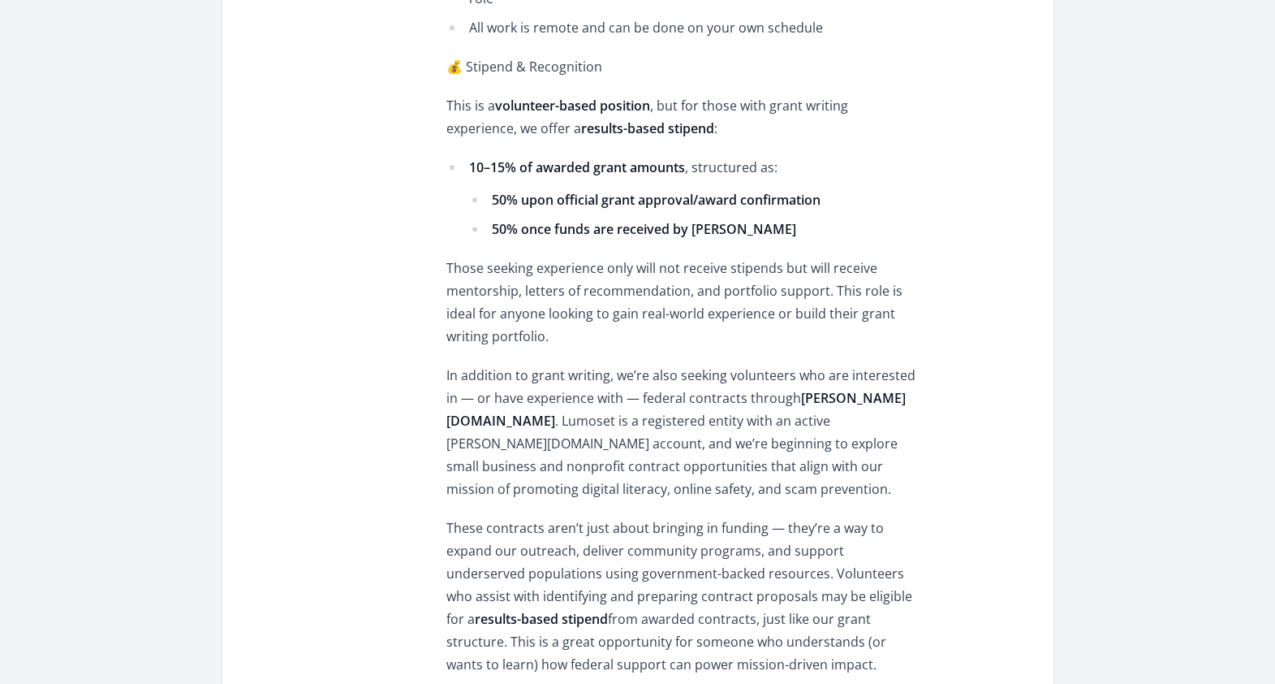
scroll to position [1343, 0]
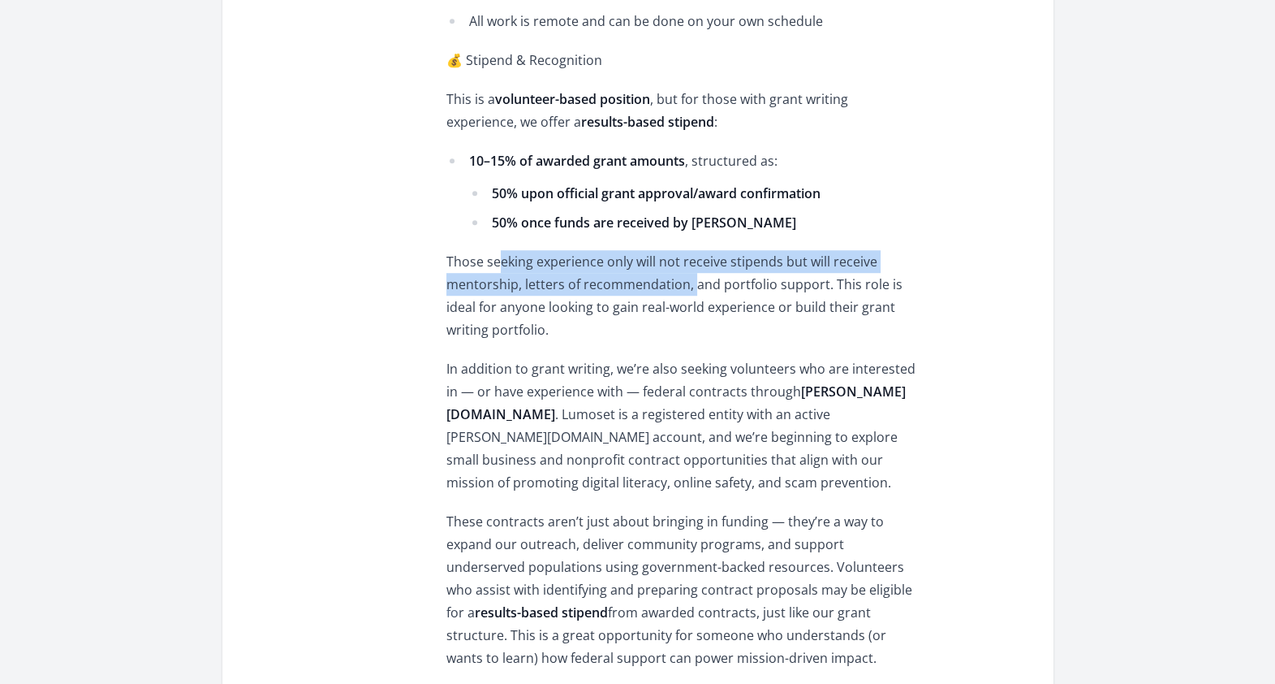
drag, startPoint x: 495, startPoint y: 240, endPoint x: 696, endPoint y: 260, distance: 202.3
click at [696, 260] on p "Those seeking experience only will not receive stipends but will receive mentor…" at bounding box center [683, 295] width 475 height 91
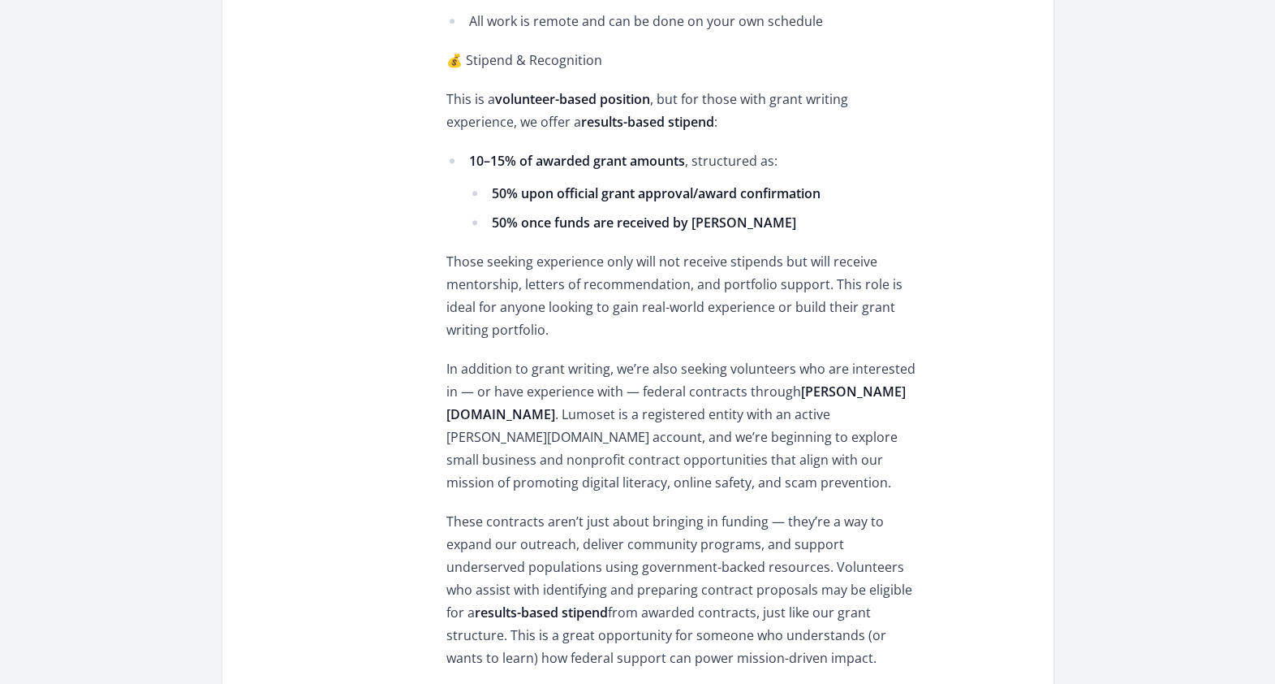
drag, startPoint x: 696, startPoint y: 260, endPoint x: 702, endPoint y: 305, distance: 45.8
click at [702, 305] on p "Those seeking experience only will not receive stipends but will receive mentor…" at bounding box center [683, 295] width 475 height 91
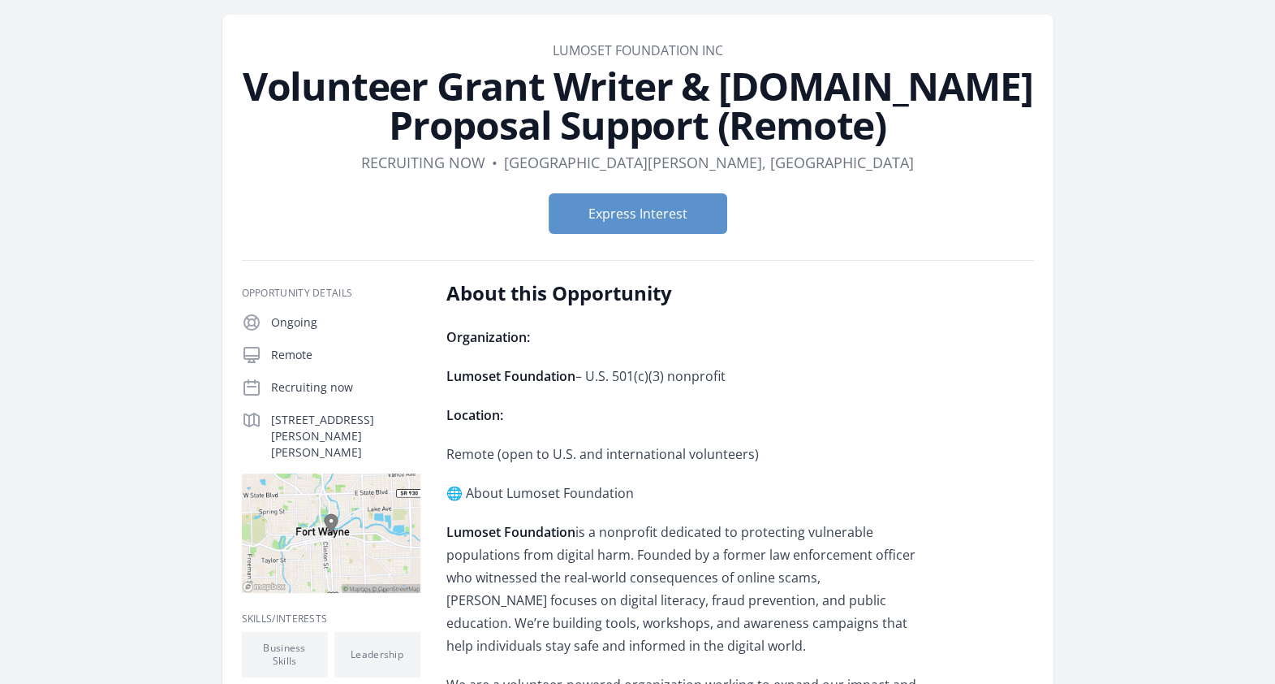
scroll to position [49, 0]
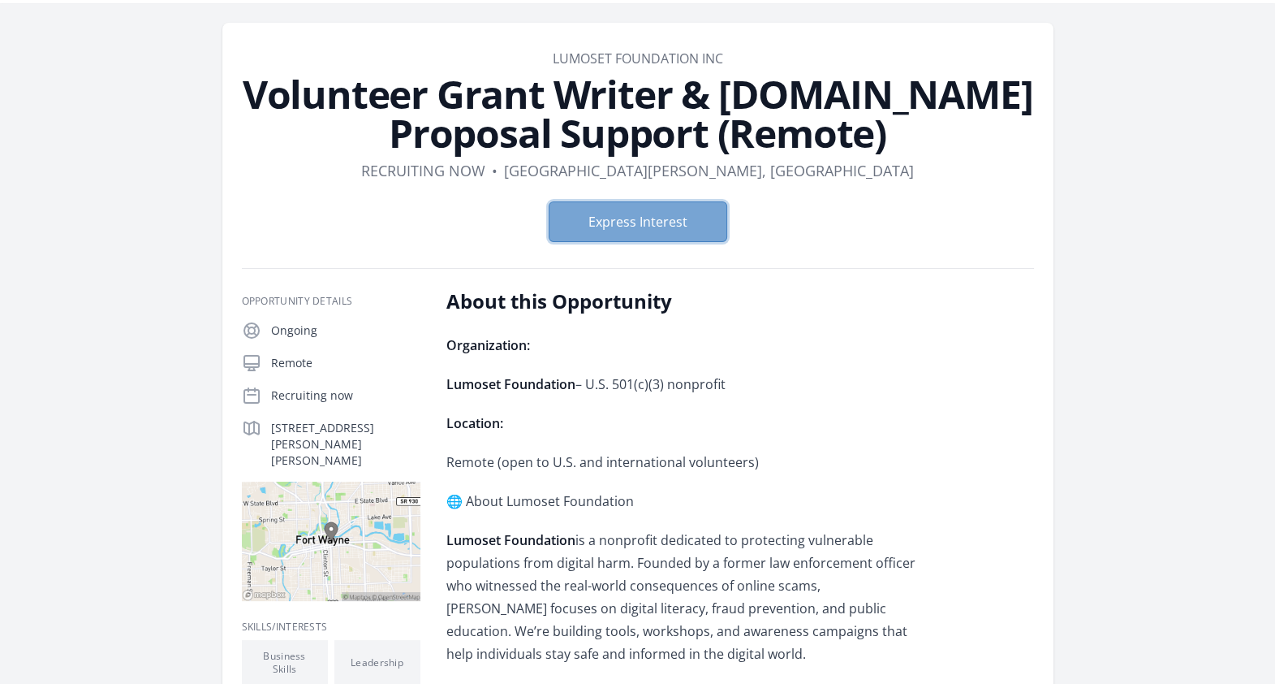
click at [590, 215] on button "Express Interest" at bounding box center [638, 221] width 179 height 41
drag, startPoint x: 529, startPoint y: 51, endPoint x: 905, endPoint y: 140, distance: 386.1
click at [905, 140] on header "Organization Lumoset Foundation Inc Volunteer Grant Writer & SAM.gov Proposal S…" at bounding box center [638, 152] width 792 height 206
copy header "Lumoset Foundation Inc Volunteer Grant Writer & SAM.gov Proposal Support (Remot…"
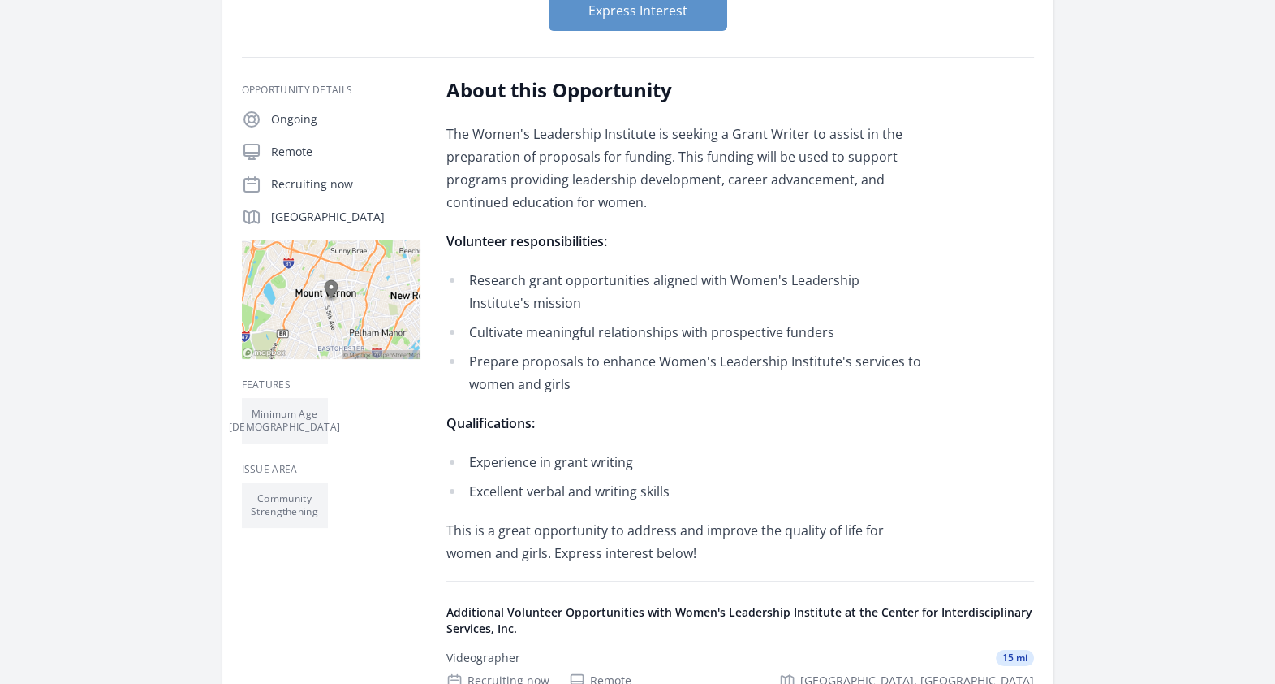
scroll to position [198, 0]
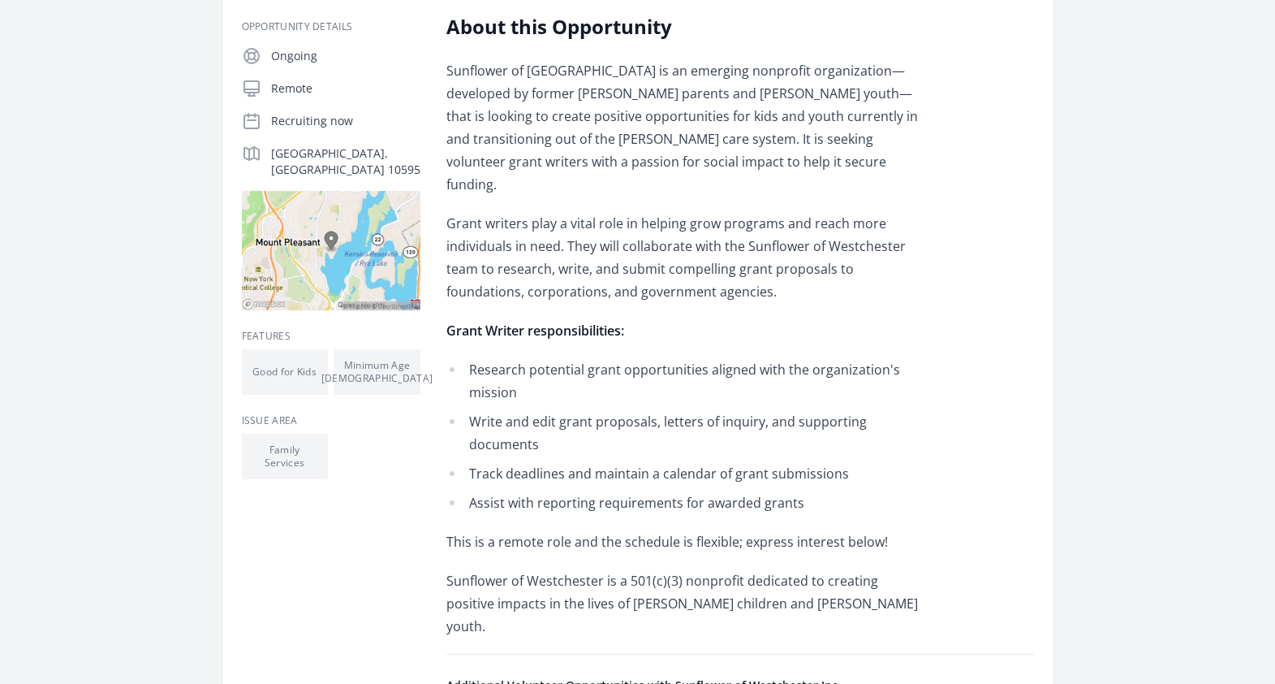
scroll to position [280, 0]
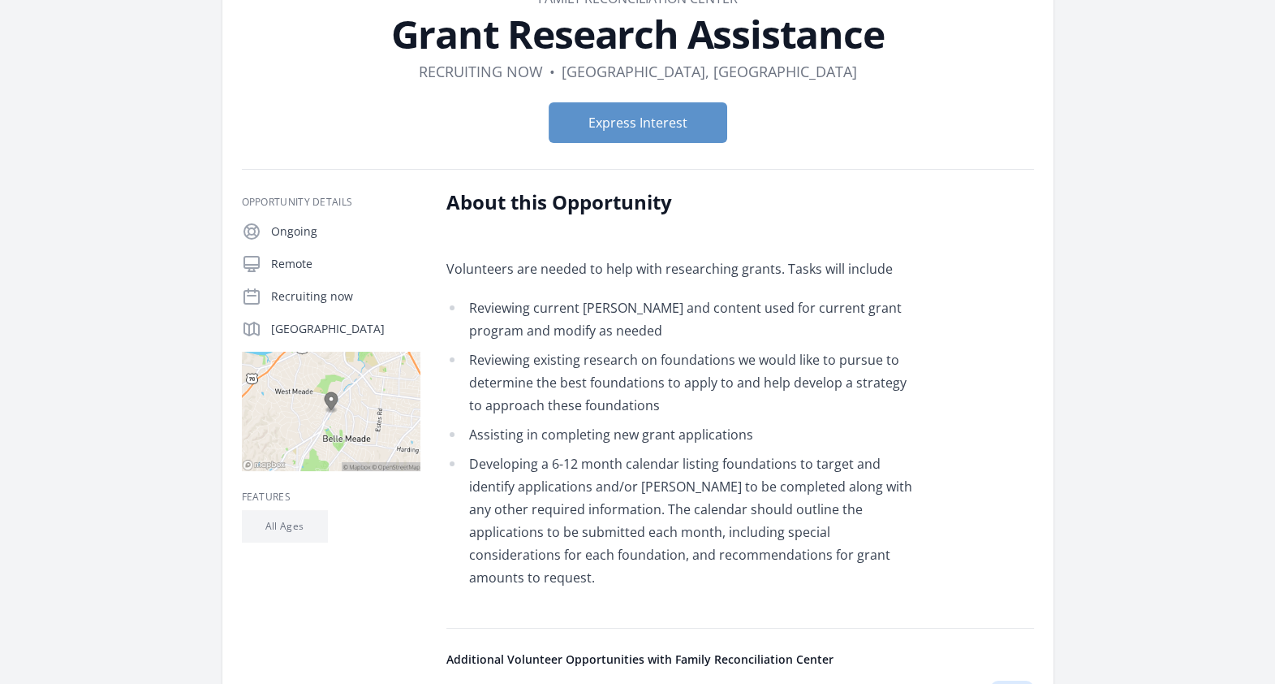
scroll to position [112, 0]
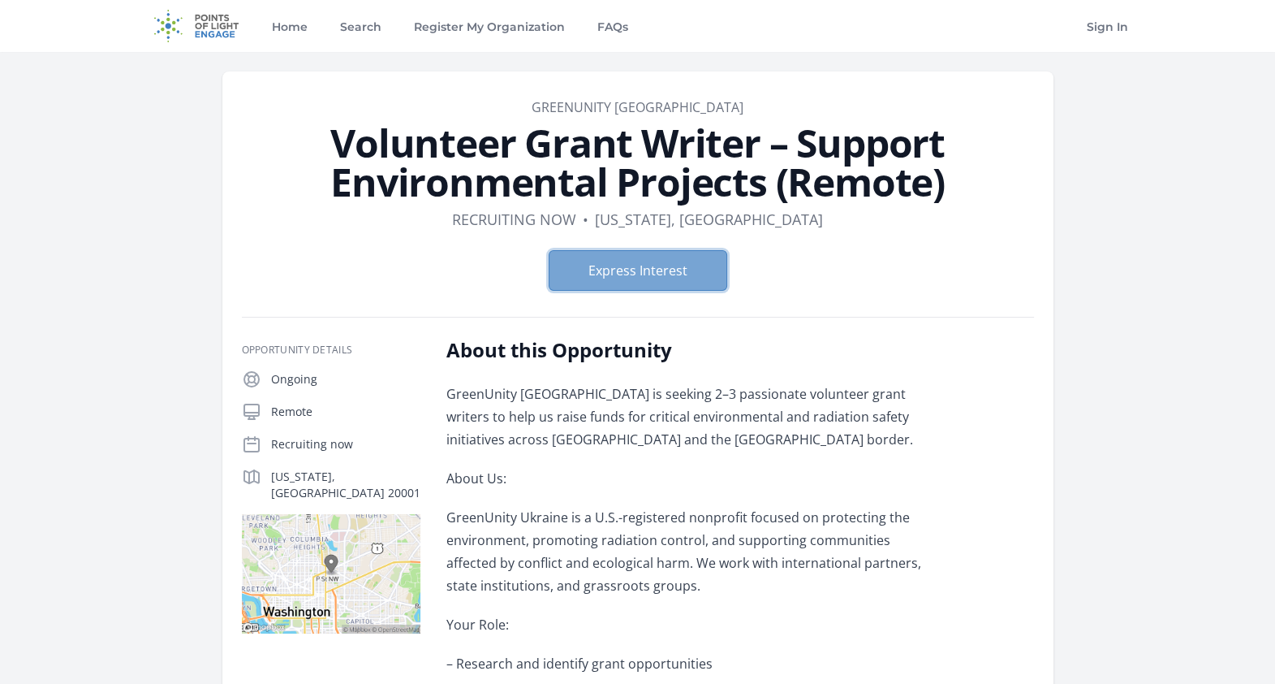
click at [694, 274] on button "Express Interest" at bounding box center [638, 270] width 179 height 41
drag, startPoint x: 562, startPoint y: 106, endPoint x: 961, endPoint y: 183, distance: 406.9
click at [961, 183] on header "Organization GreenUnity Ukraine Volunteer Grant Writer – Support Environmental …" at bounding box center [638, 200] width 792 height 206
copy header "GreenUnity Ukraine Volunteer Grant Writer – Support Environmental Projects (Rem…"
click at [399, 258] on form "Express Interest" at bounding box center [638, 270] width 792 height 41
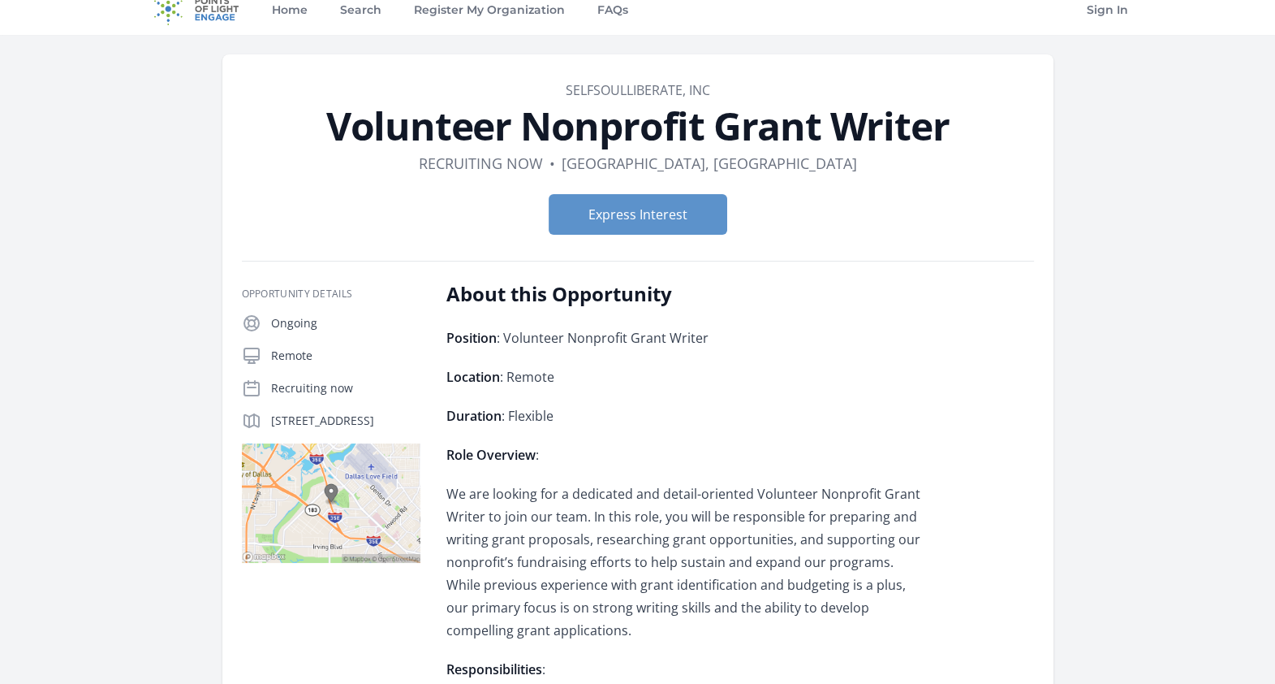
scroll to position [11, 0]
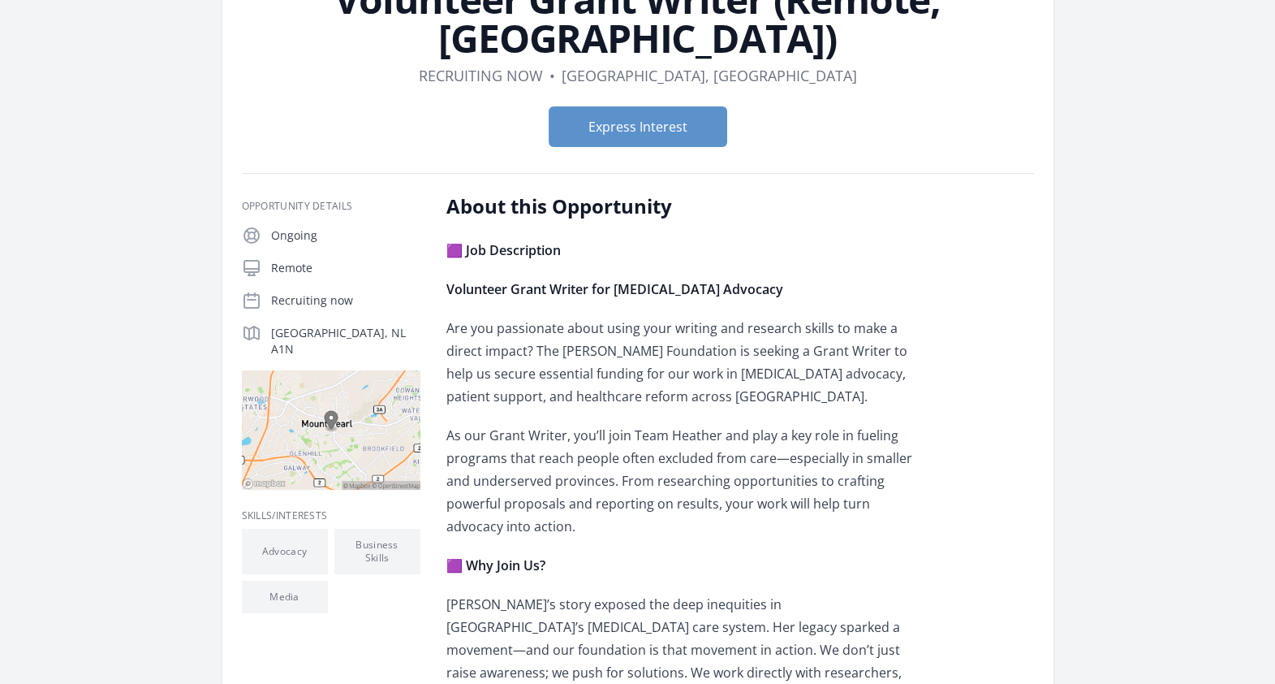
scroll to position [83, 0]
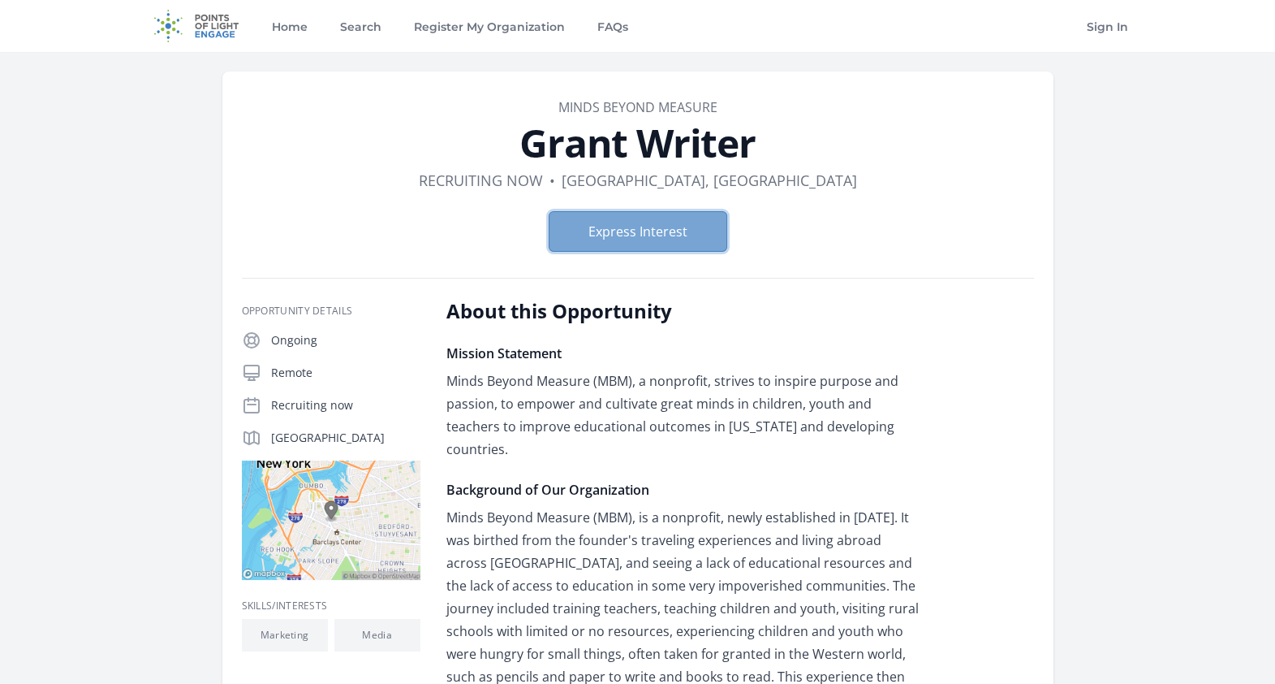
click at [659, 226] on button "Express Interest" at bounding box center [638, 231] width 179 height 41
click at [1009, 256] on div "Express Interest" at bounding box center [638, 231] width 792 height 67
